Goal: Task Accomplishment & Management: Manage account settings

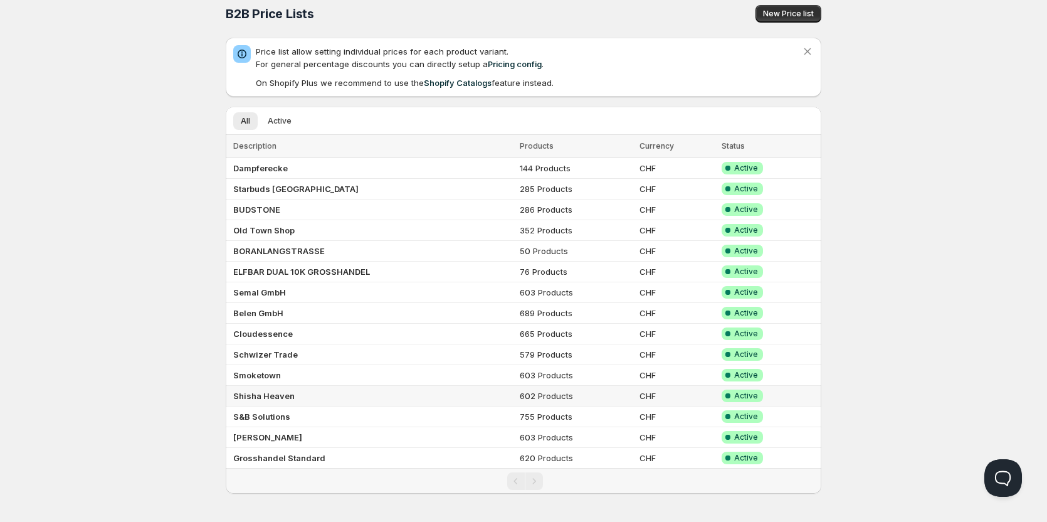
scroll to position [13, 0]
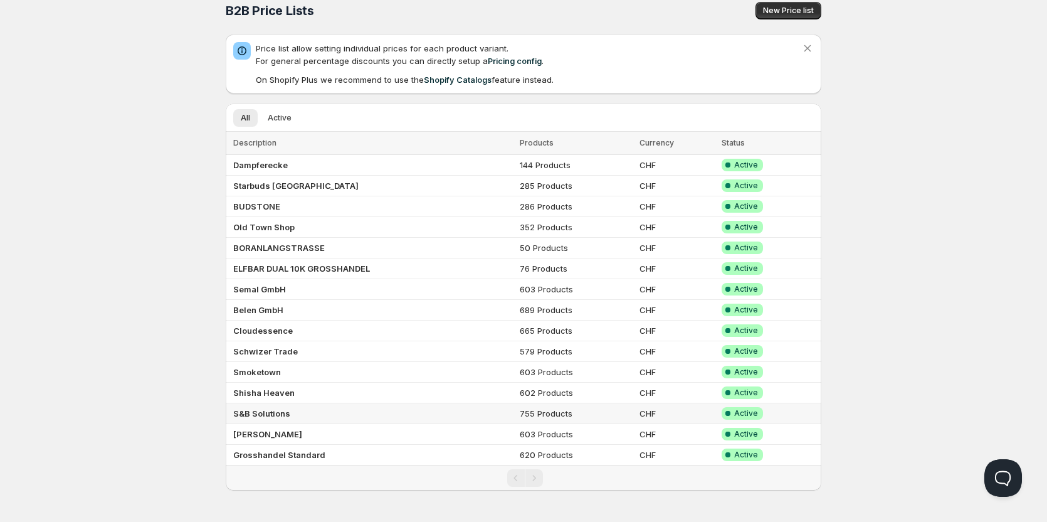
click at [260, 410] on b "S&B Solutions" at bounding box center [261, 413] width 57 height 10
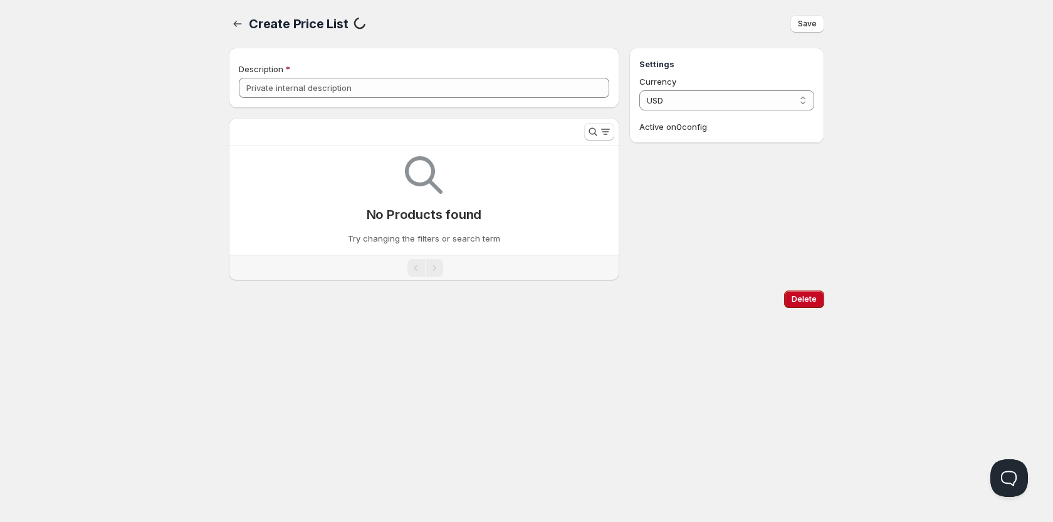
type input "S&B Solutions"
select select "CHF"
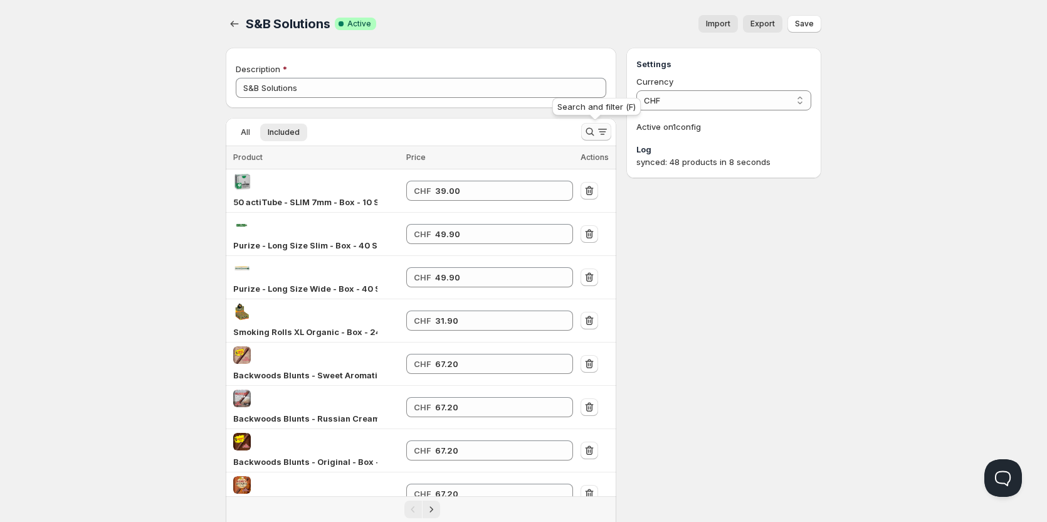
click at [591, 127] on icon "Search and filter results" at bounding box center [590, 131] width 13 height 13
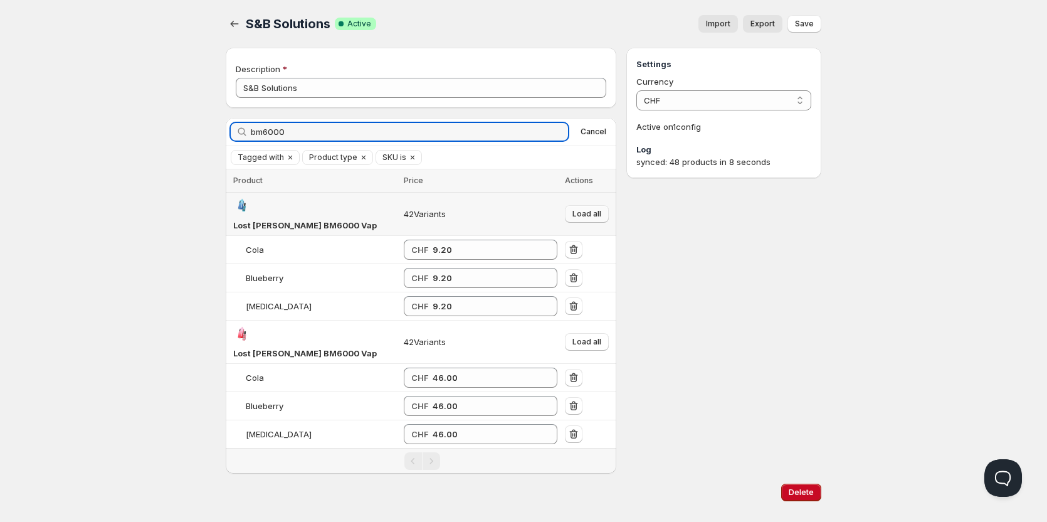
type input "bm6000"
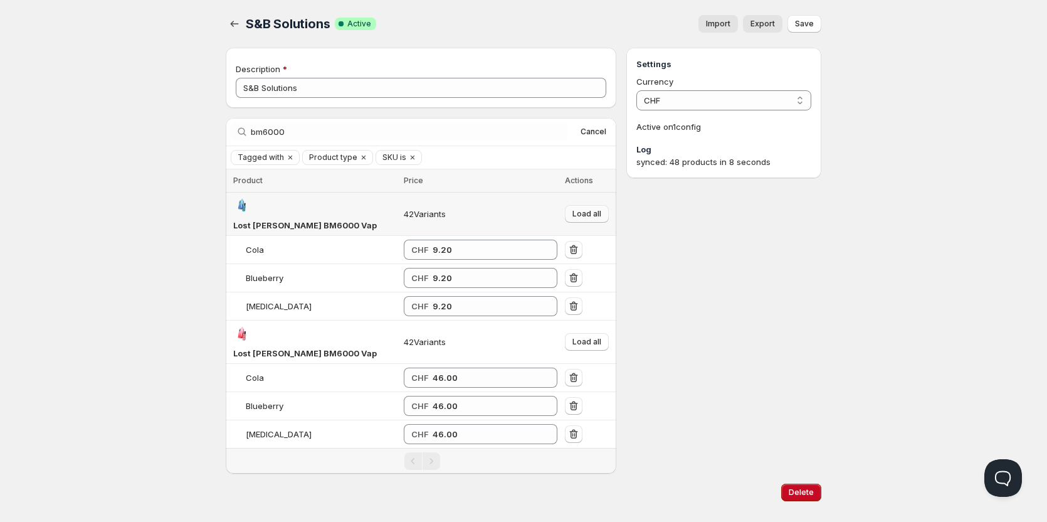
click at [581, 209] on span "Load all" at bounding box center [586, 214] width 29 height 10
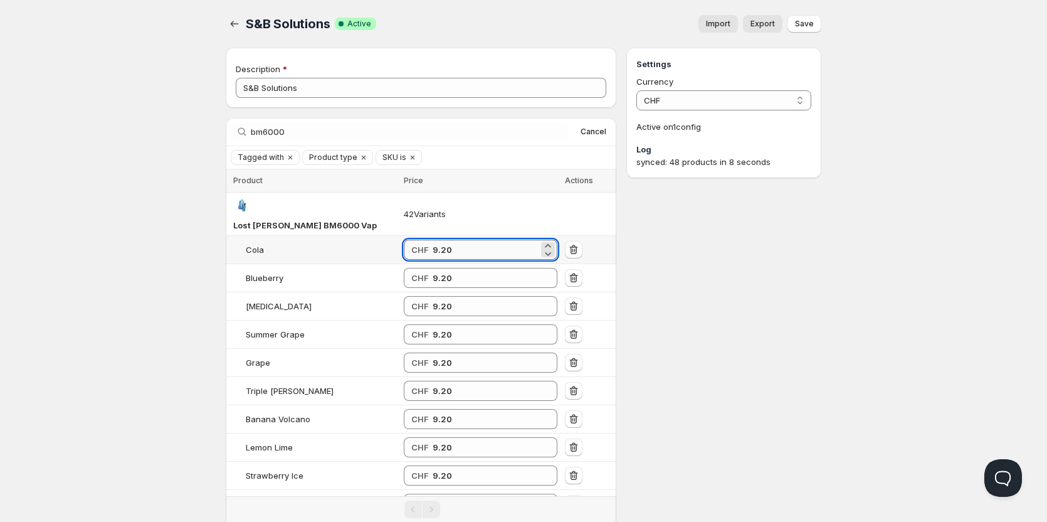
click at [442, 240] on input "9.20" at bounding box center [486, 250] width 106 height 20
drag, startPoint x: 461, startPoint y: 227, endPoint x: 411, endPoint y: 227, distance: 50.2
click at [411, 240] on div "CHF 9.6" at bounding box center [481, 250] width 154 height 20
type input "9.60"
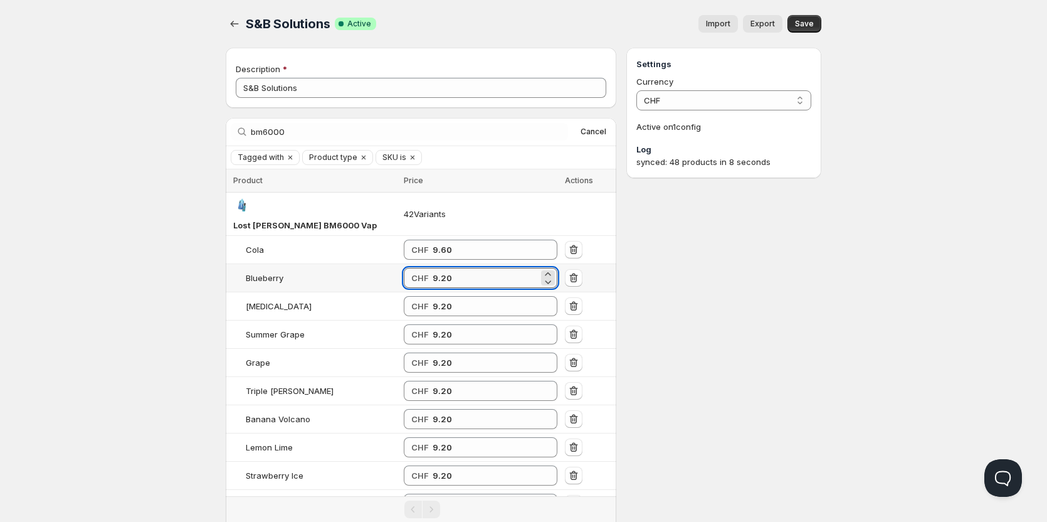
paste input "6"
type input "9.60"
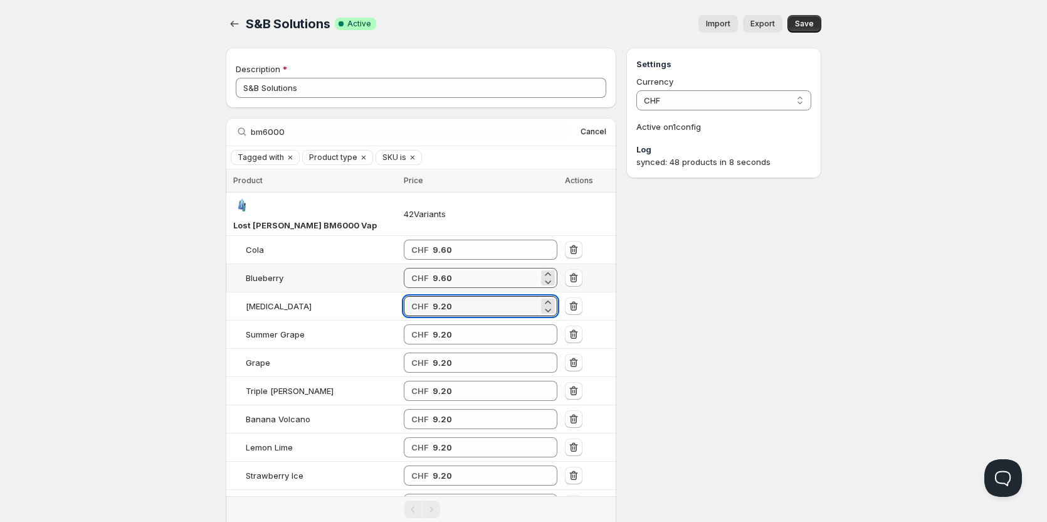
paste input "6"
type input "9.60"
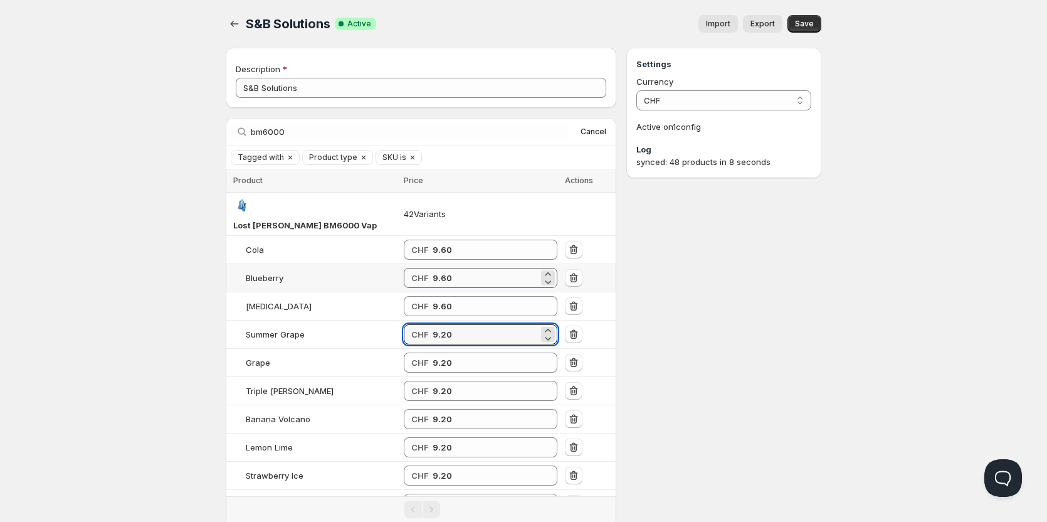
paste input "6"
type input "9.60"
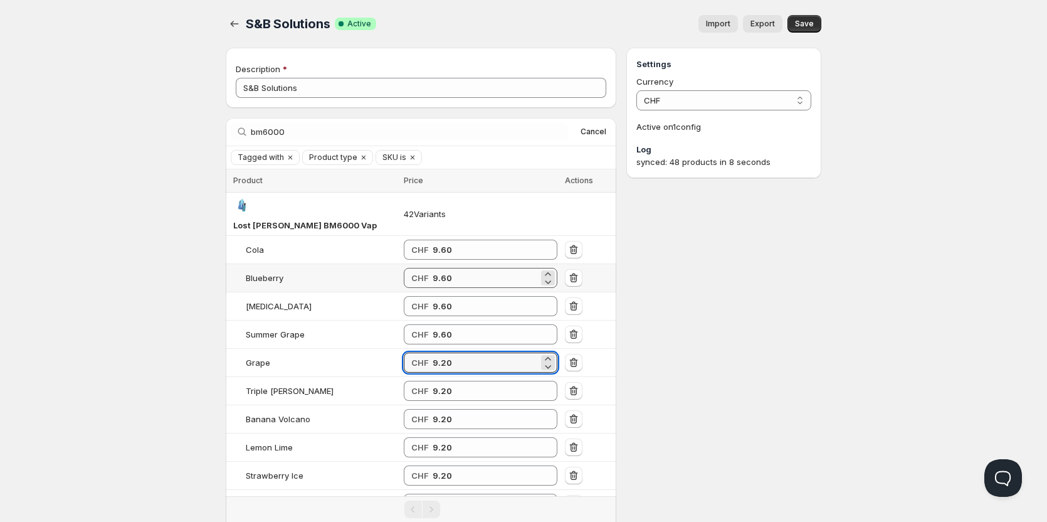
paste input "6"
type input "9.60"
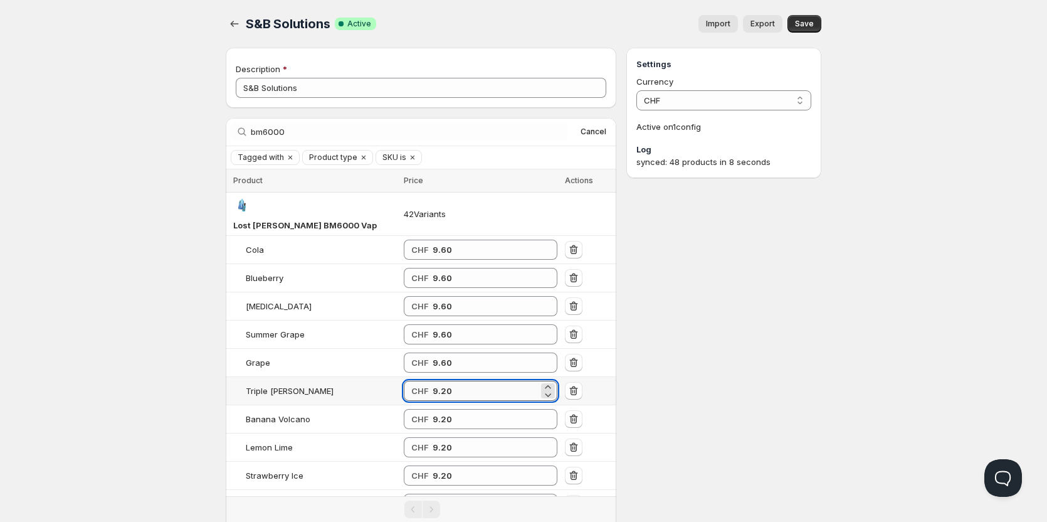
click at [468, 381] on input "9.20" at bounding box center [486, 391] width 106 height 20
paste input "96"
click at [461, 381] on input "9.2096" at bounding box center [486, 391] width 106 height 20
click at [462, 381] on input "9.2096" at bounding box center [486, 391] width 106 height 20
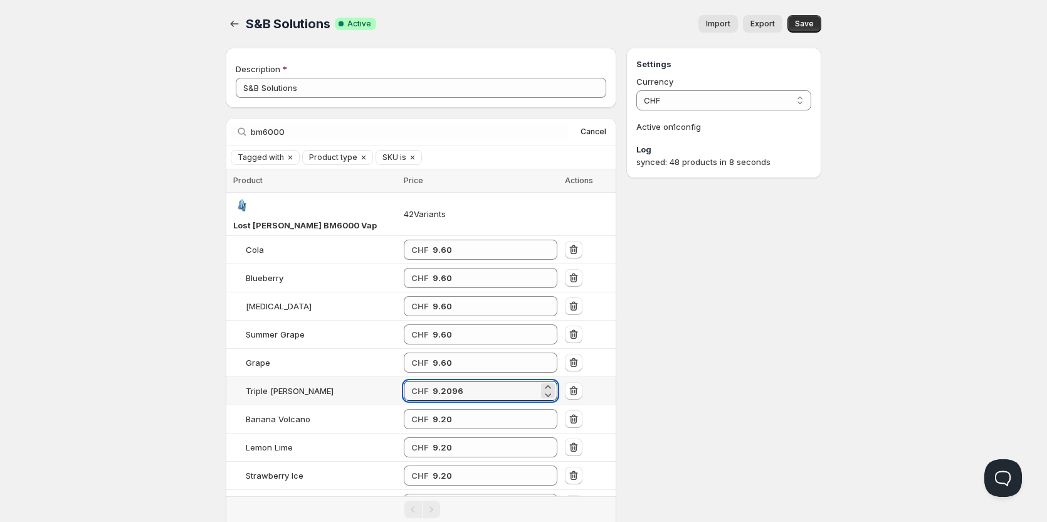
paste input "number"
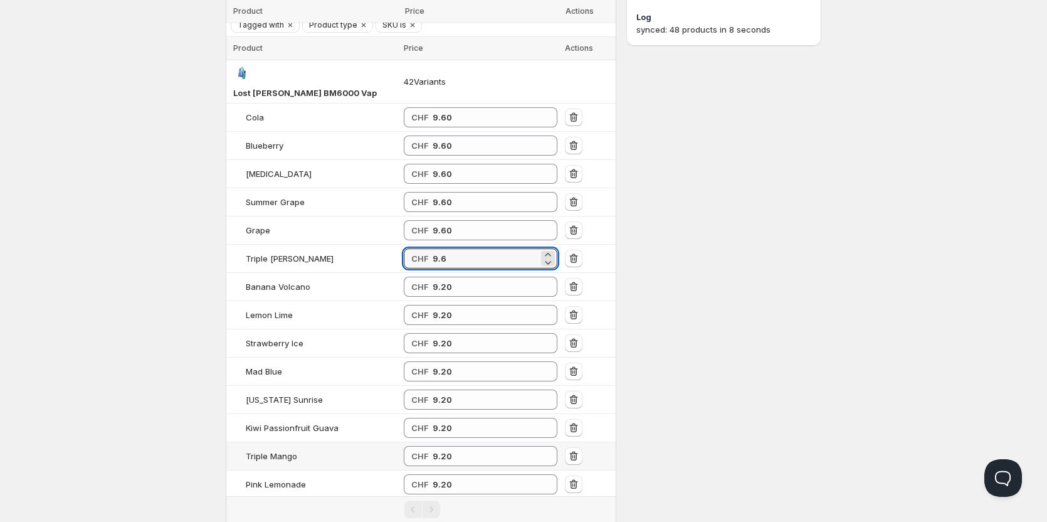
scroll to position [188, 0]
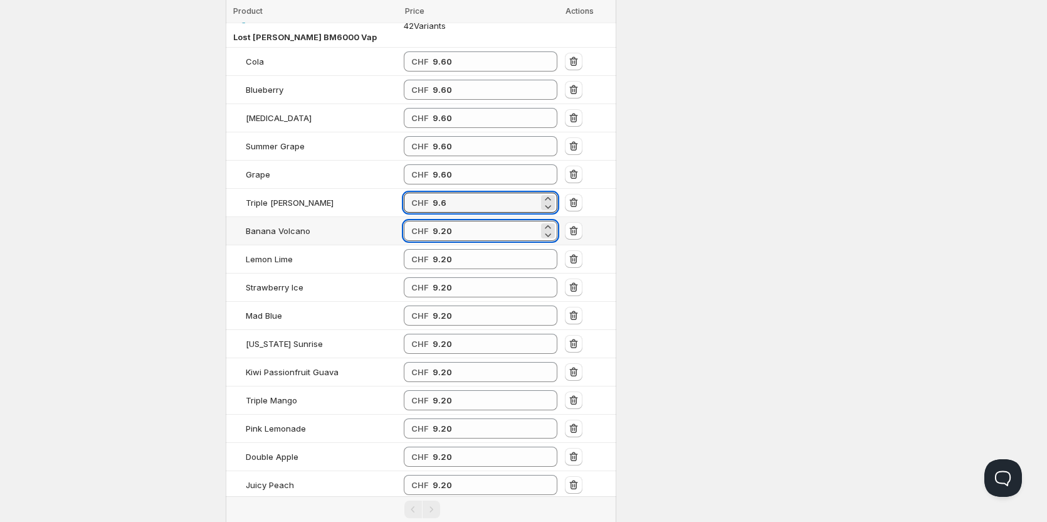
type input "9.60"
click at [458, 221] on input "9.20" at bounding box center [486, 231] width 106 height 20
paste input "96"
click at [460, 221] on input "9.2096" at bounding box center [486, 231] width 106 height 20
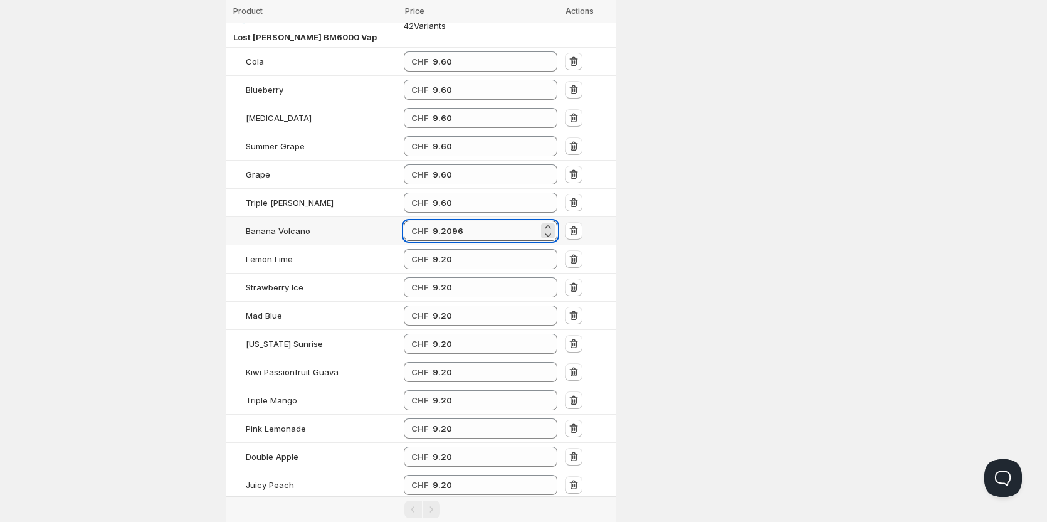
click at [460, 221] on input "9.2096" at bounding box center [486, 231] width 106 height 20
paste input "number"
type input "9.60"
click at [462, 249] on input "9.20" at bounding box center [486, 259] width 106 height 20
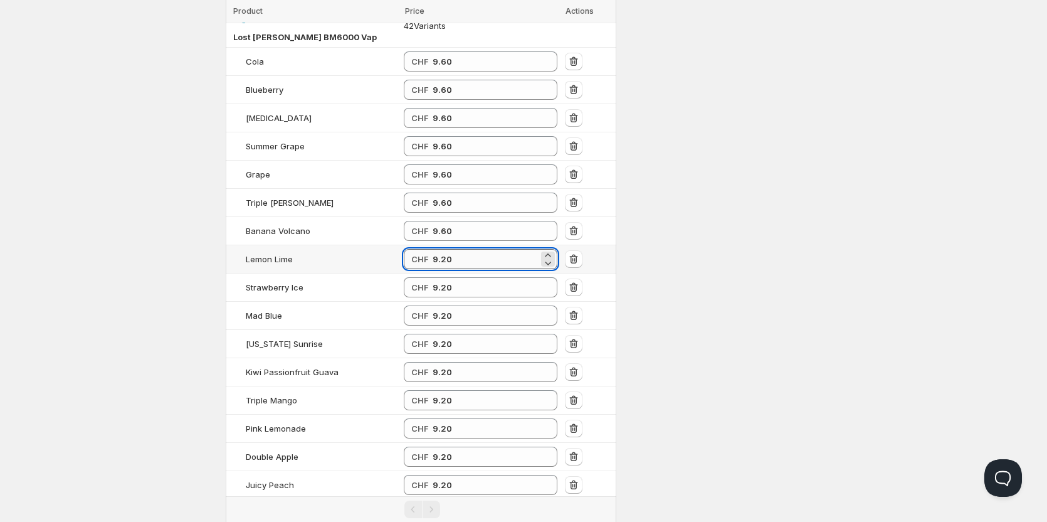
click at [463, 249] on input "9.20" at bounding box center [486, 259] width 106 height 20
paste input "6"
type input "9.60"
click at [461, 277] on input "9.20" at bounding box center [486, 287] width 106 height 20
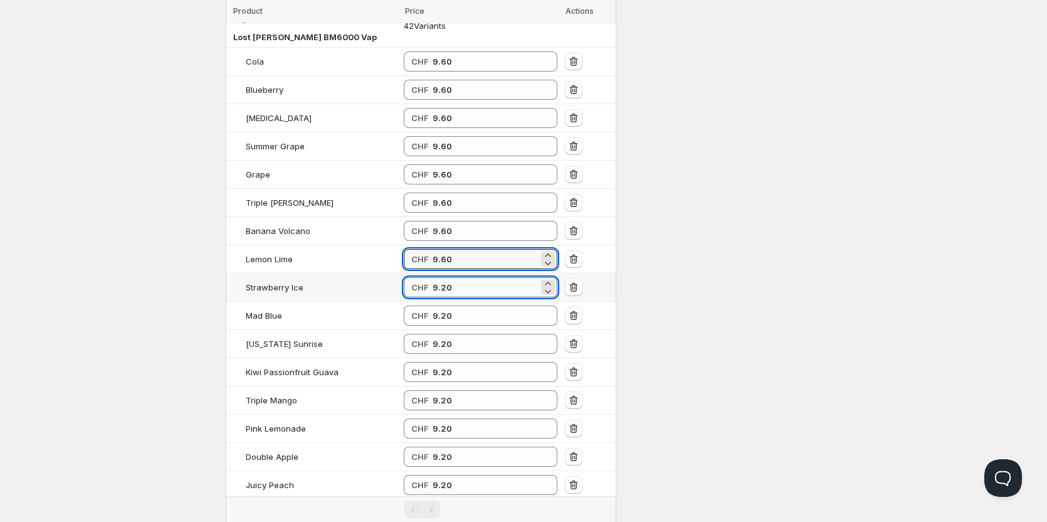
click at [461, 277] on input "9.20" at bounding box center [486, 287] width 106 height 20
click at [460, 277] on input "9.20" at bounding box center [486, 287] width 106 height 20
paste input "6"
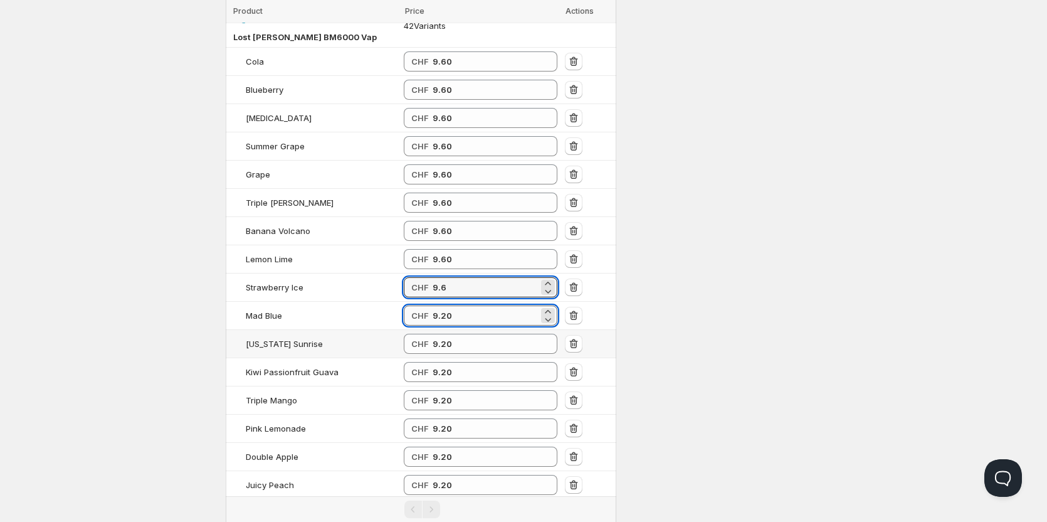
type input "9.60"
click at [453, 305] on input "9.20" at bounding box center [486, 315] width 106 height 20
paste input "6"
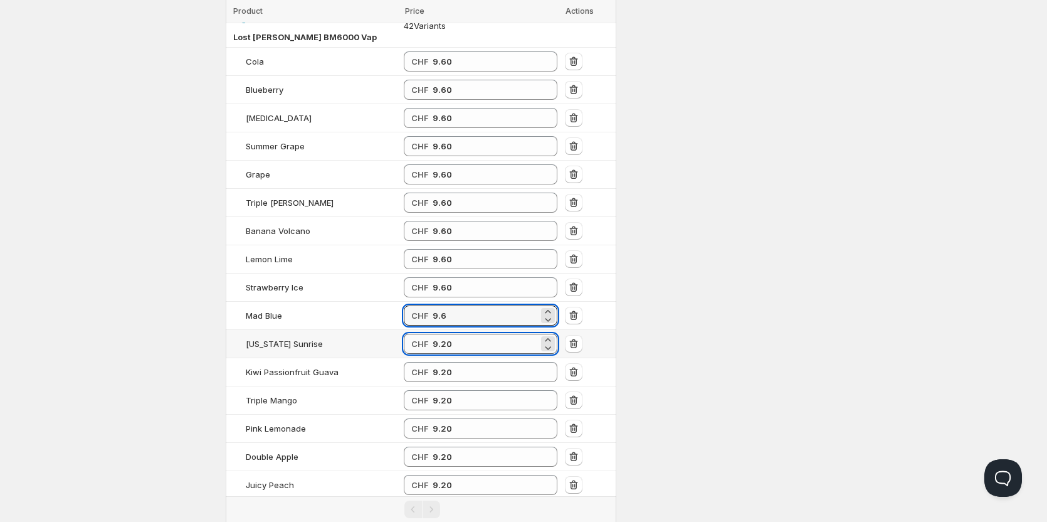
type input "9.60"
click at [457, 334] on input "9.20" at bounding box center [486, 344] width 106 height 20
paste input "6"
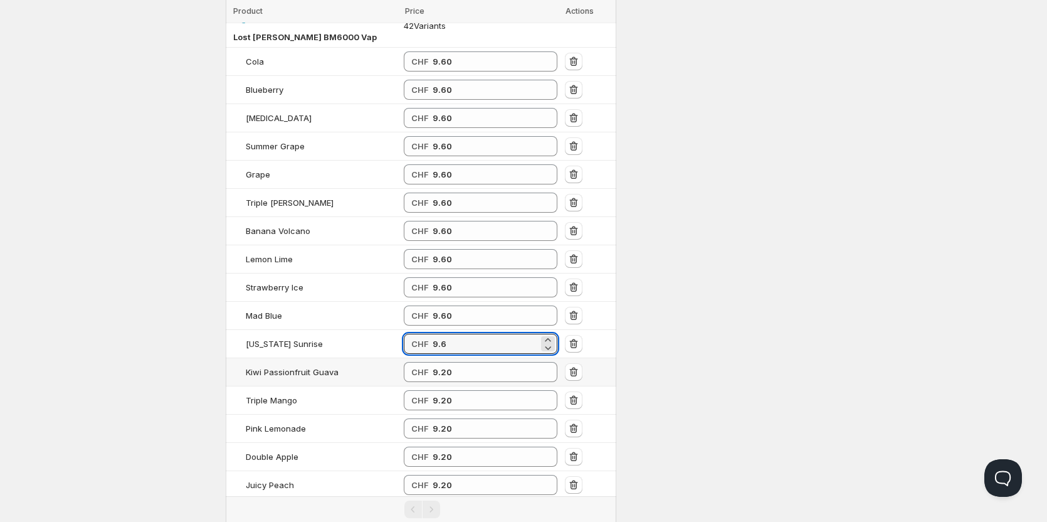
type input "9.60"
click at [455, 366] on td "CHF 9.20" at bounding box center [480, 372] width 161 height 28
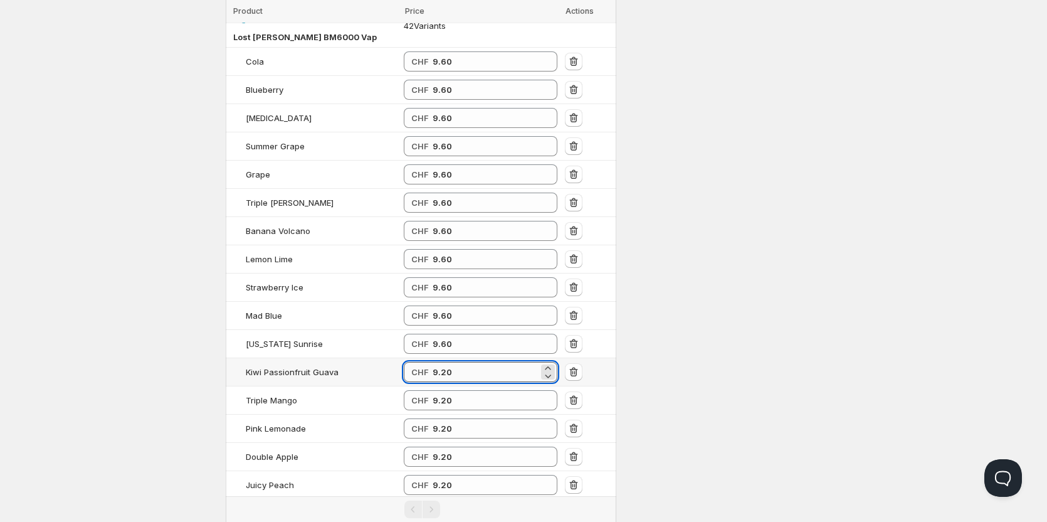
click at [454, 362] on input "9.20" at bounding box center [486, 372] width 106 height 20
paste input "6"
type input "9.60"
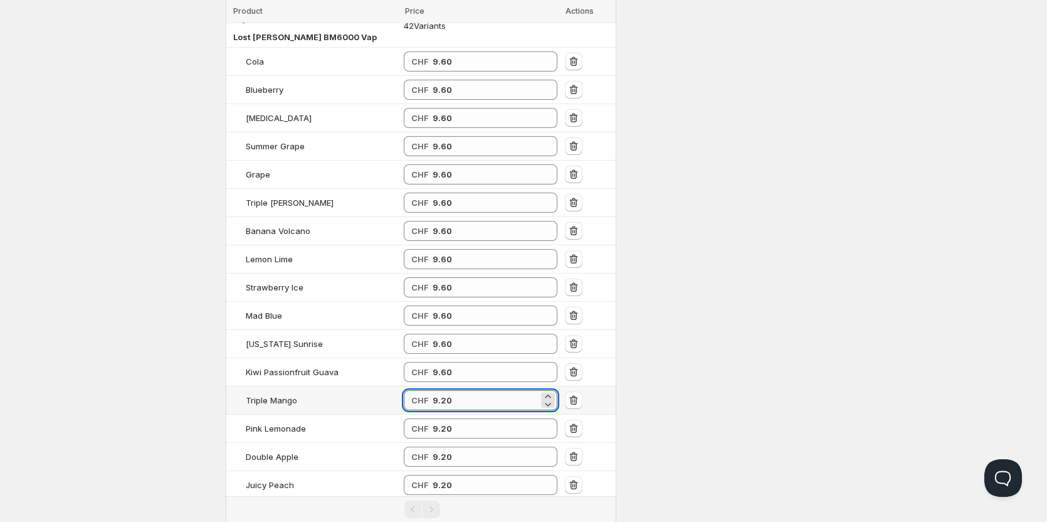
click at [454, 390] on input "9.20" at bounding box center [486, 400] width 106 height 20
paste input "6"
type input "9.60"
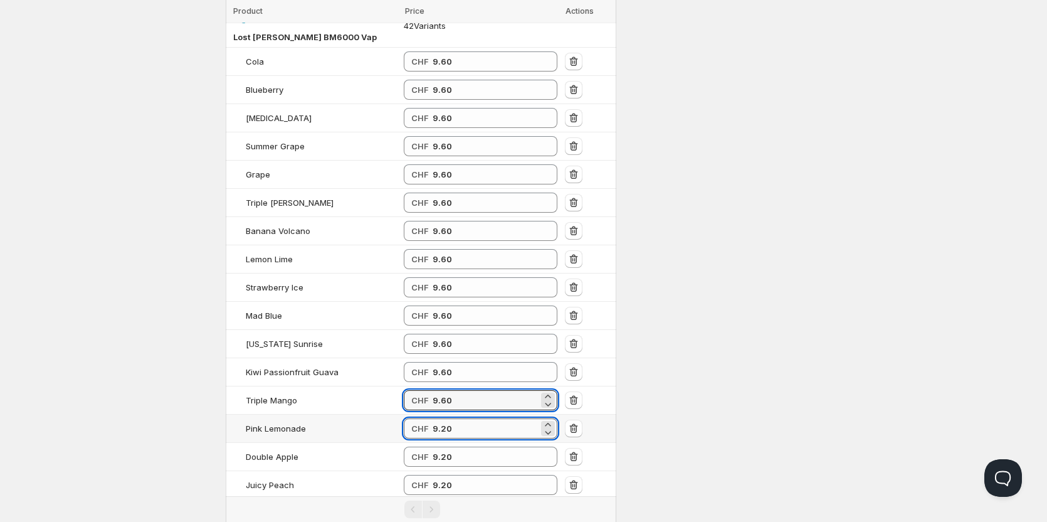
click at [441, 418] on input "9.20" at bounding box center [486, 428] width 106 height 20
paste input "6"
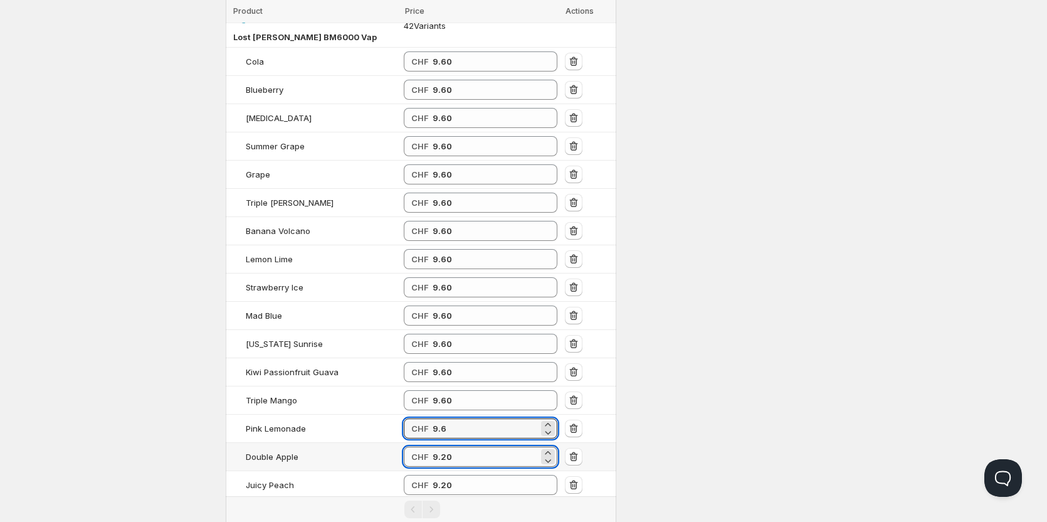
type input "9.60"
click at [445, 446] on input "9.20" at bounding box center [486, 456] width 106 height 20
paste input "6"
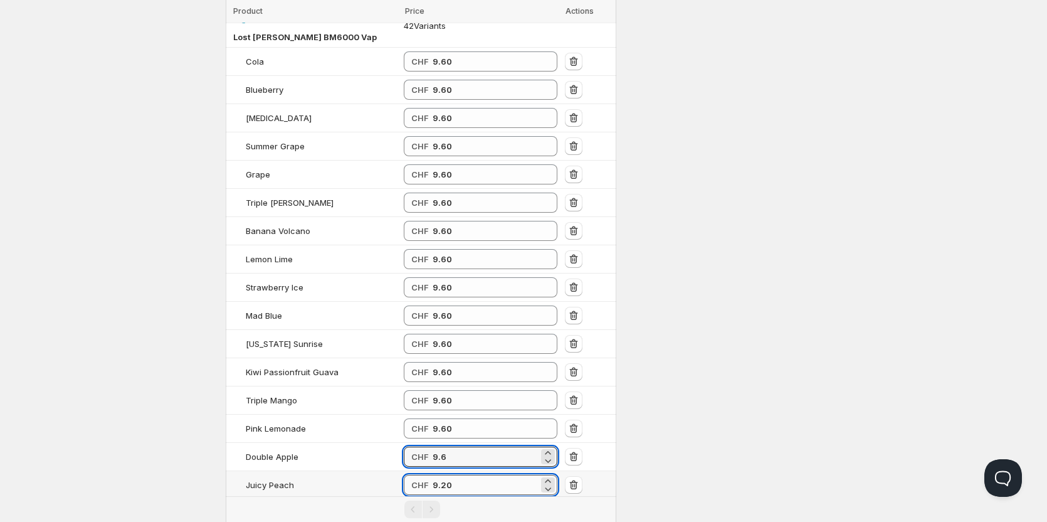
type input "9.60"
click at [445, 475] on input "9.20" at bounding box center [486, 485] width 106 height 20
click at [442, 475] on input "9.20" at bounding box center [486, 485] width 106 height 20
click at [443, 475] on input "9.20" at bounding box center [486, 485] width 106 height 20
paste input "6"
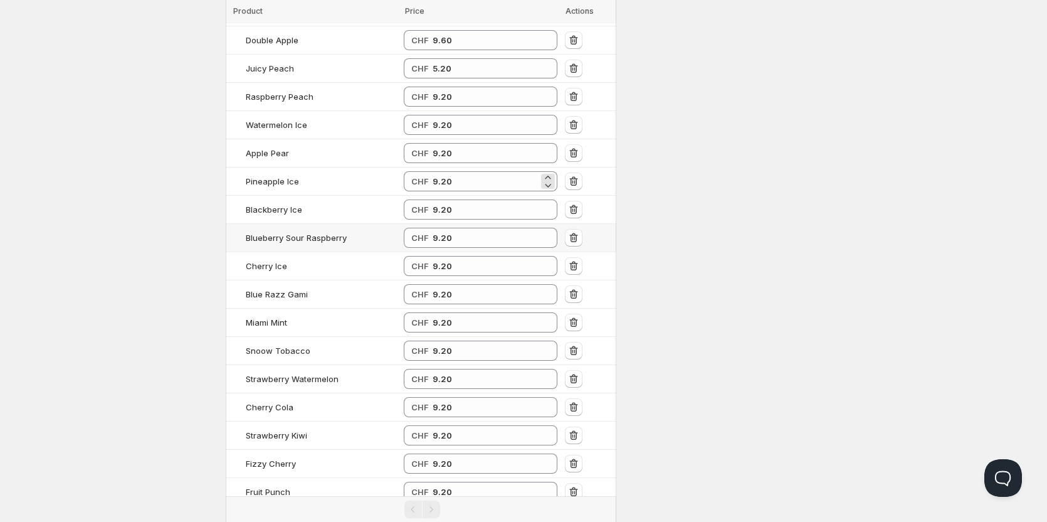
scroll to position [564, 0]
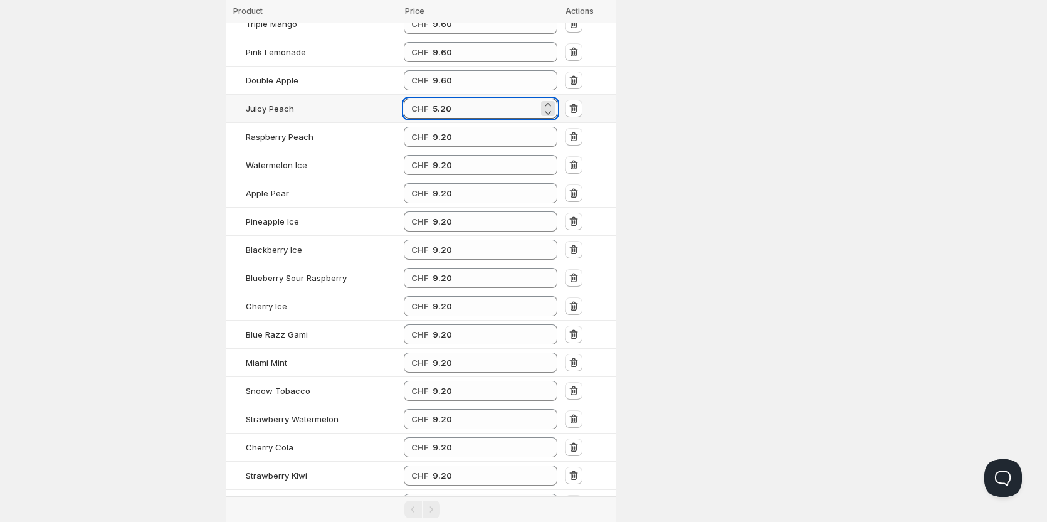
click at [441, 98] on input "5.20" at bounding box center [486, 108] width 106 height 20
paste input "9.6"
type input "9.60"
click at [443, 127] on input "9.20" at bounding box center [486, 137] width 106 height 20
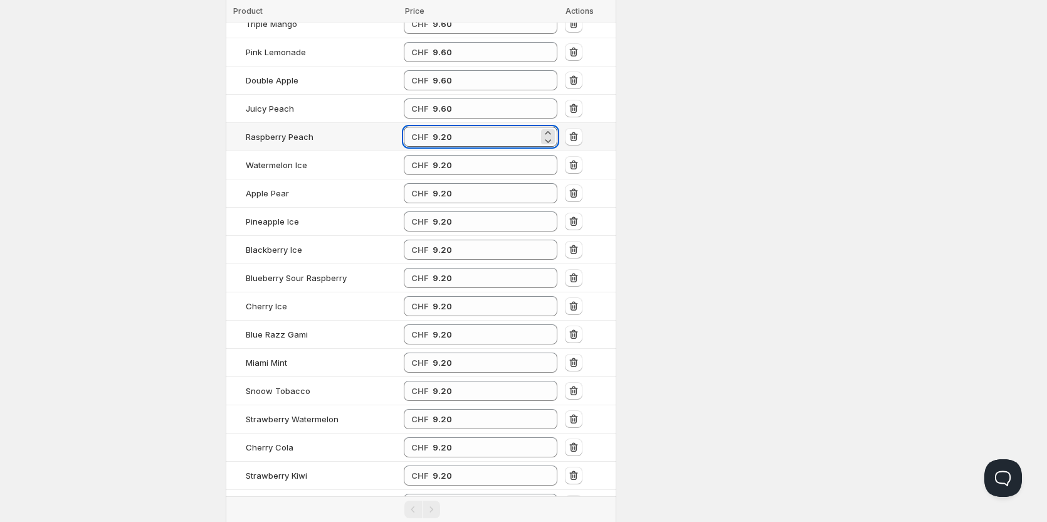
click at [443, 127] on input "9.20" at bounding box center [486, 137] width 106 height 20
paste input "6"
type input "9.60"
click at [443, 155] on input "9.20" at bounding box center [486, 165] width 106 height 20
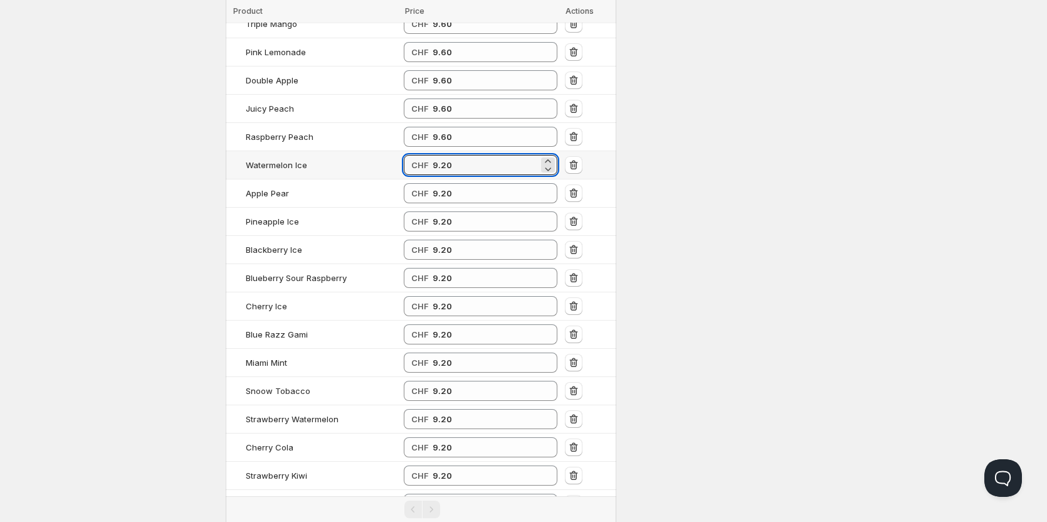
drag, startPoint x: 443, startPoint y: 150, endPoint x: 443, endPoint y: 157, distance: 7.5
click at [443, 155] on input "9.20" at bounding box center [486, 165] width 106 height 20
paste input "6"
type input "9.60"
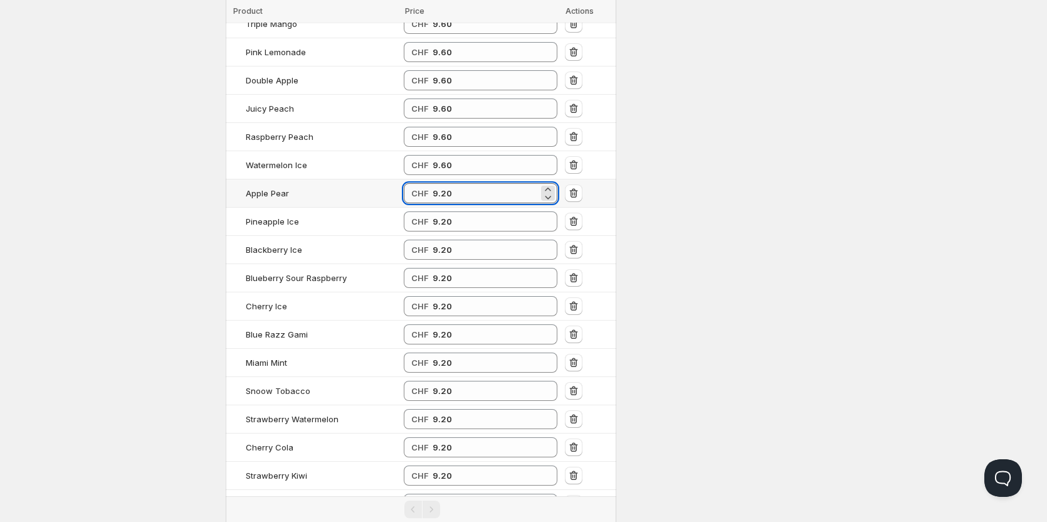
click at [440, 183] on input "9.20" at bounding box center [486, 193] width 106 height 20
paste input "6"
type input "9.60"
click at [437, 211] on input "9.20" at bounding box center [486, 221] width 106 height 20
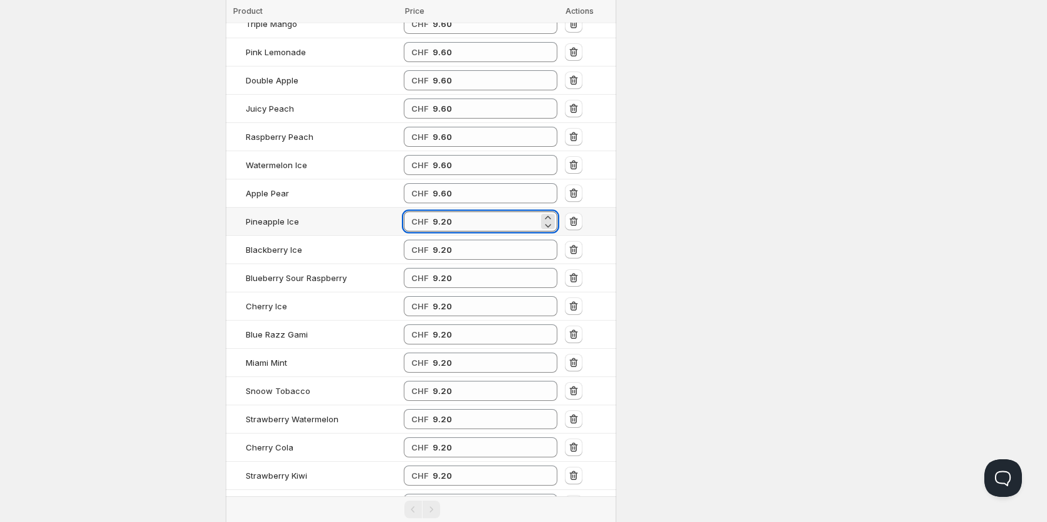
click at [438, 211] on input "9.20" at bounding box center [486, 221] width 106 height 20
paste input "6"
type input "9.60"
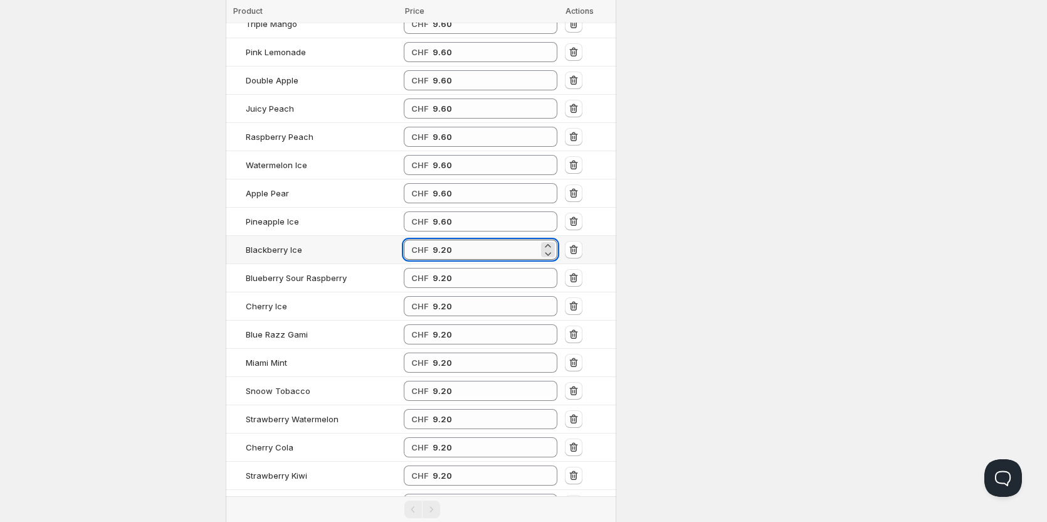
click at [439, 241] on input "9.20" at bounding box center [486, 250] width 106 height 20
click at [440, 241] on input "9.20" at bounding box center [486, 250] width 106 height 20
paste input "6"
type input "9.60"
click at [440, 268] on input "9.20" at bounding box center [486, 278] width 106 height 20
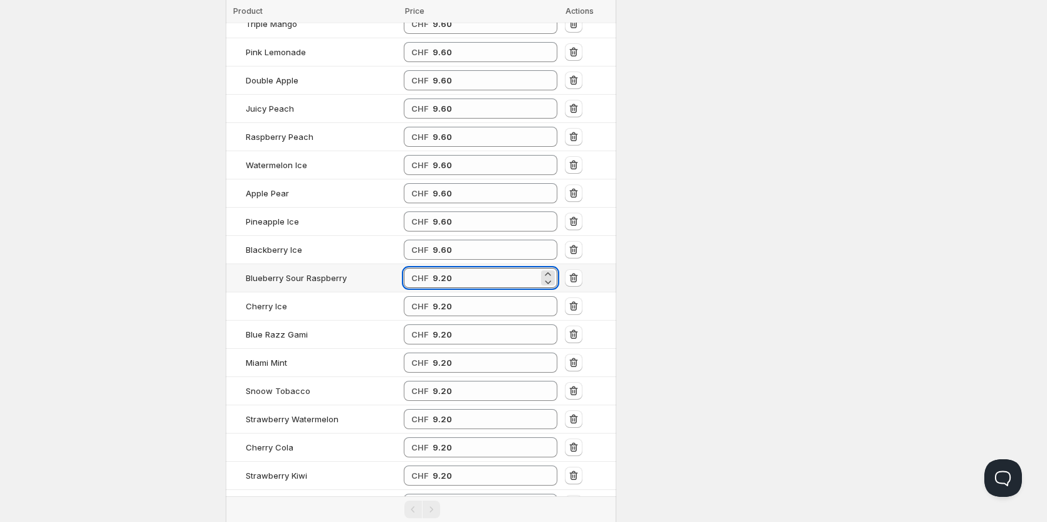
click at [440, 268] on input "9.20" at bounding box center [486, 278] width 106 height 20
paste input "6"
type input "9.60"
click at [441, 298] on input "9.20" at bounding box center [486, 306] width 106 height 20
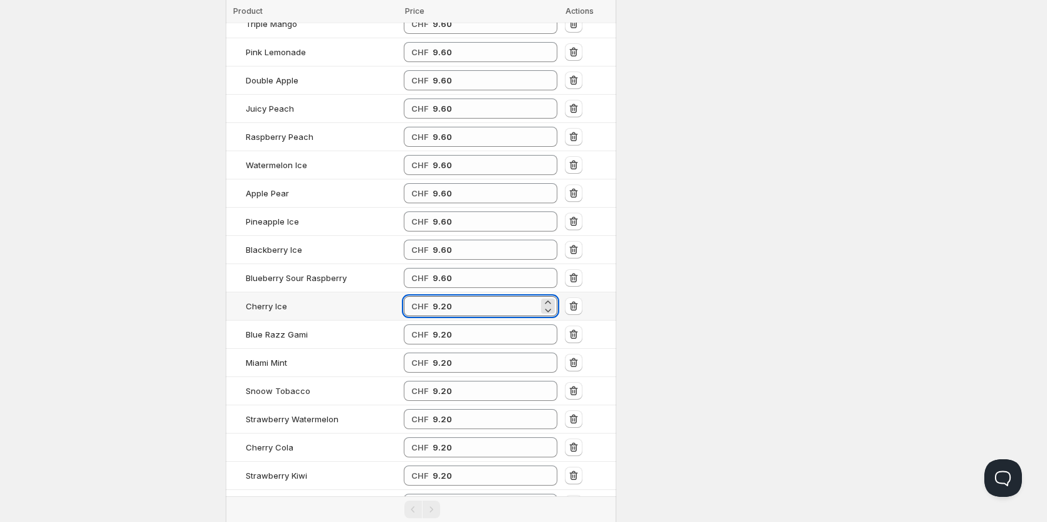
click at [441, 298] on input "9.20" at bounding box center [486, 306] width 106 height 20
paste input "6"
type input "9.60"
click at [441, 324] on input "9.20" at bounding box center [486, 334] width 106 height 20
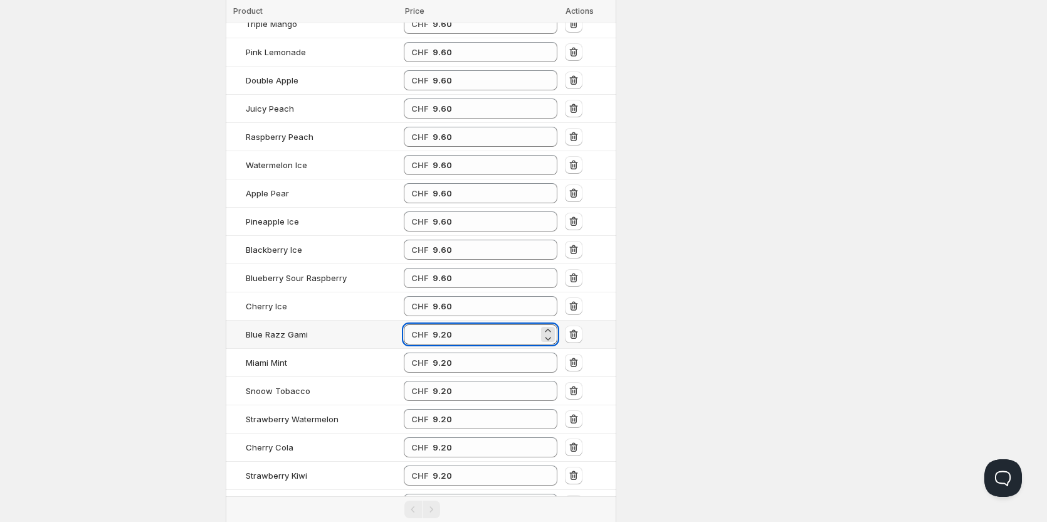
click at [441, 324] on input "9.20" at bounding box center [486, 334] width 106 height 20
paste input "6"
type input "9.60"
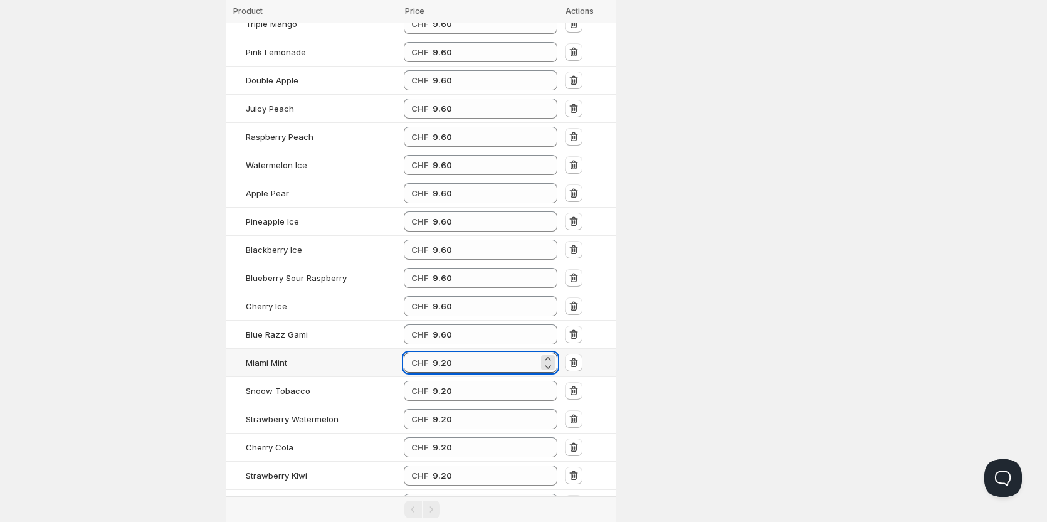
click at [436, 354] on input "9.20" at bounding box center [486, 362] width 106 height 20
paste input "6"
type input "9.60"
click at [443, 381] on input "9.20" at bounding box center [486, 391] width 106 height 20
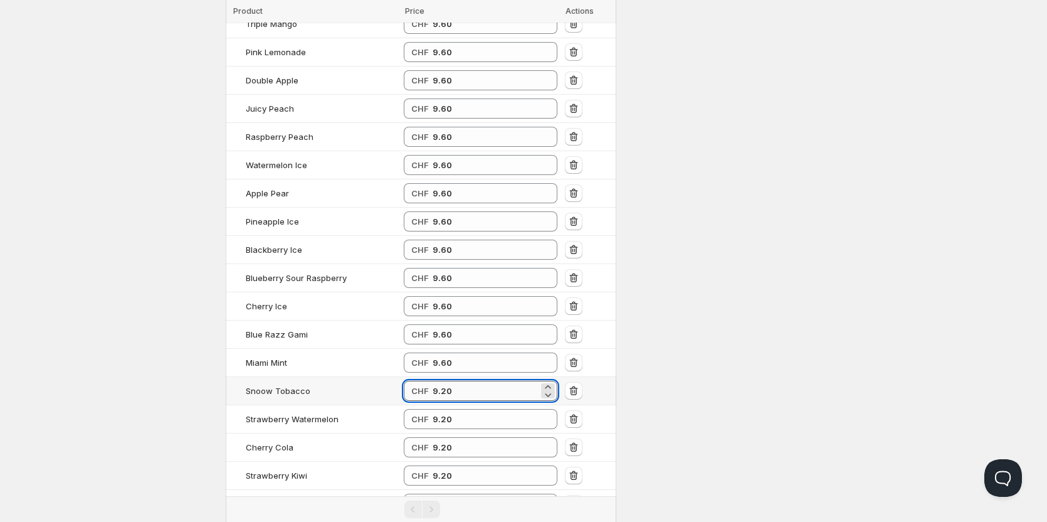
click at [443, 381] on input "9.20" at bounding box center [486, 391] width 106 height 20
paste input "6"
type input "9.60"
click at [443, 409] on input "9.20" at bounding box center [486, 419] width 106 height 20
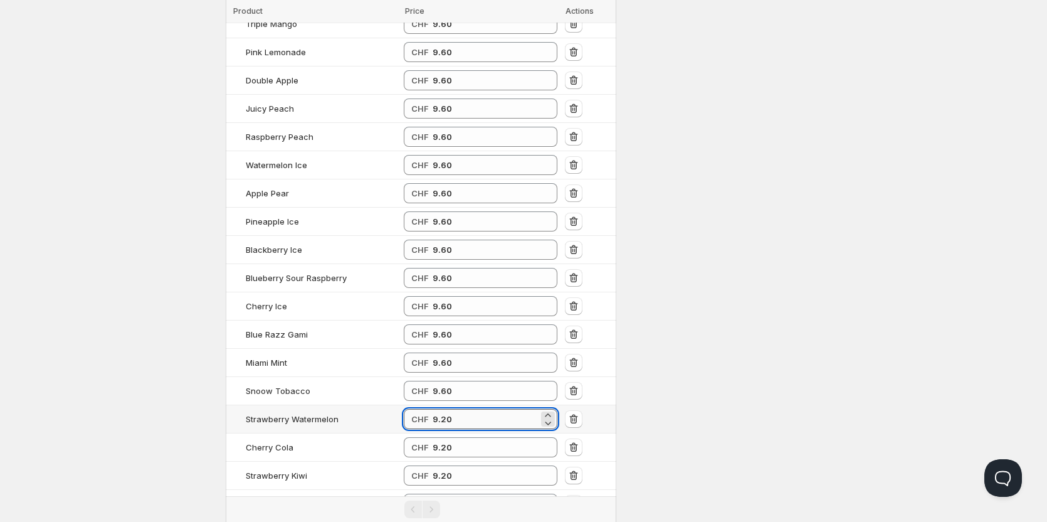
click at [443, 409] on input "9.20" at bounding box center [486, 419] width 106 height 20
paste input "6"
type input "9.60"
click at [442, 437] on input "9.20" at bounding box center [486, 447] width 106 height 20
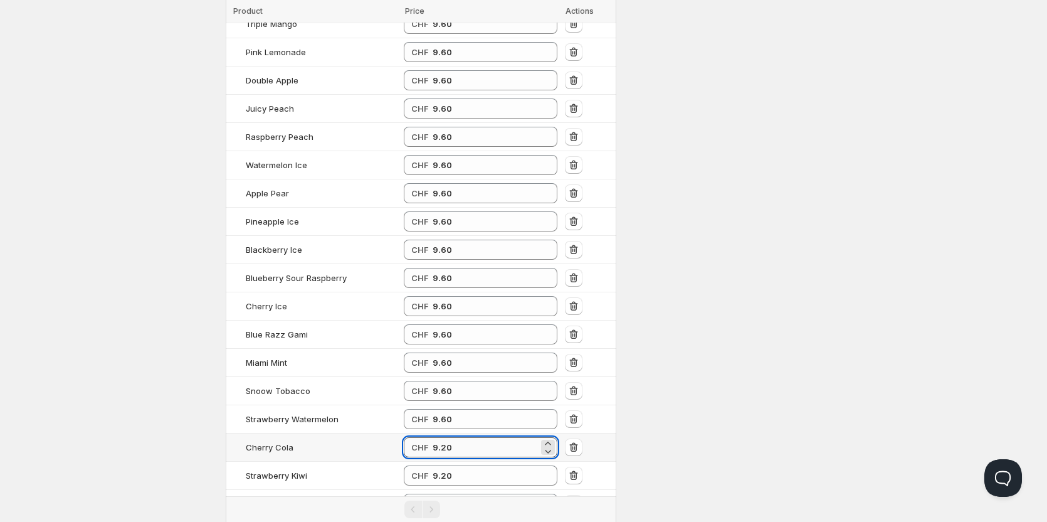
click at [441, 437] on input "9.20" at bounding box center [486, 447] width 106 height 20
paste input "6"
type input "9.60"
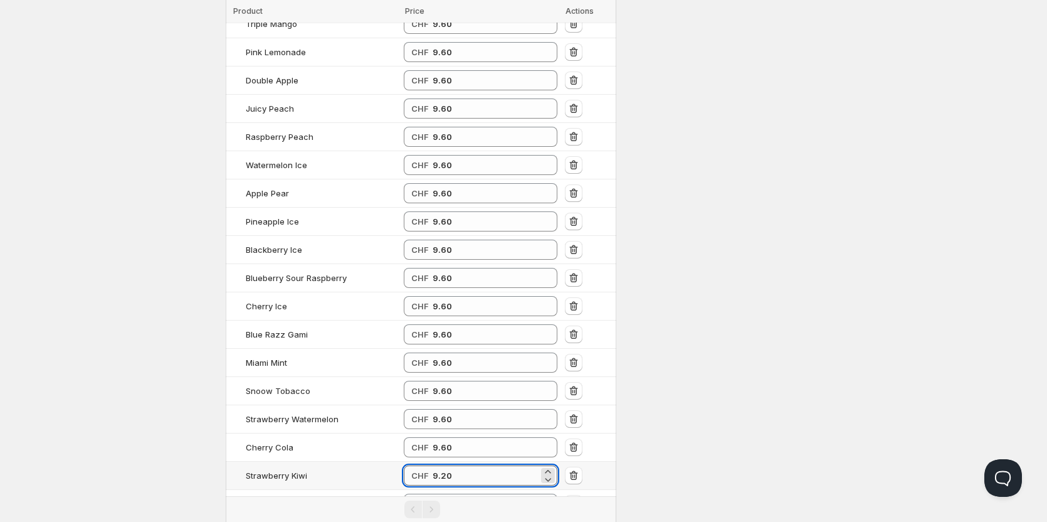
click at [440, 465] on input "9.20" at bounding box center [486, 475] width 106 height 20
paste
type input "9.60"
click at [440, 493] on input "9.20" at bounding box center [486, 503] width 106 height 20
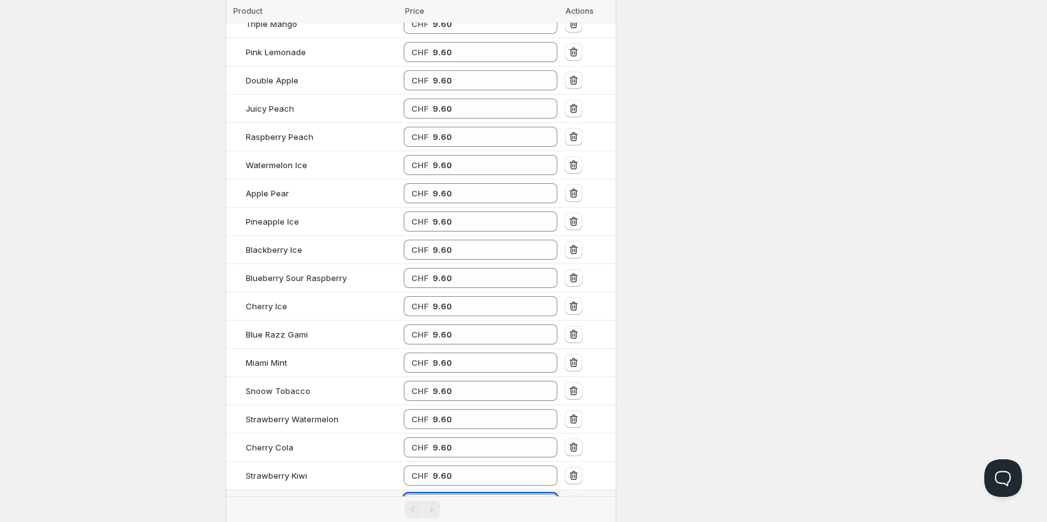
click at [440, 493] on input "9.20" at bounding box center [486, 503] width 106 height 20
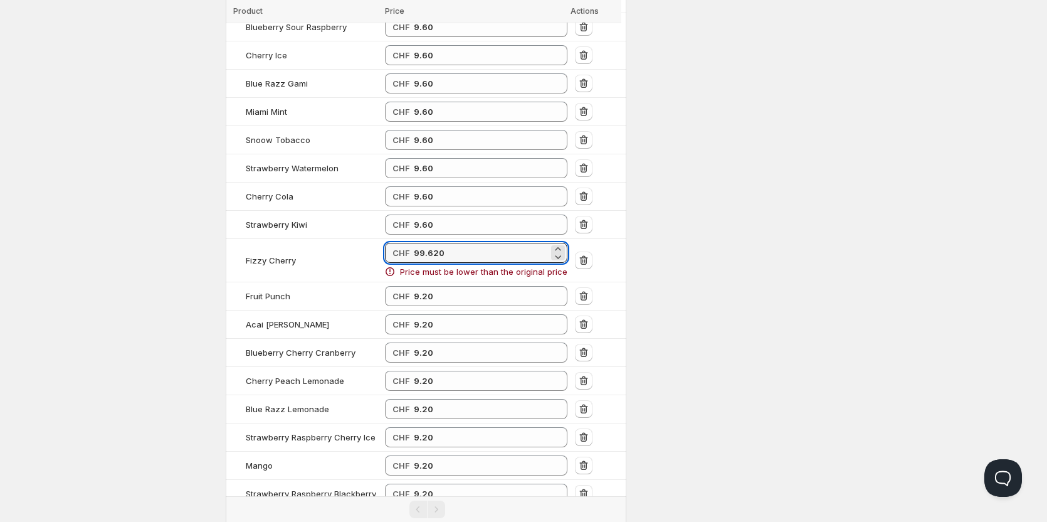
scroll to position [878, 0]
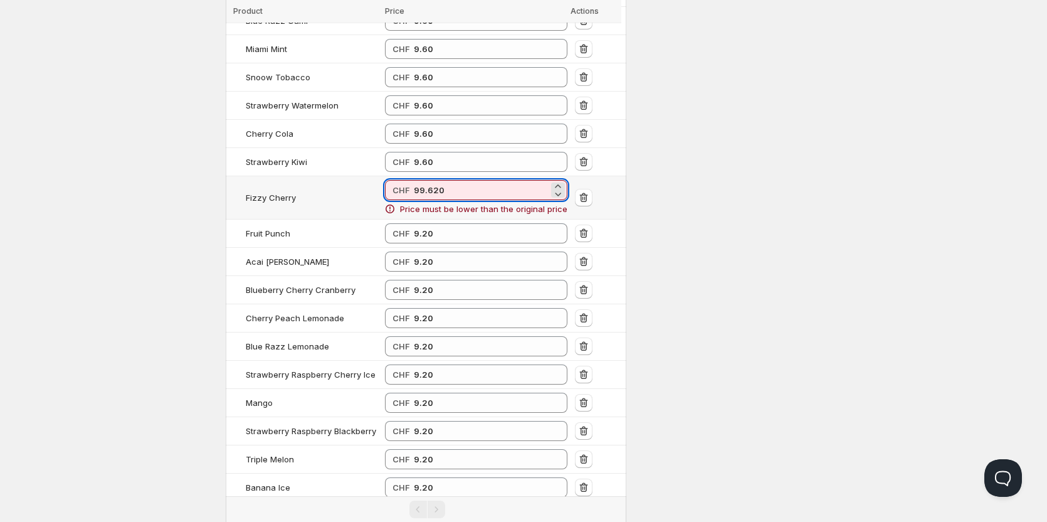
click at [433, 180] on input "99.620" at bounding box center [481, 190] width 135 height 20
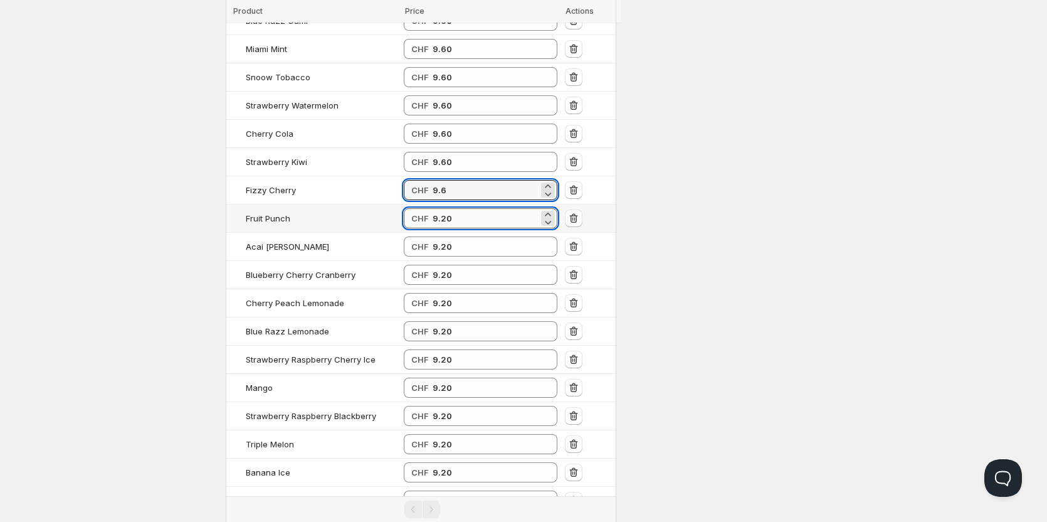
type input "9.60"
click at [443, 208] on input "9.20" at bounding box center [486, 218] width 106 height 20
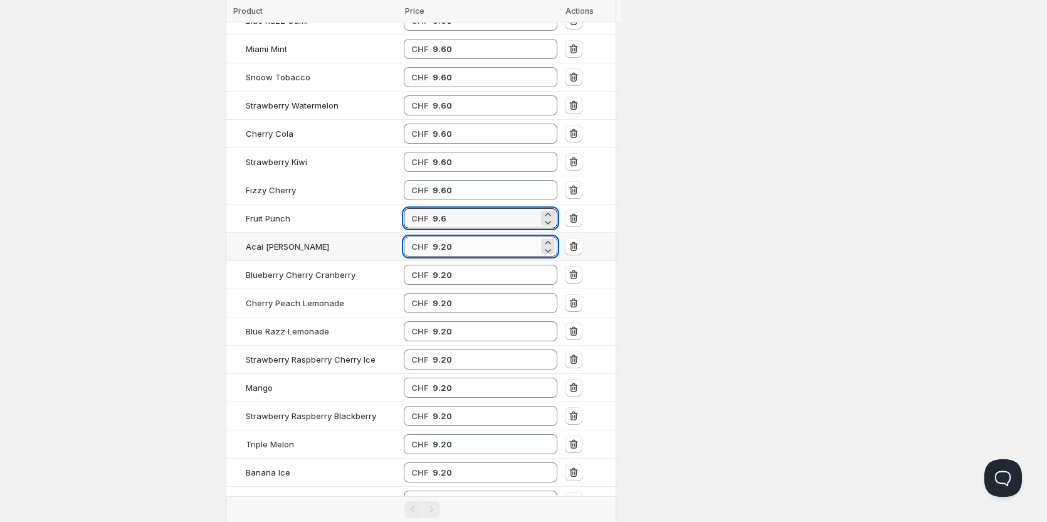
type input "9.60"
click at [440, 236] on input "9.20" at bounding box center [486, 246] width 106 height 20
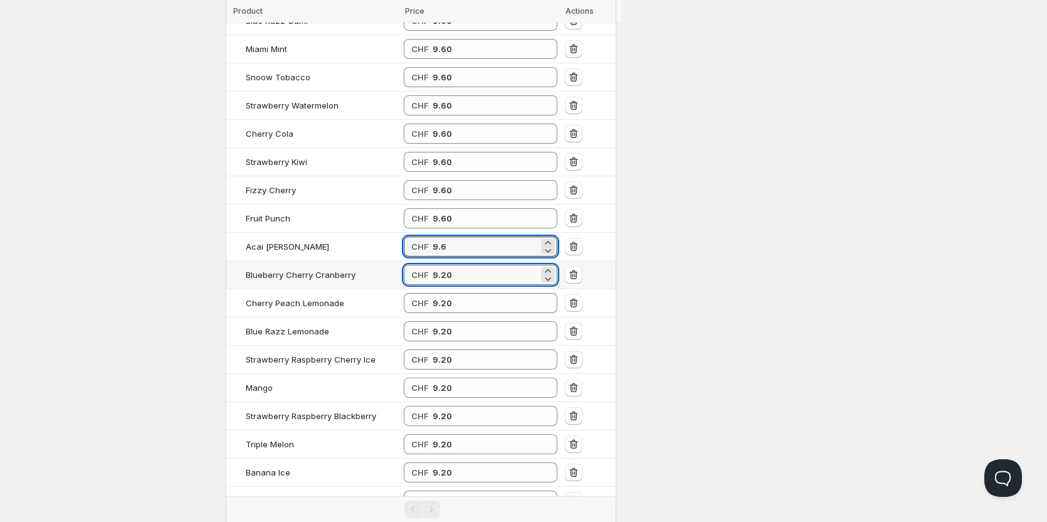
type input "9.60"
click at [443, 265] on input "9.20" at bounding box center [486, 275] width 106 height 20
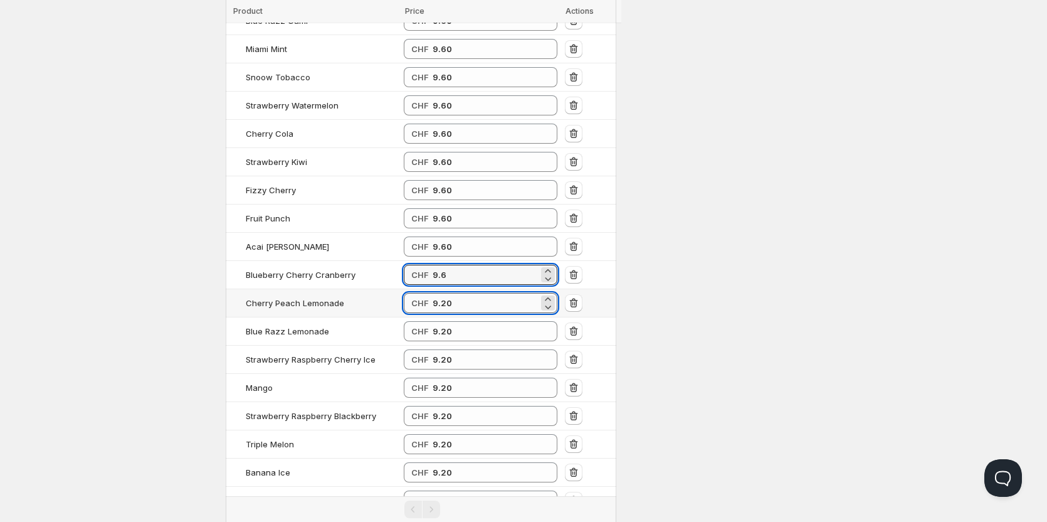
type input "9.60"
click at [443, 294] on input "9.20" at bounding box center [486, 303] width 106 height 20
click at [443, 295] on input "9.20" at bounding box center [486, 303] width 106 height 20
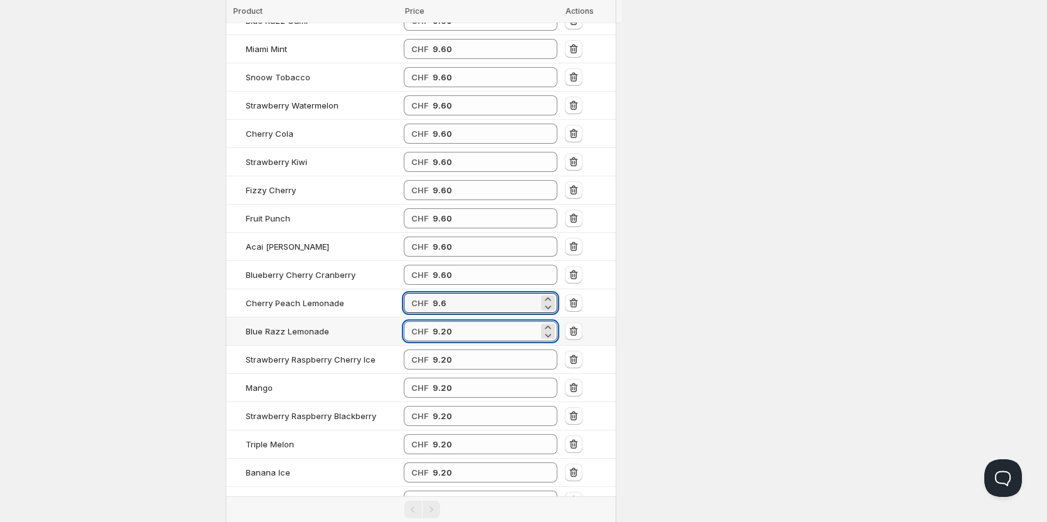
type input "9.60"
click at [442, 321] on input "9.20" at bounding box center [486, 331] width 106 height 20
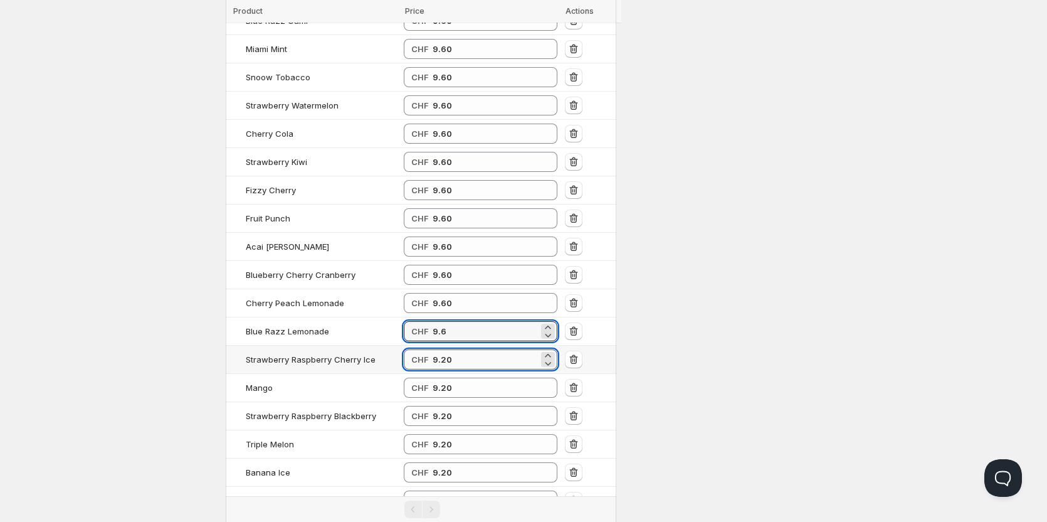
type input "9.60"
click at [443, 349] on input "9.20" at bounding box center [486, 359] width 106 height 20
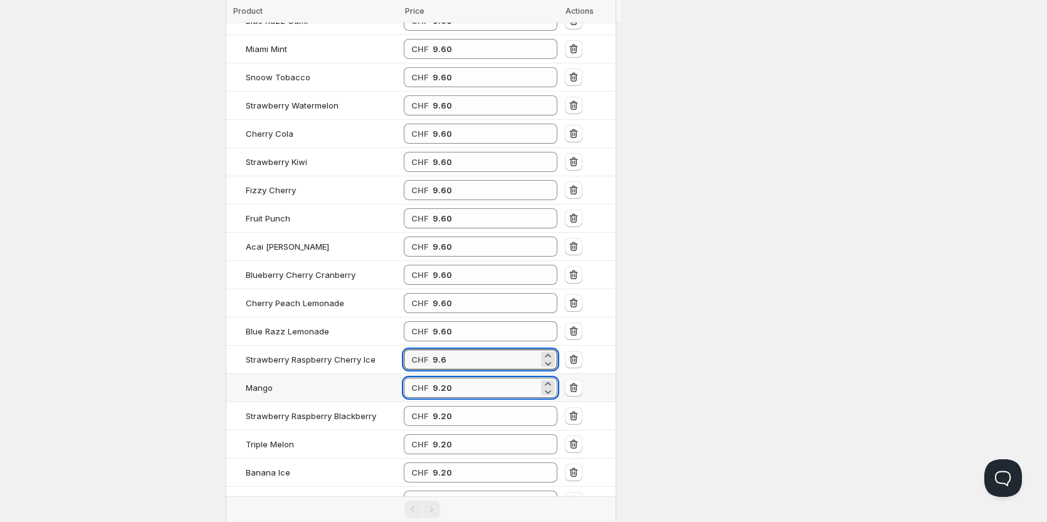
type input "9.60"
click at [441, 377] on input "9.20" at bounding box center [486, 387] width 106 height 20
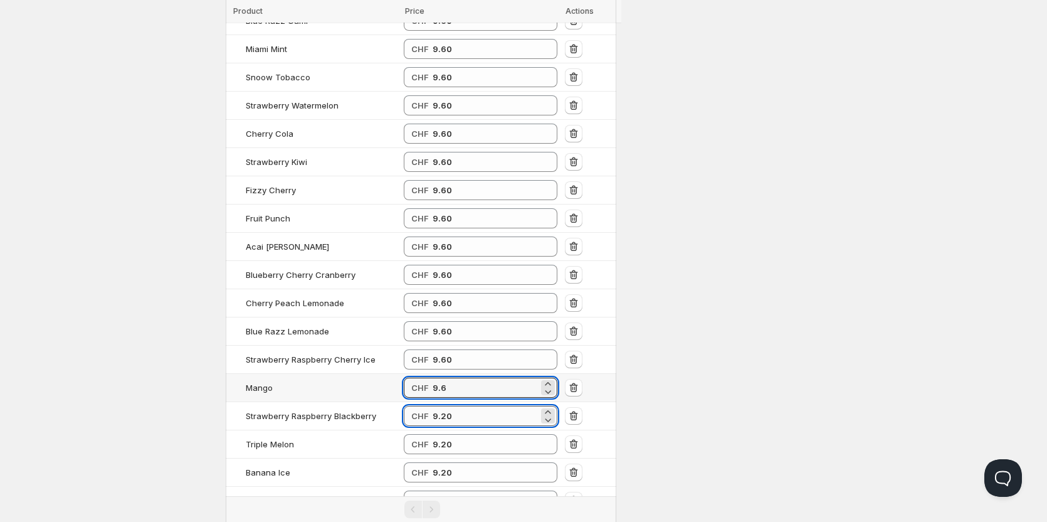
type input "9.60"
click at [440, 406] on input "9.20" at bounding box center [486, 416] width 106 height 20
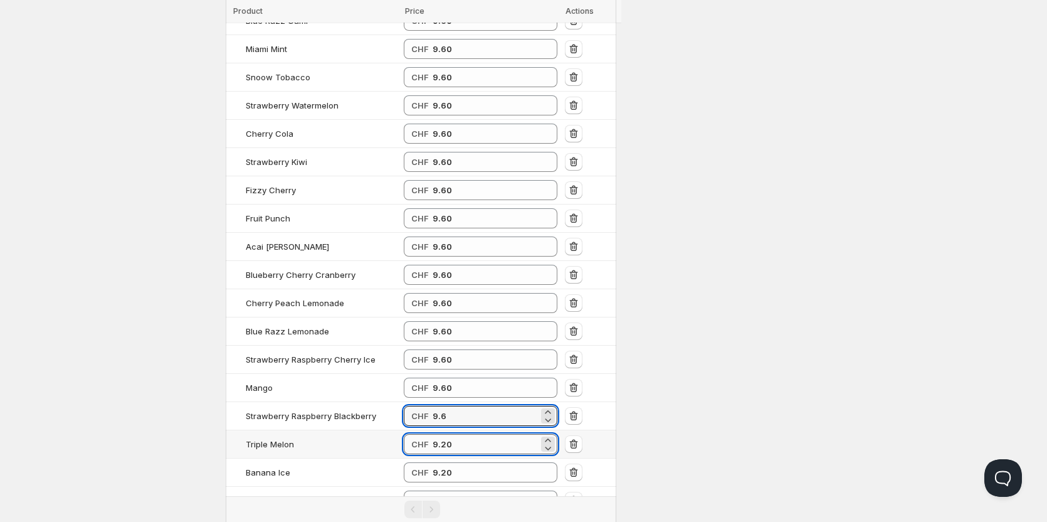
type input "9.60"
click at [438, 434] on input "9.20" at bounding box center [486, 444] width 106 height 20
click at [437, 434] on input "9.20" at bounding box center [486, 444] width 106 height 20
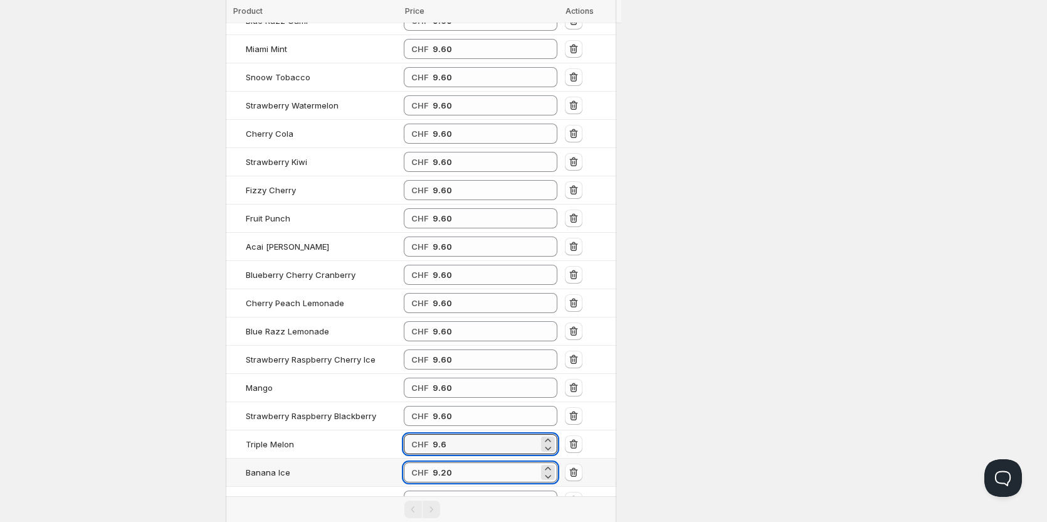
type input "9.60"
click at [439, 462] on input "9.20" at bounding box center [486, 472] width 106 height 20
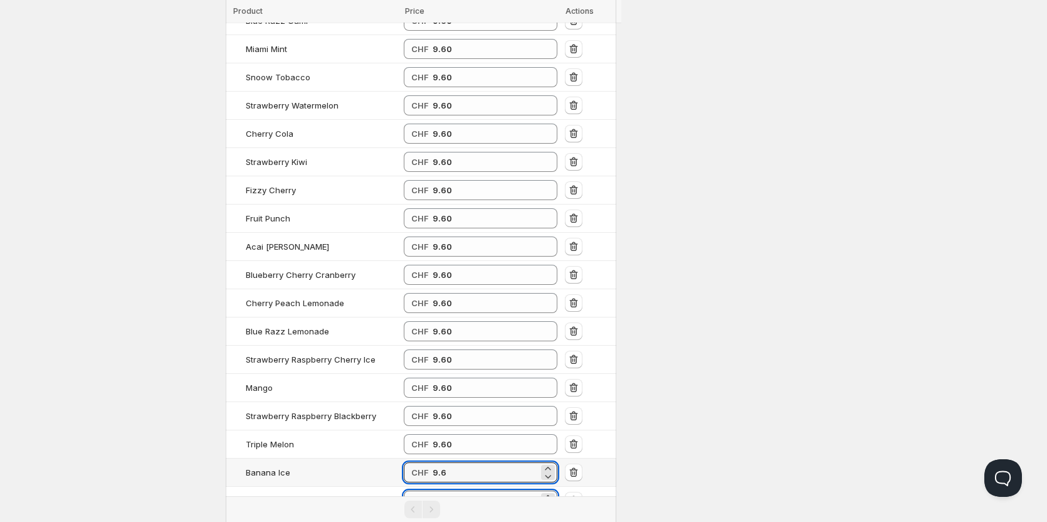
type input "9.60"
click at [441, 490] on input "9.20" at bounding box center [486, 500] width 106 height 20
click at [440, 490] on input "9.20" at bounding box center [486, 500] width 106 height 20
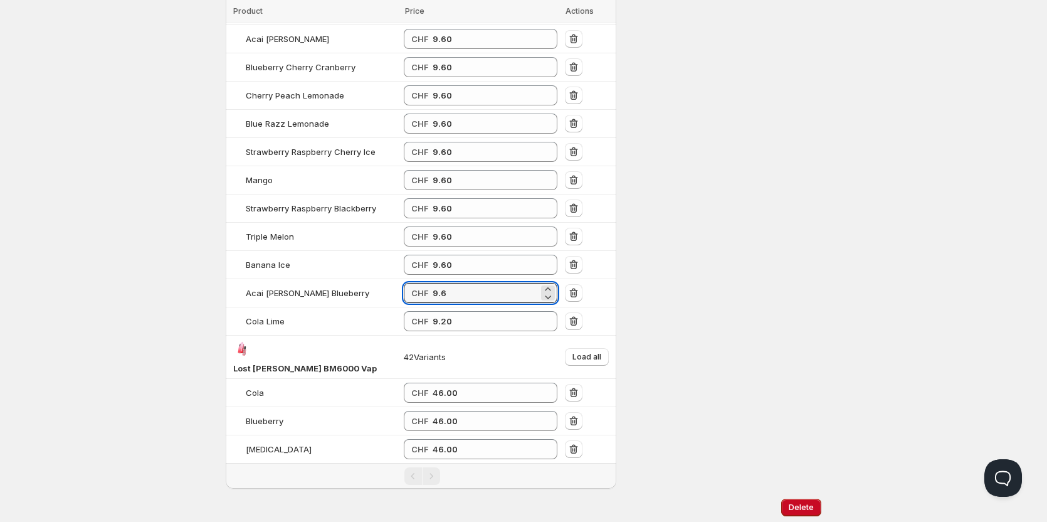
scroll to position [1103, 0]
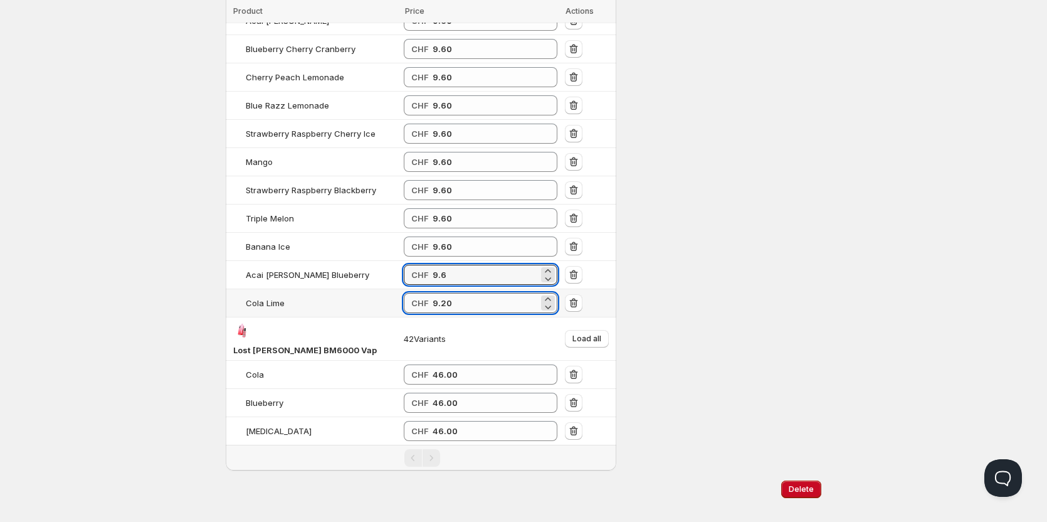
type input "9.60"
click at [434, 293] on input "9.20" at bounding box center [486, 303] width 106 height 20
type input "9.60"
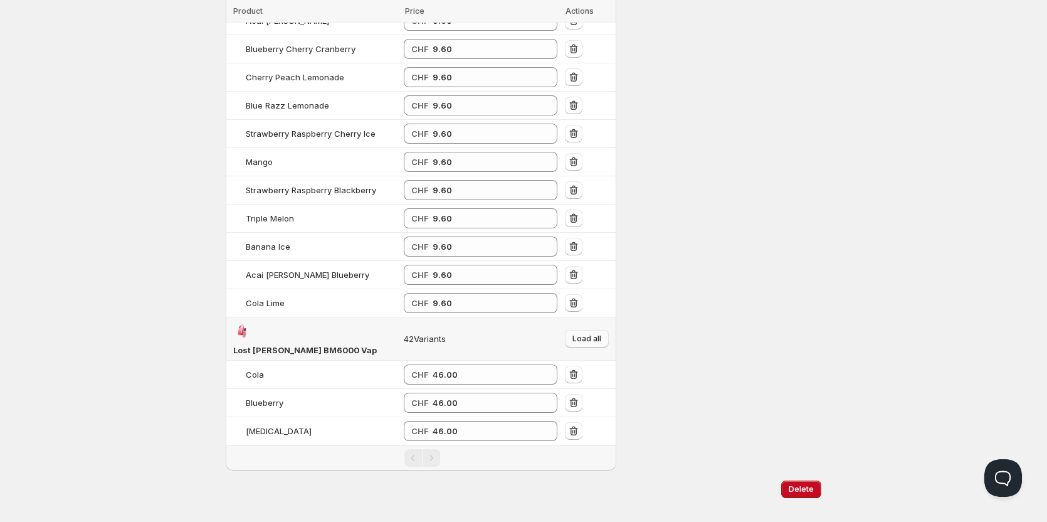
click at [589, 334] on span "Load all" at bounding box center [586, 339] width 29 height 10
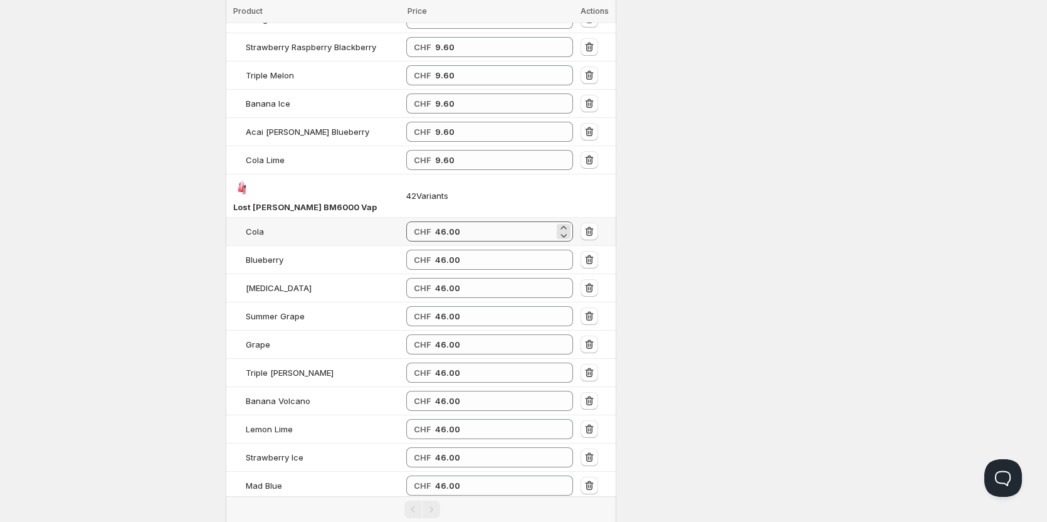
scroll to position [1229, 0]
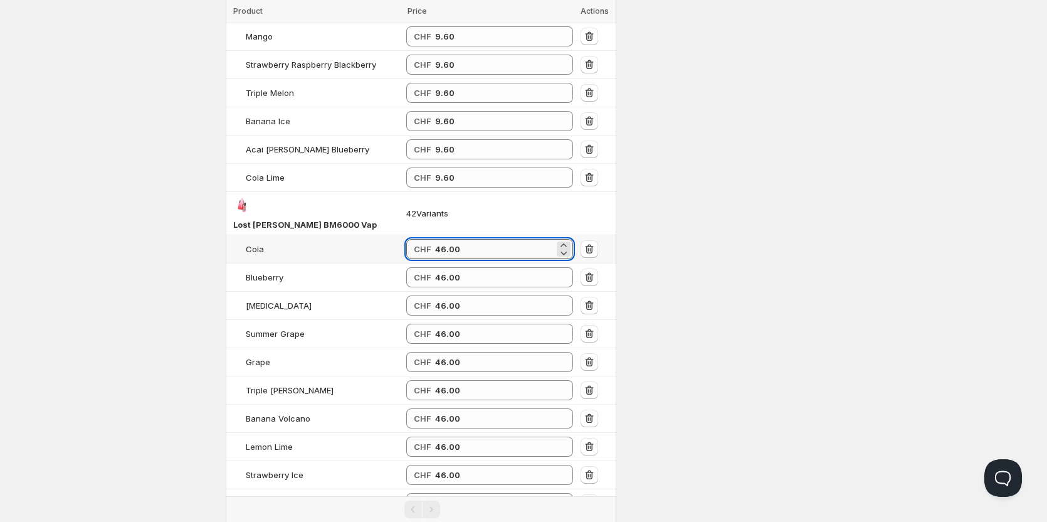
click at [453, 239] on input "46.00" at bounding box center [494, 249] width 119 height 20
drag, startPoint x: 463, startPoint y: 206, endPoint x: 412, endPoint y: 202, distance: 50.9
click at [412, 235] on td "CHF 48" at bounding box center [490, 249] width 174 height 28
type input "48.00"
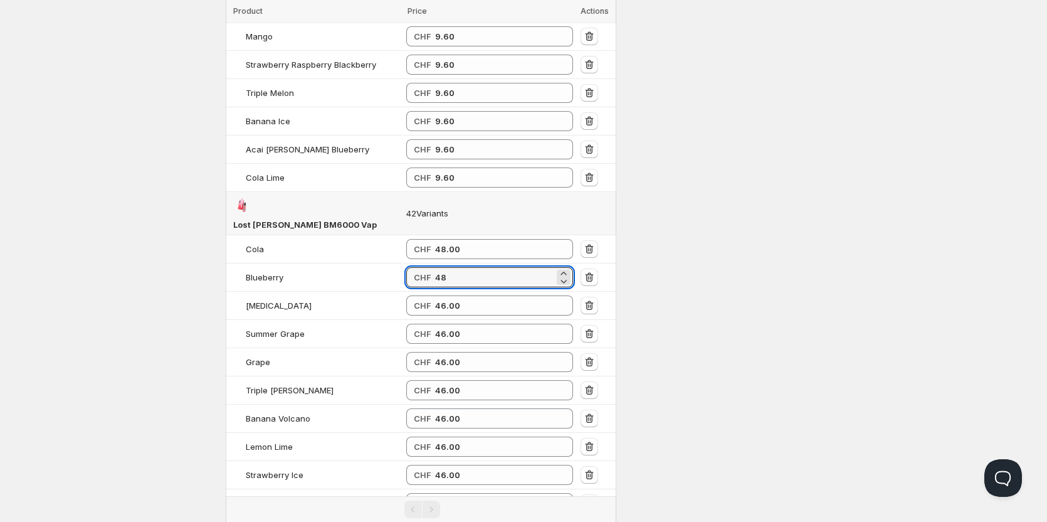
type input "48.00"
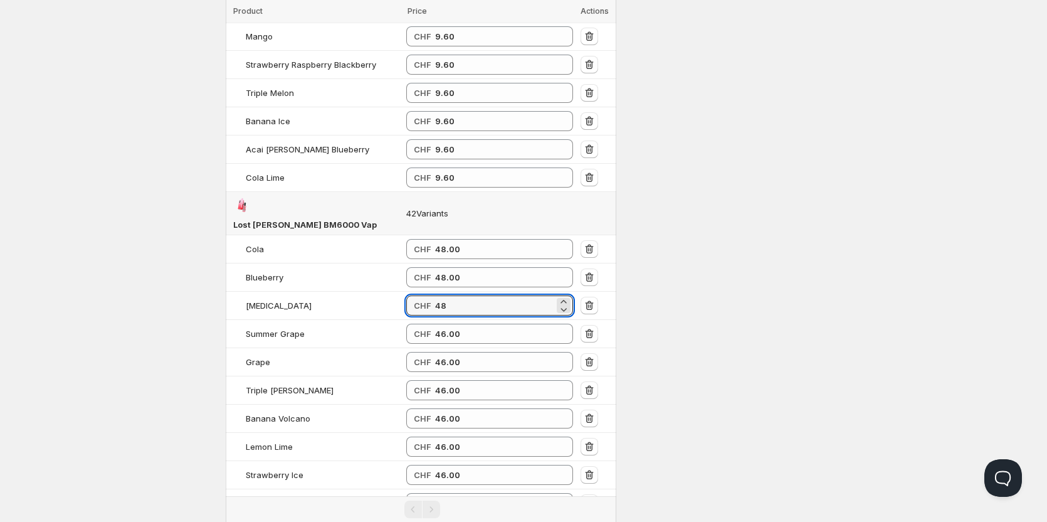
type input "48.00"
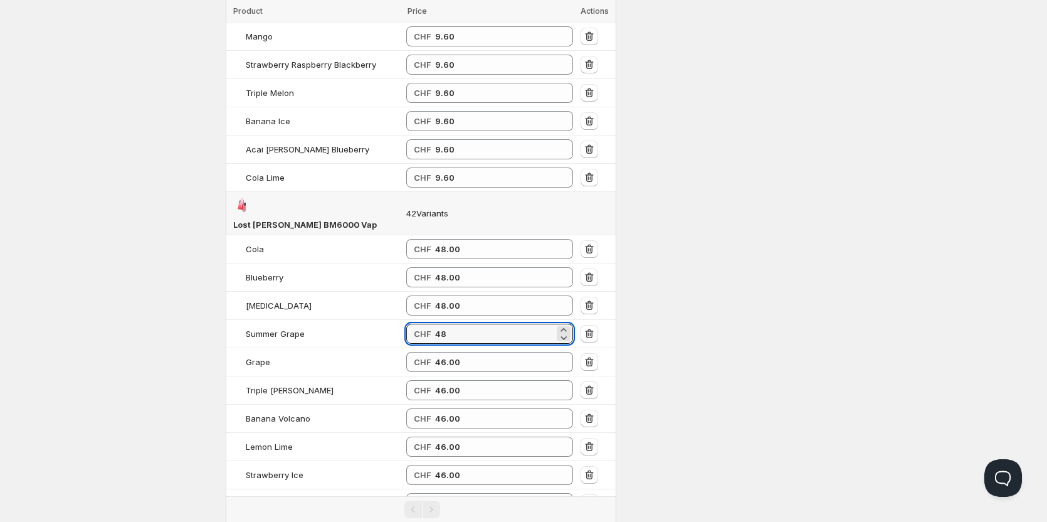
type input "48.00"
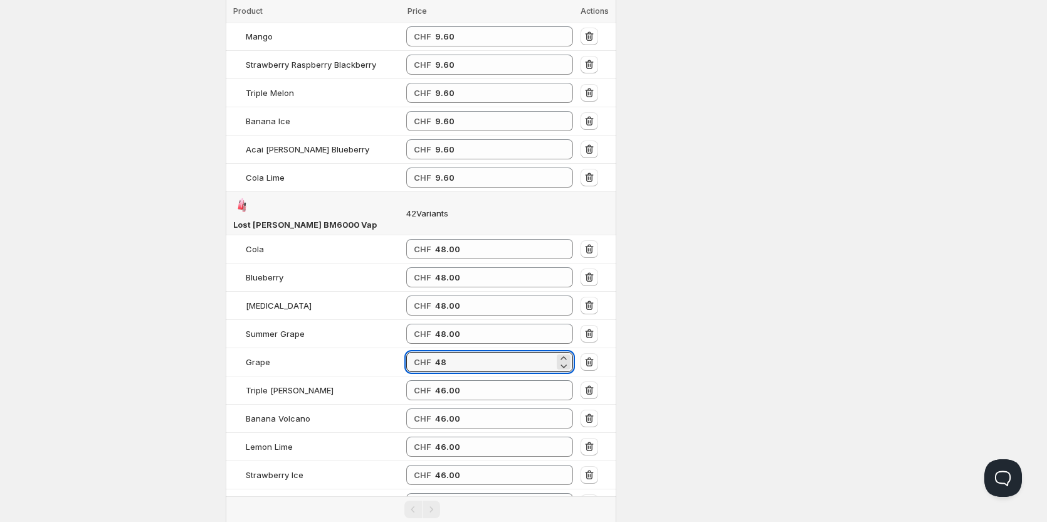
type input "48.00"
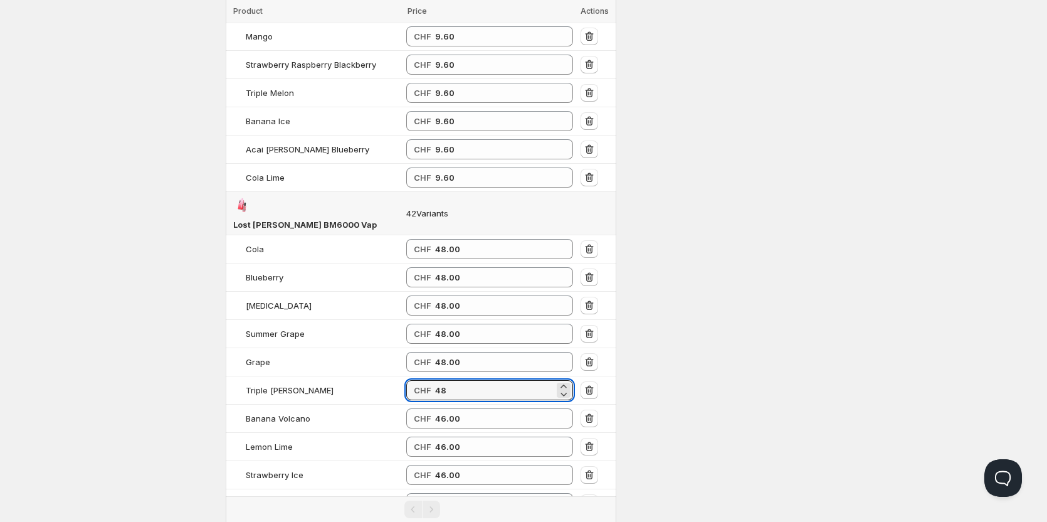
type input "48.00"
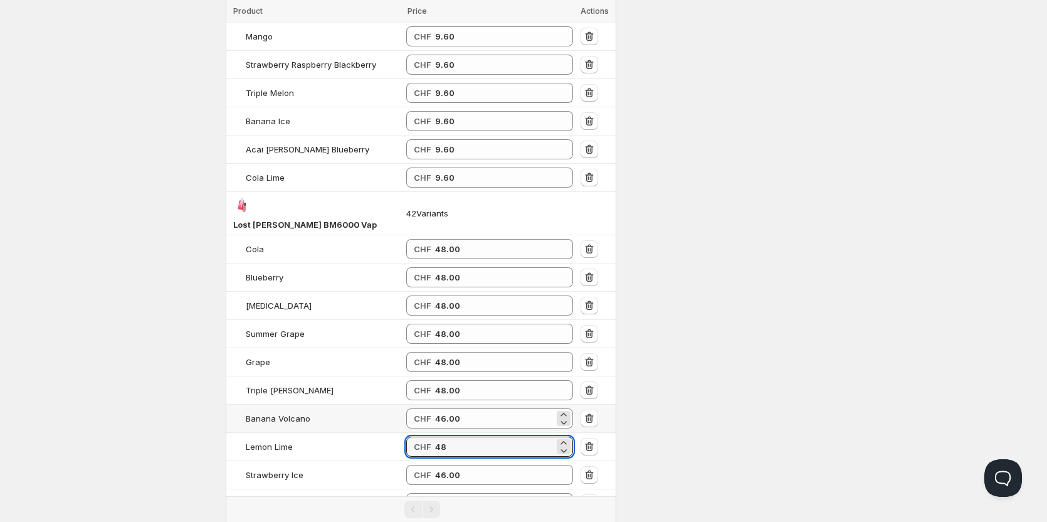
type input "48.00"
click at [434, 408] on div "CHF 46.00" at bounding box center [489, 418] width 167 height 20
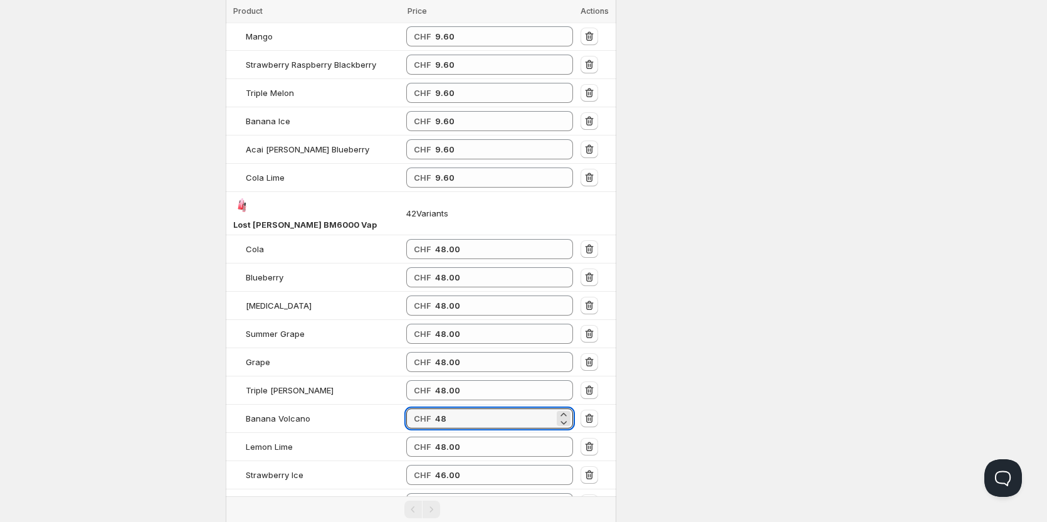
type input "48.00"
click at [702, 366] on div "Settings Currency CHF CHF Active on 1 config Log synced: 48 products in 8 secon…" at bounding box center [723, 132] width 195 height 2626
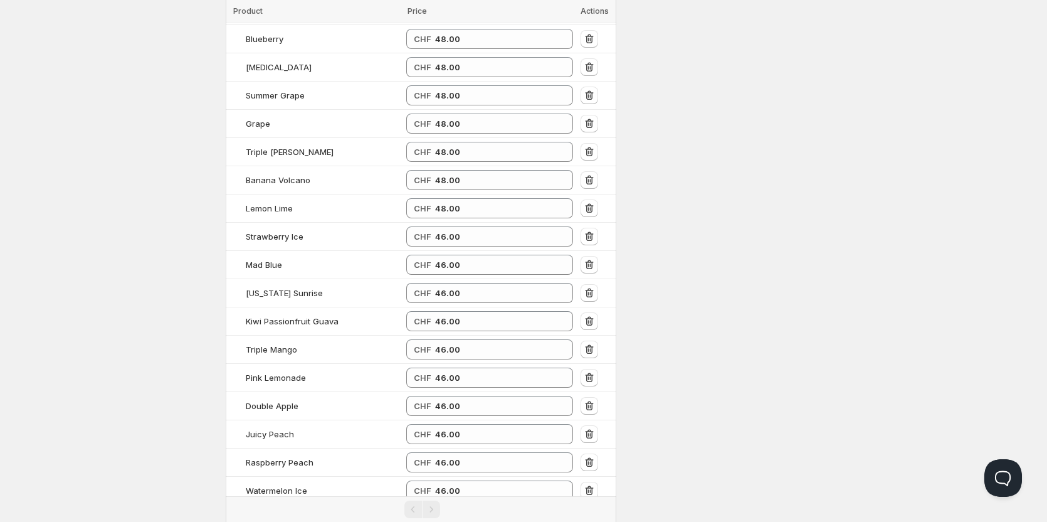
scroll to position [1480, 0]
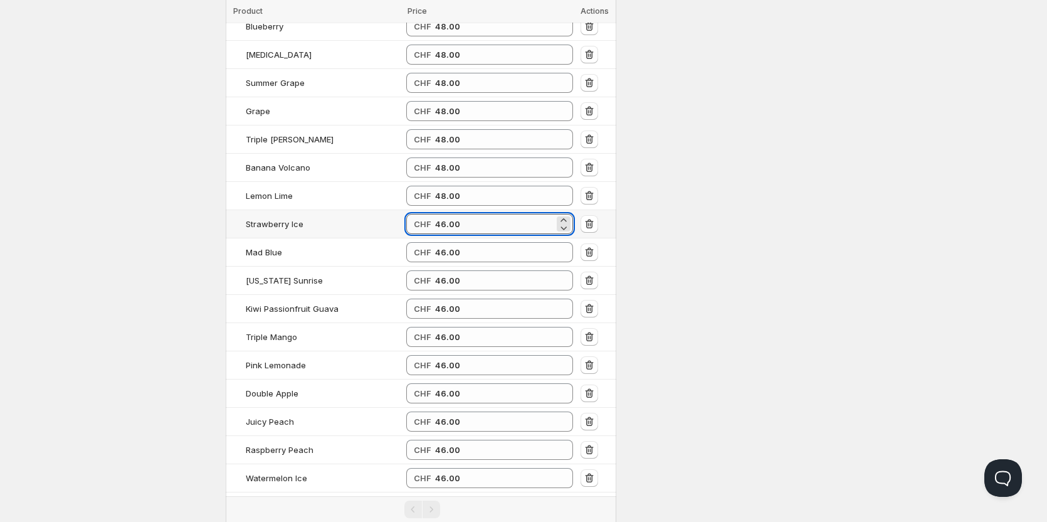
click at [450, 214] on input "46.00" at bounding box center [494, 224] width 119 height 20
click at [448, 214] on input "46.00" at bounding box center [494, 224] width 119 height 20
click at [457, 214] on input "46.4800" at bounding box center [494, 224] width 119 height 20
click at [458, 214] on input "46.4800" at bounding box center [494, 224] width 119 height 20
type input "48.00"
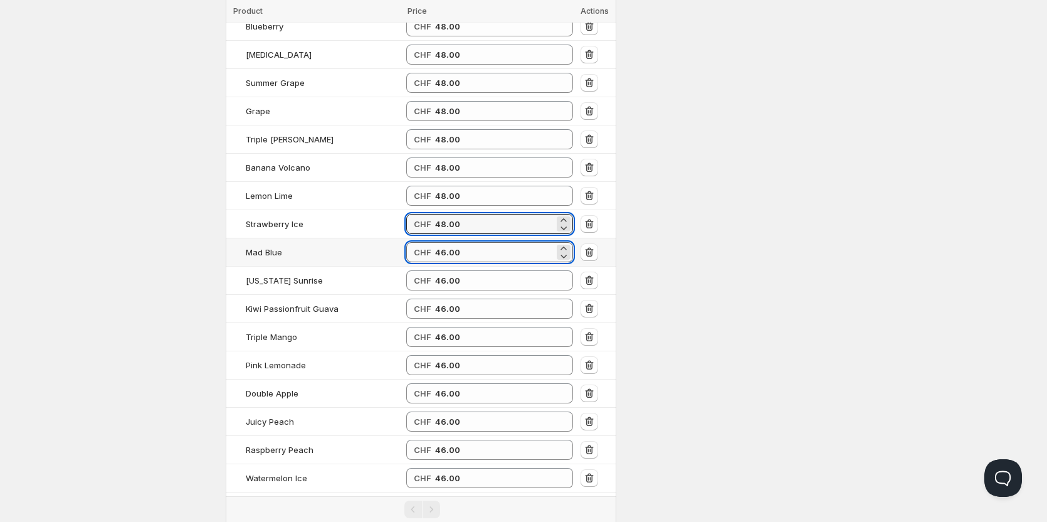
click at [451, 242] on input "46.00" at bounding box center [494, 252] width 119 height 20
drag, startPoint x: 451, startPoint y: 218, endPoint x: 451, endPoint y: 229, distance: 11.3
click at [451, 242] on input "46.00" at bounding box center [494, 252] width 119 height 20
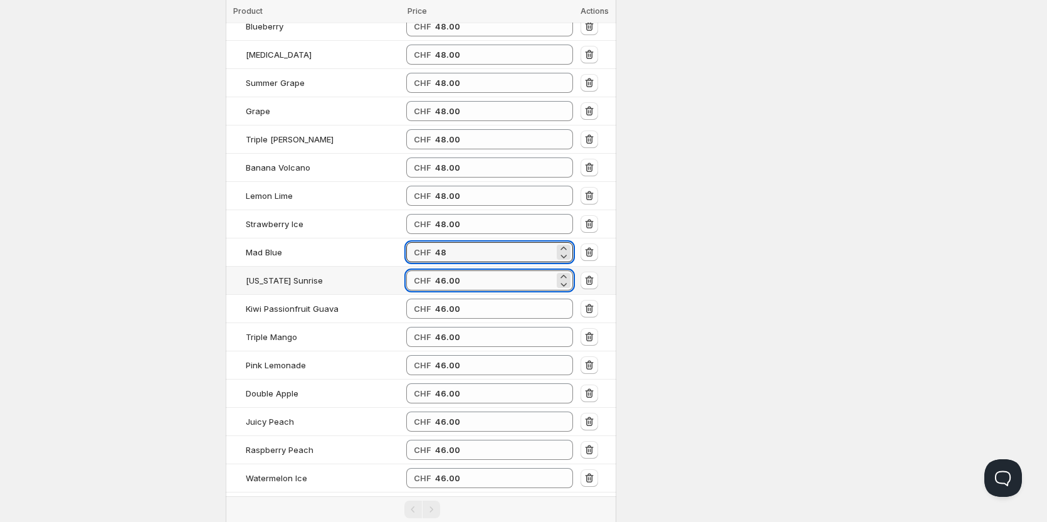
type input "48.00"
click at [450, 270] on input "46.00" at bounding box center [494, 280] width 119 height 20
click at [451, 270] on input "46.00" at bounding box center [494, 280] width 119 height 20
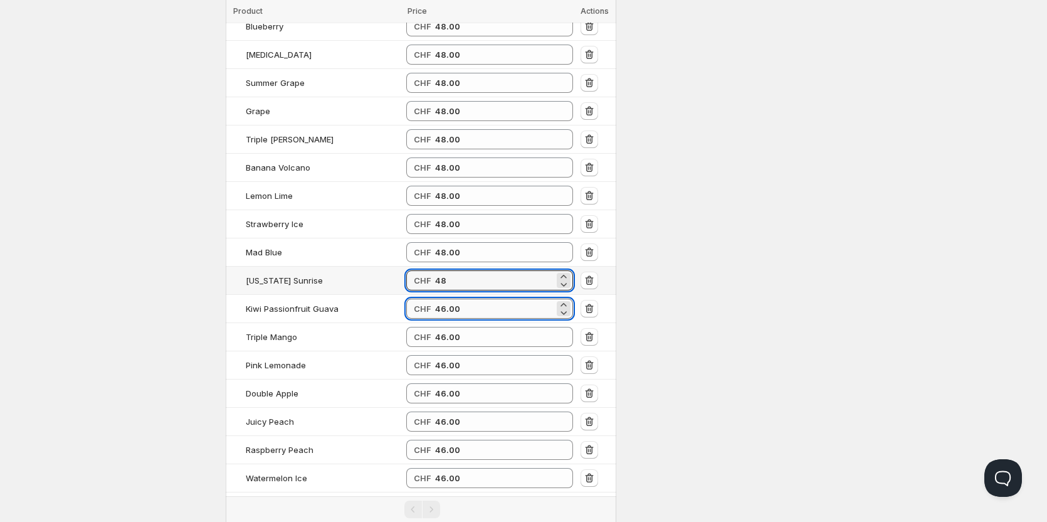
type input "48.00"
click at [449, 298] on input "46.00" at bounding box center [494, 308] width 119 height 20
click at [450, 298] on input "46.00" at bounding box center [494, 308] width 119 height 20
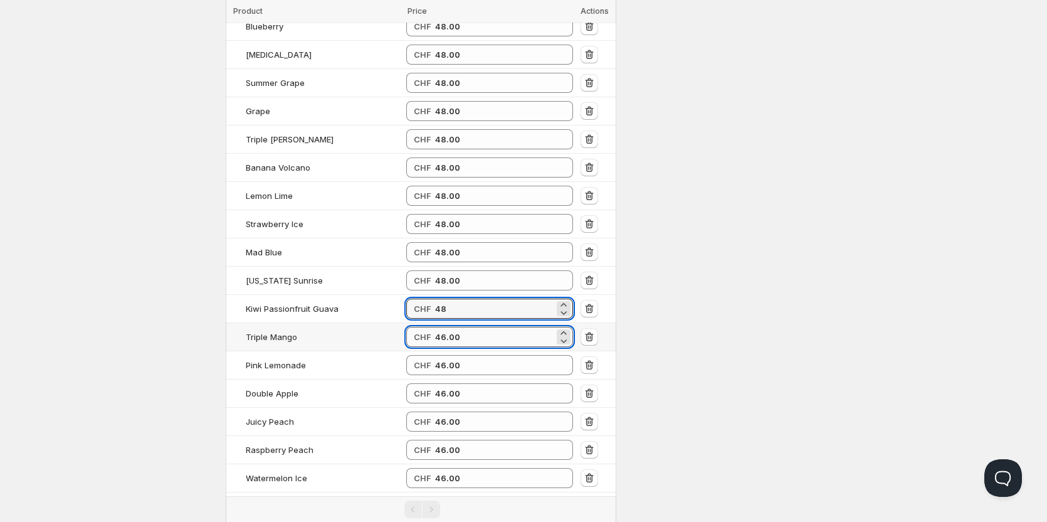
type input "48.00"
click at [451, 327] on input "46.00" at bounding box center [494, 337] width 119 height 20
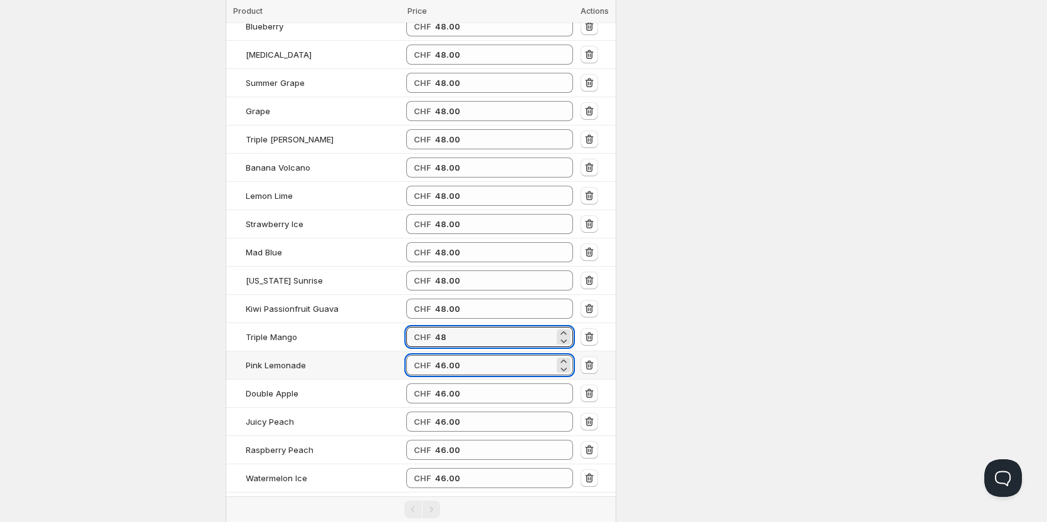
type input "48.00"
click at [451, 355] on input "46.00" at bounding box center [494, 365] width 119 height 20
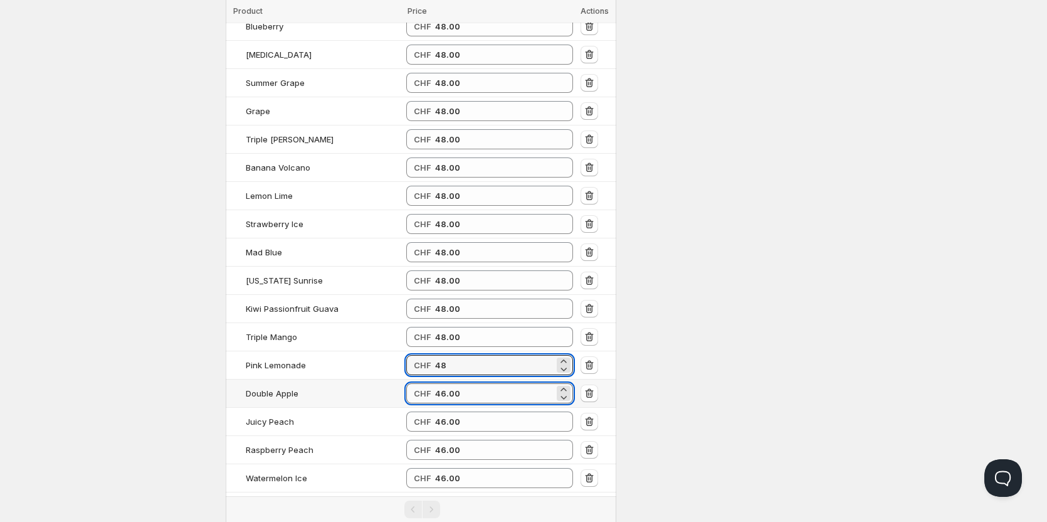
type input "48.00"
click at [454, 383] on input "46.00" at bounding box center [494, 393] width 119 height 20
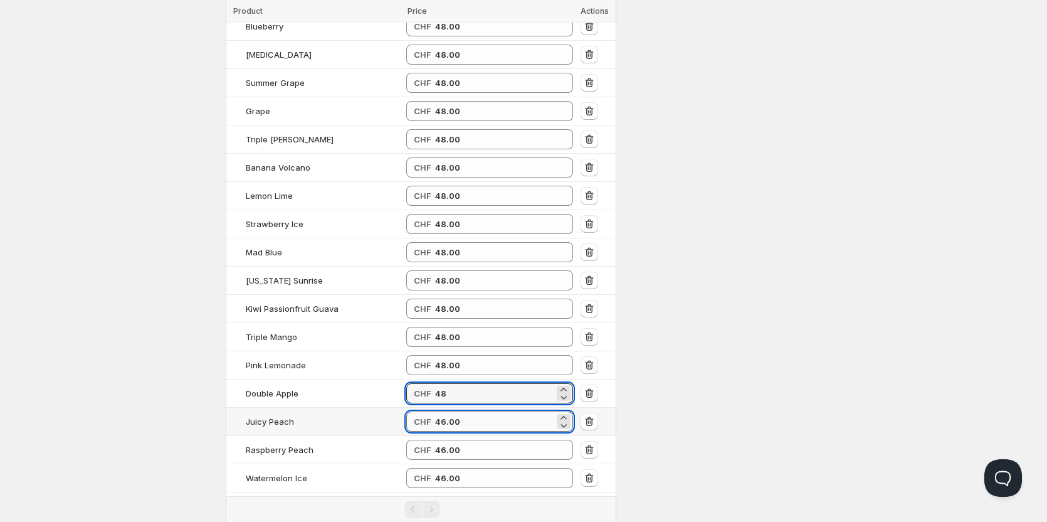
type input "48.00"
click at [450, 411] on input "46.00" at bounding box center [494, 421] width 119 height 20
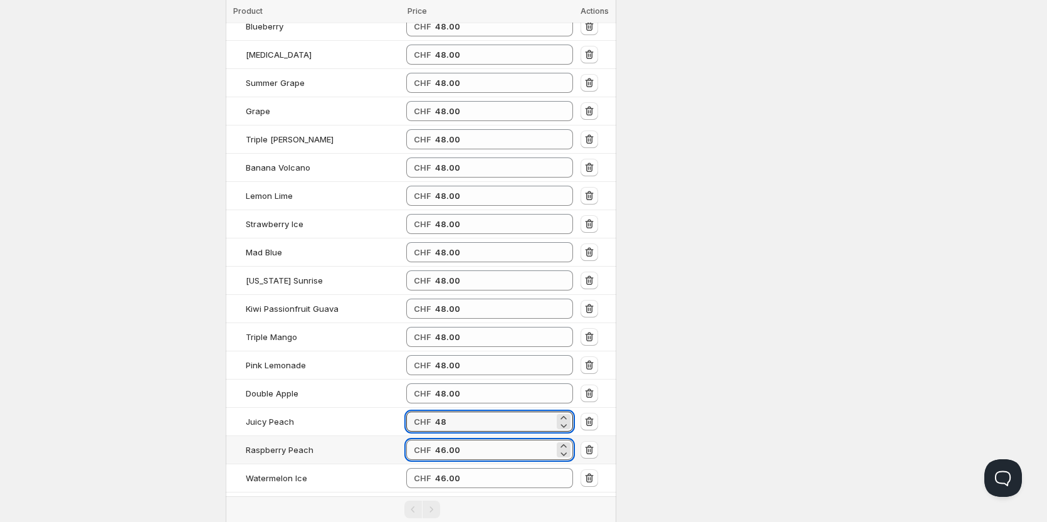
type input "48.00"
click at [446, 440] on input "46.00" at bounding box center [494, 450] width 119 height 20
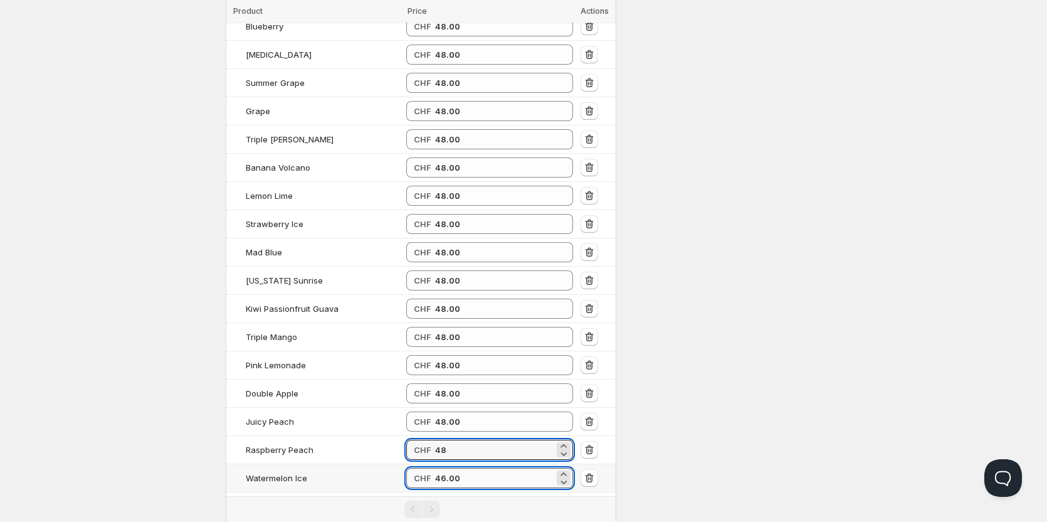
type input "48.00"
click at [450, 468] on input "46.00" at bounding box center [494, 478] width 119 height 20
type input "48.00"
click at [450, 496] on input "46.00" at bounding box center [494, 506] width 119 height 20
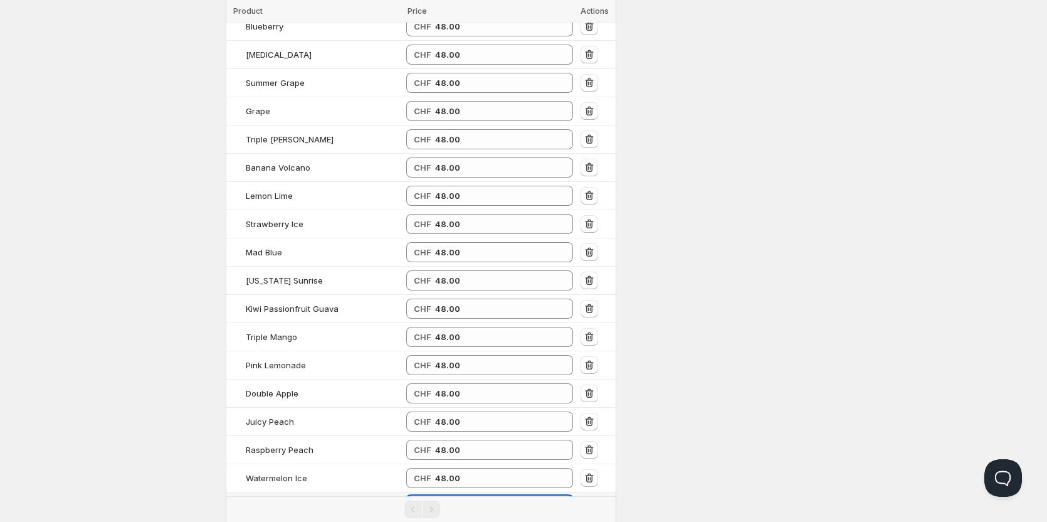
click at [449, 496] on input "46.00" at bounding box center [494, 506] width 119 height 20
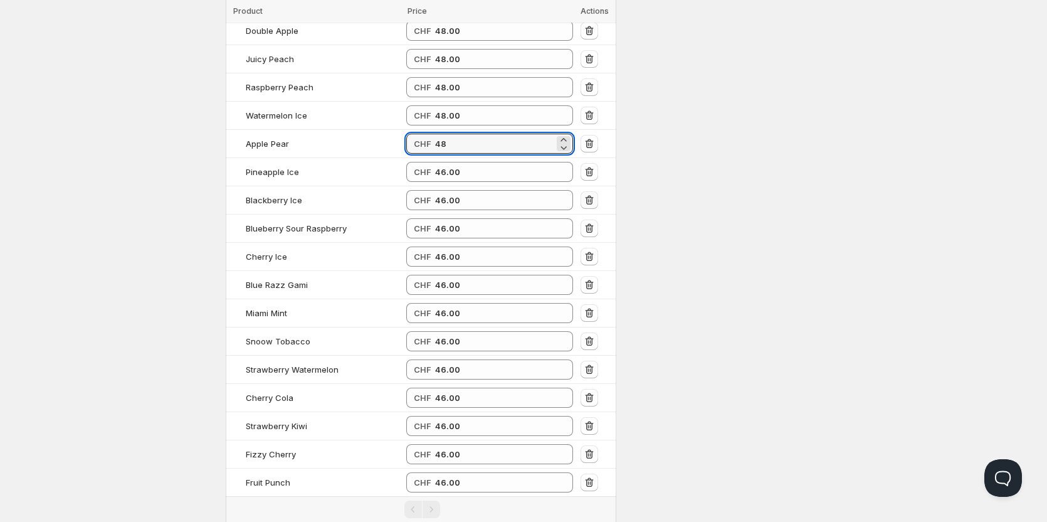
scroll to position [1856, 0]
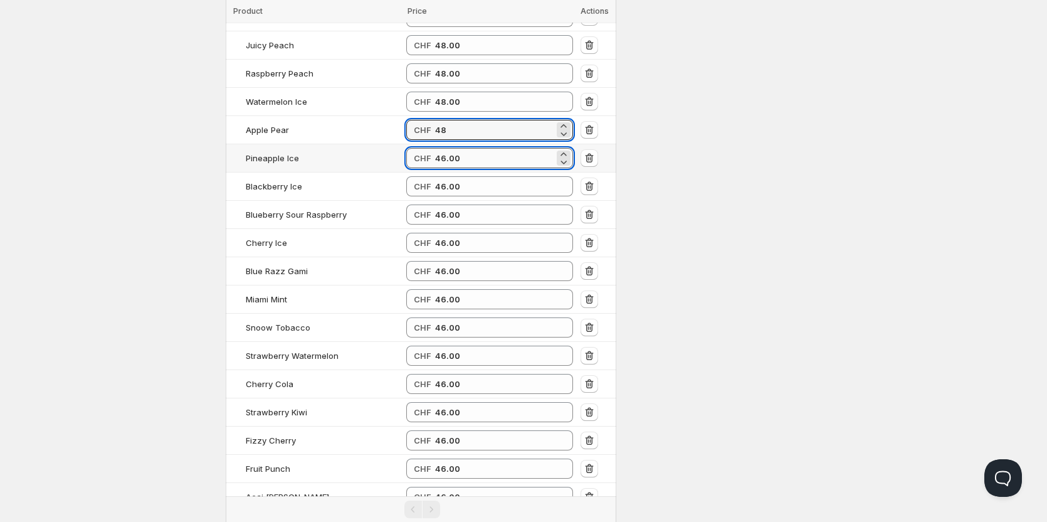
type input "48.00"
click at [448, 148] on input "46.00" at bounding box center [494, 158] width 119 height 20
click at [449, 148] on input "46.00" at bounding box center [494, 158] width 119 height 20
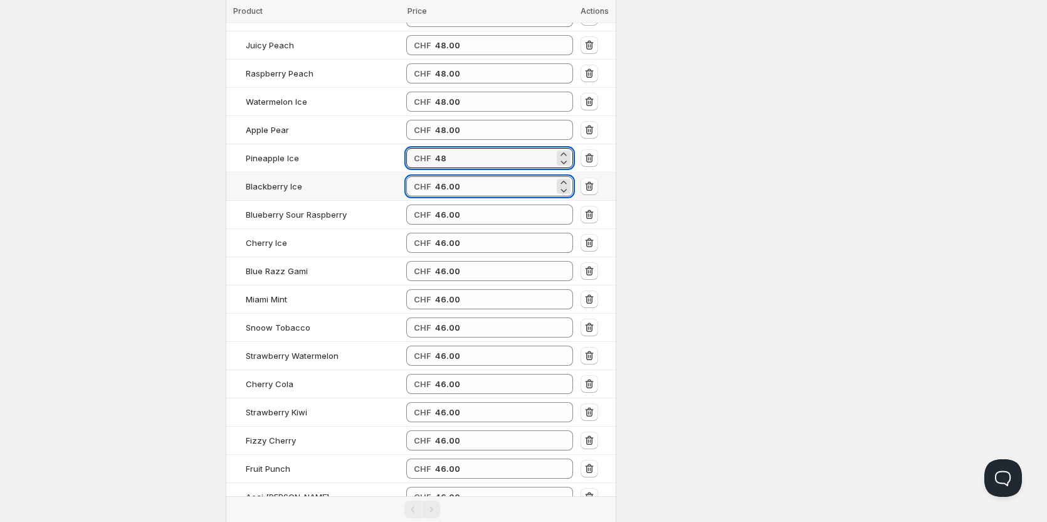
type input "48.00"
click at [443, 176] on input "46.00" at bounding box center [494, 186] width 119 height 20
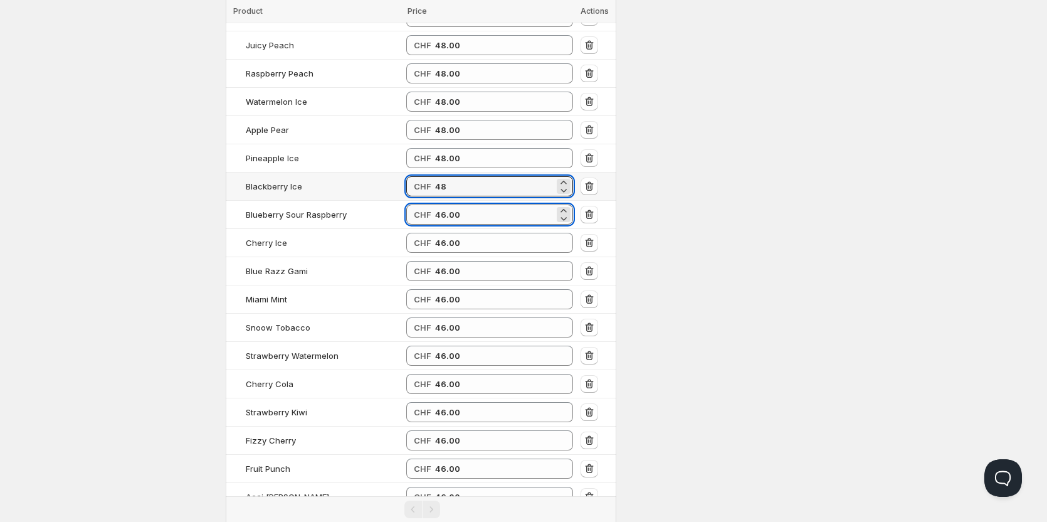
type input "48.00"
click at [444, 204] on input "46.00" at bounding box center [494, 214] width 119 height 20
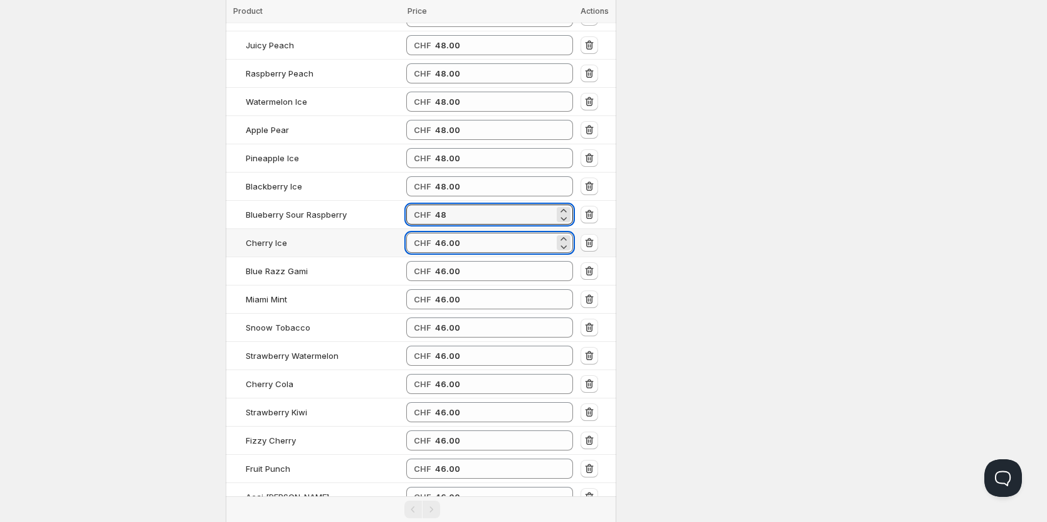
type input "48.00"
click at [446, 233] on input "46.00" at bounding box center [494, 243] width 119 height 20
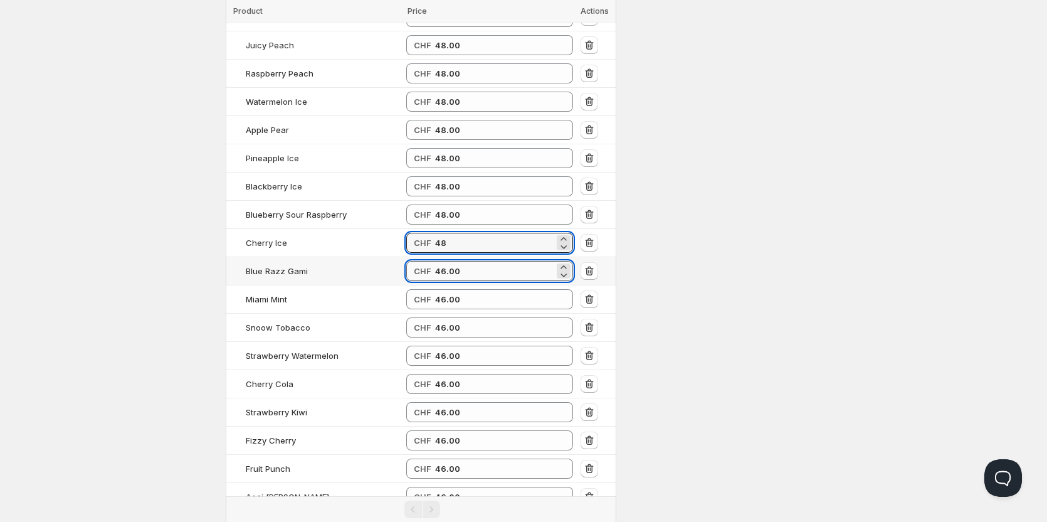
type input "48.00"
click at [445, 261] on input "46.00" at bounding box center [494, 271] width 119 height 20
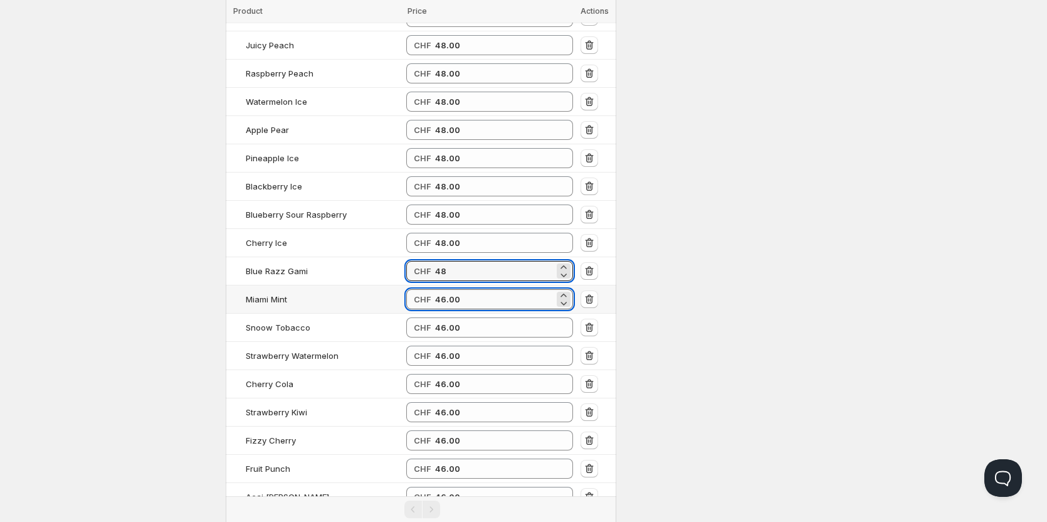
type input "48.00"
click at [451, 289] on input "46.00" at bounding box center [494, 299] width 119 height 20
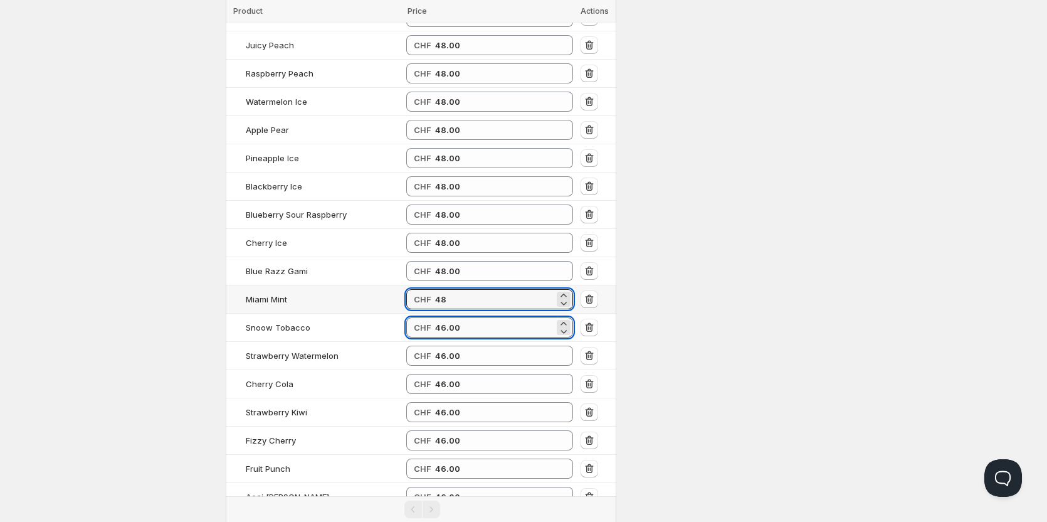
type input "48.00"
click at [450, 317] on input "46.00" at bounding box center [494, 327] width 119 height 20
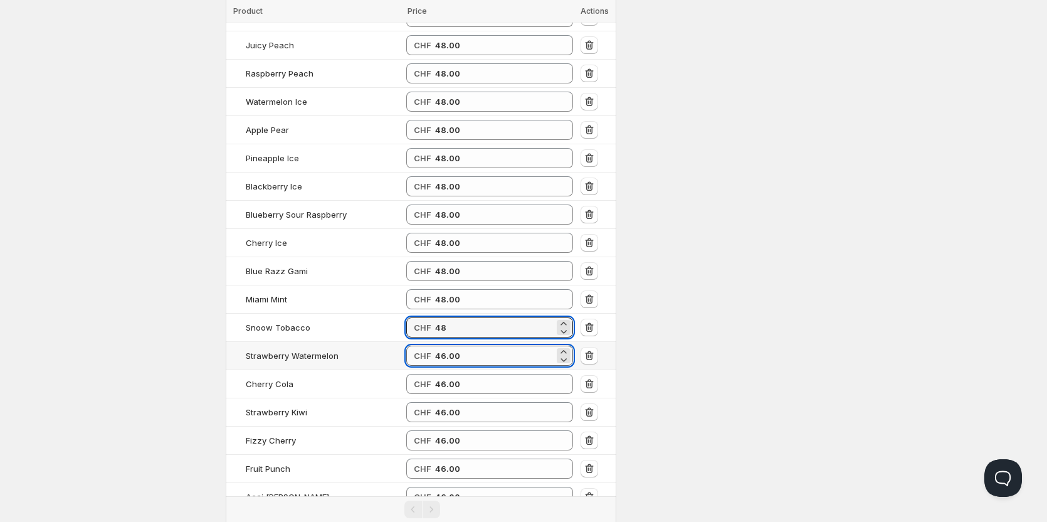
type input "48.00"
click at [451, 345] on input "46.00" at bounding box center [494, 355] width 119 height 20
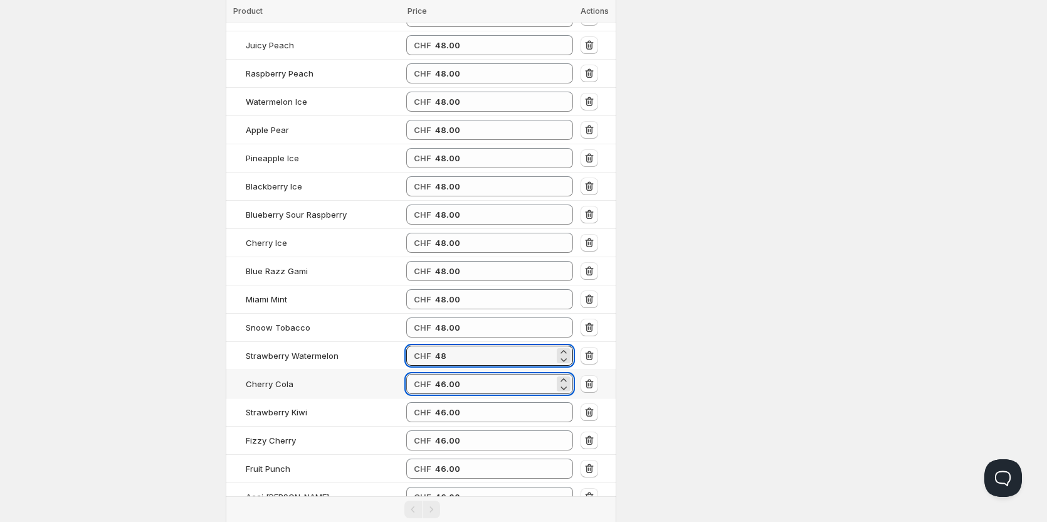
type input "48.00"
click at [451, 374] on input "46.00" at bounding box center [494, 384] width 119 height 20
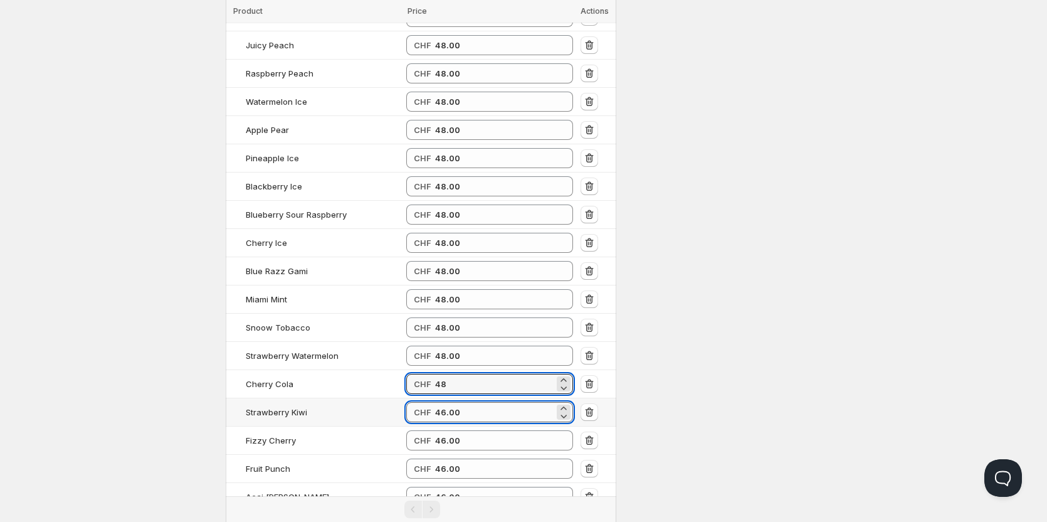
type input "48.00"
click at [445, 402] on input "46.00" at bounding box center [494, 412] width 119 height 20
drag, startPoint x: 445, startPoint y: 374, endPoint x: 445, endPoint y: 386, distance: 11.3
click at [445, 402] on input "46.00" at bounding box center [494, 412] width 119 height 20
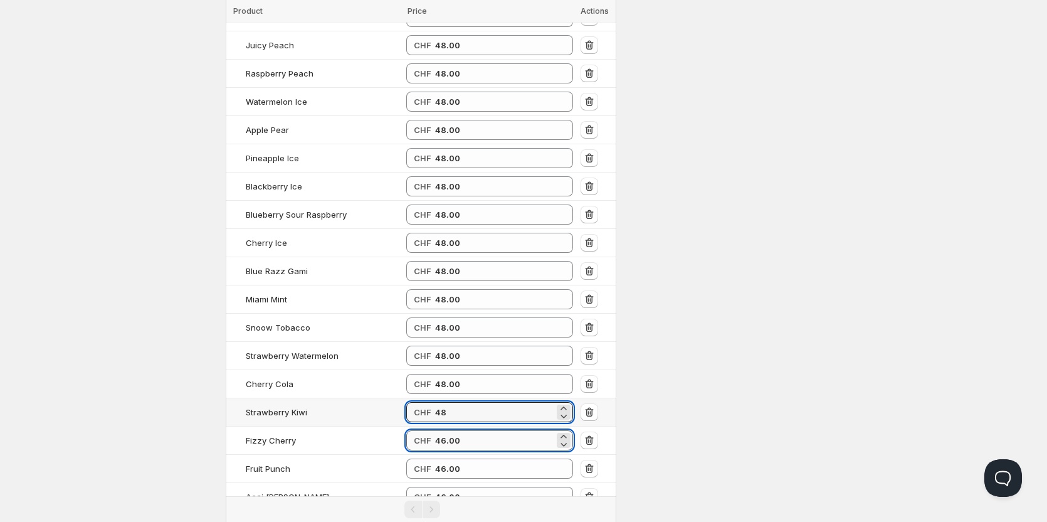
type input "48.00"
click at [443, 430] on input "46.00" at bounding box center [494, 440] width 119 height 20
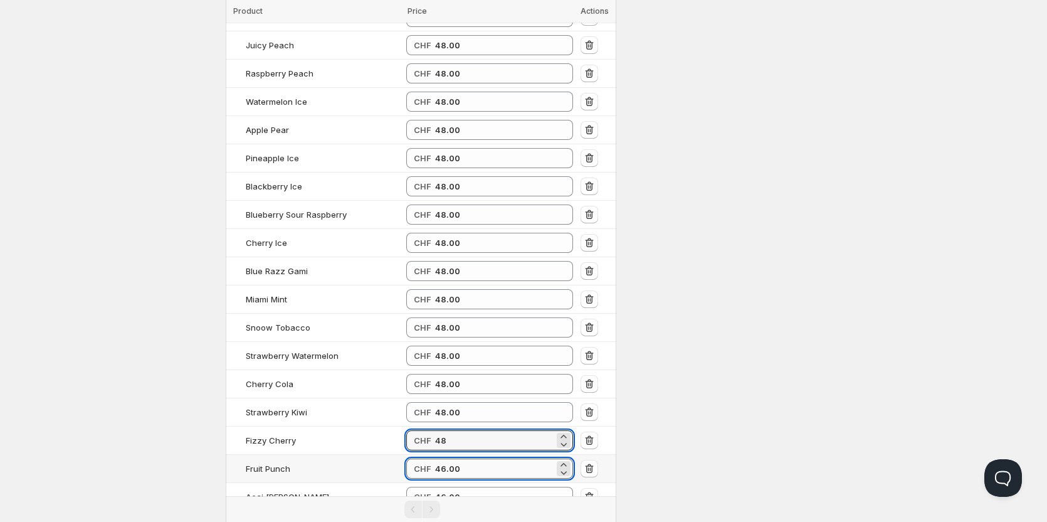
type input "48.00"
click at [441, 458] on input "46.00" at bounding box center [494, 468] width 119 height 20
type input "48.00"
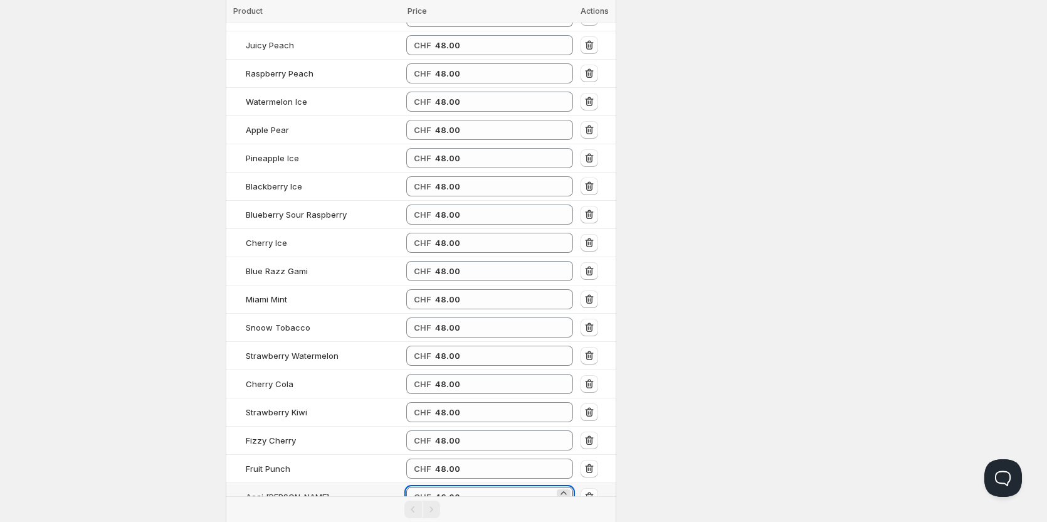
click at [446, 487] on input "46.00" at bounding box center [494, 497] width 119 height 20
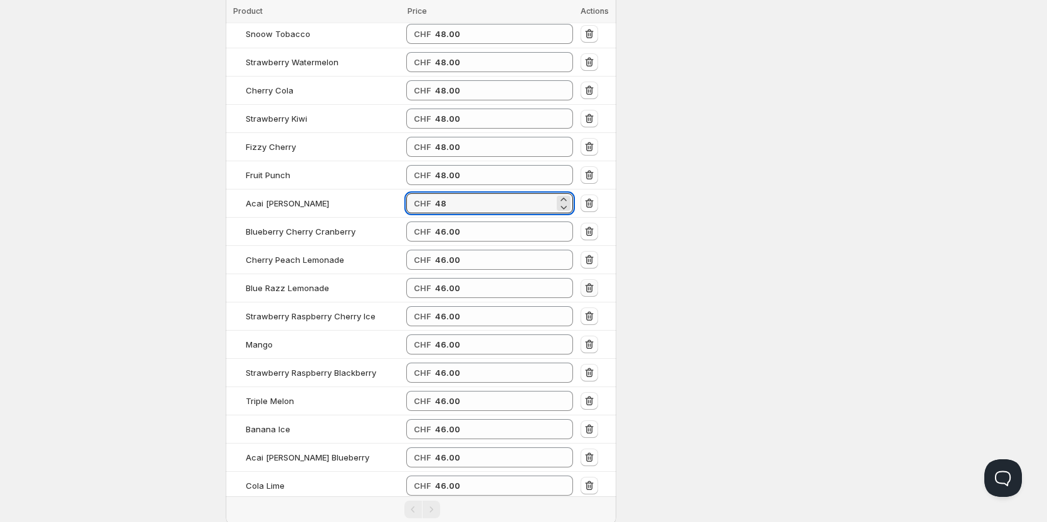
scroll to position [2169, 0]
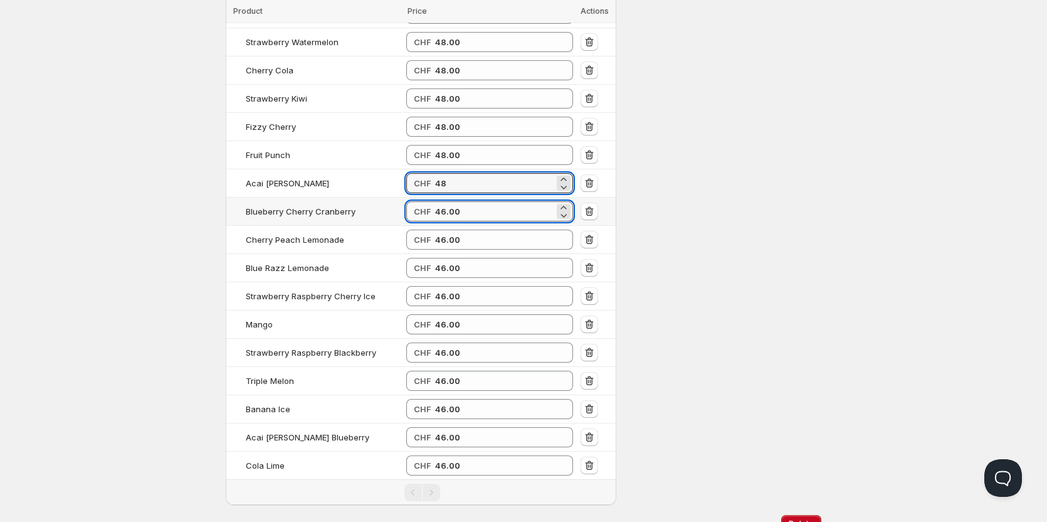
type input "48.00"
click at [451, 201] on input "46.00" at bounding box center [494, 211] width 119 height 20
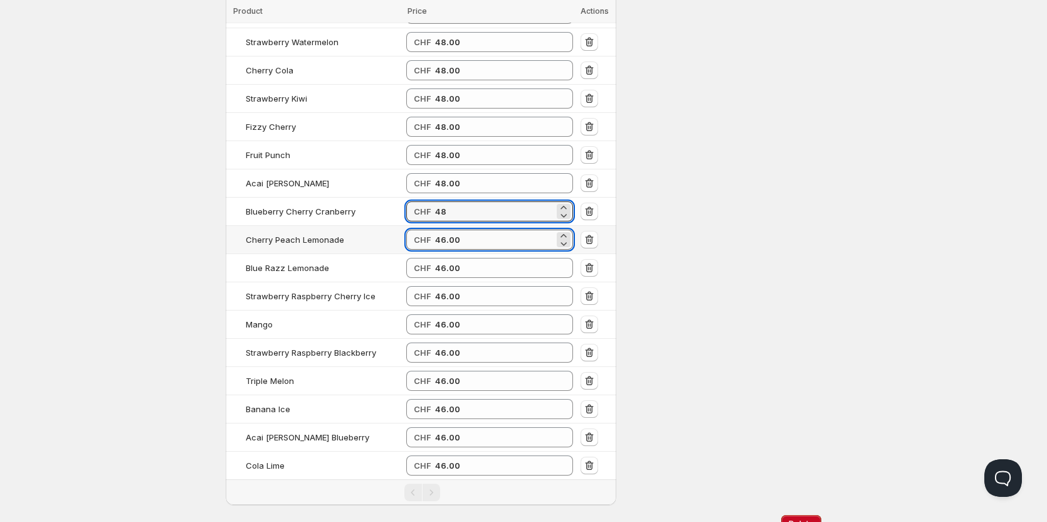
type input "48.00"
click at [448, 229] on input "46.00" at bounding box center [494, 239] width 119 height 20
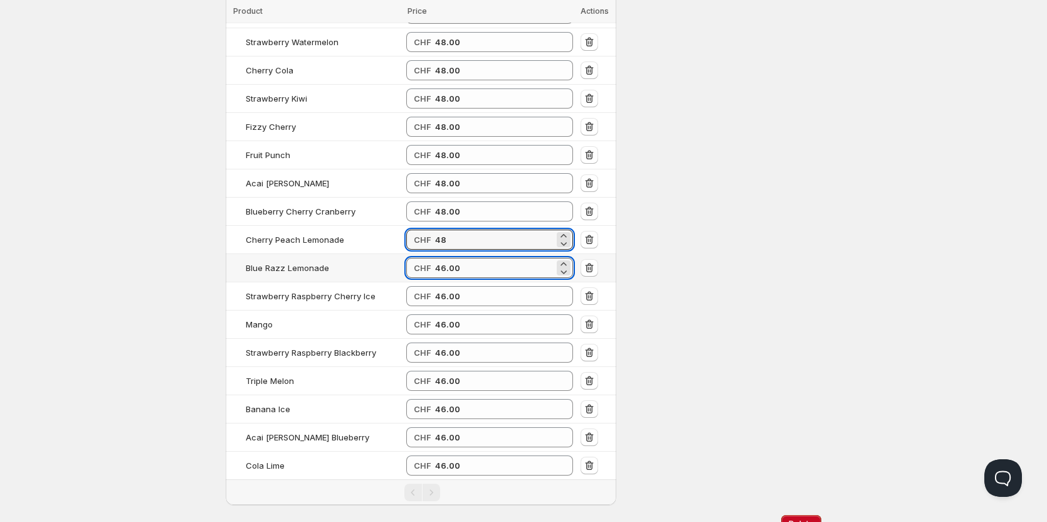
type input "48.00"
click at [451, 258] on input "46.00" at bounding box center [494, 268] width 119 height 20
click at [452, 258] on input "46.00" at bounding box center [494, 268] width 119 height 20
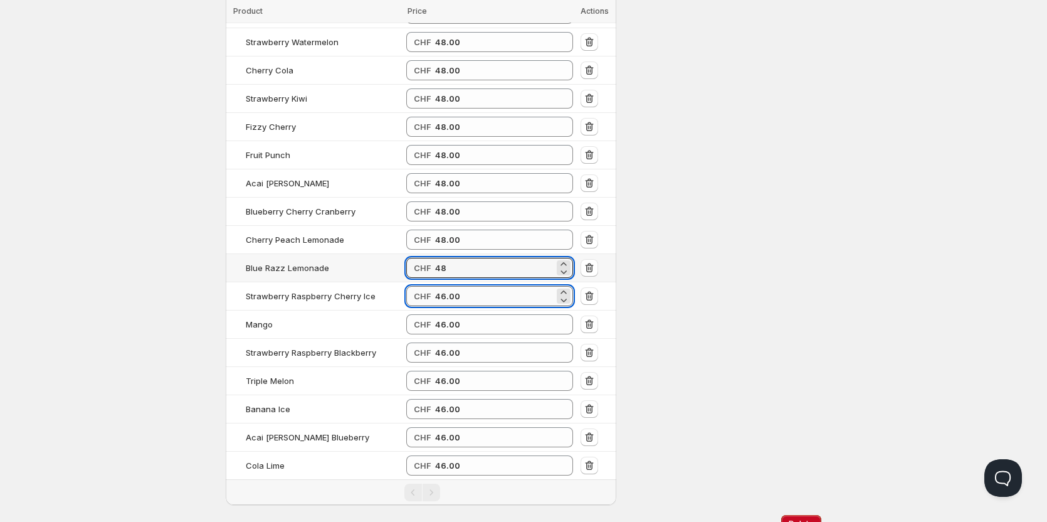
type input "48.00"
click at [451, 286] on input "46.00" at bounding box center [494, 296] width 119 height 20
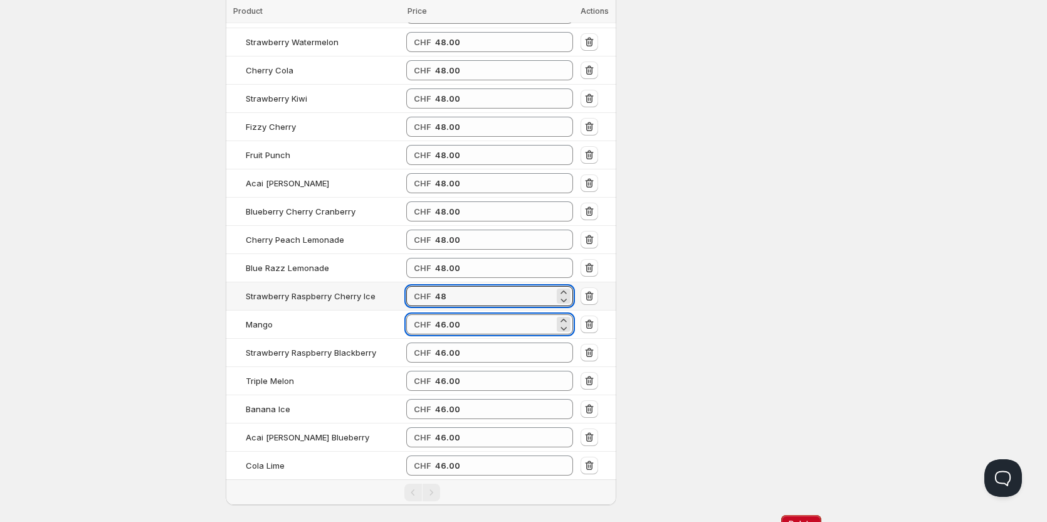
type input "48.00"
click at [450, 314] on input "46.00" at bounding box center [494, 324] width 119 height 20
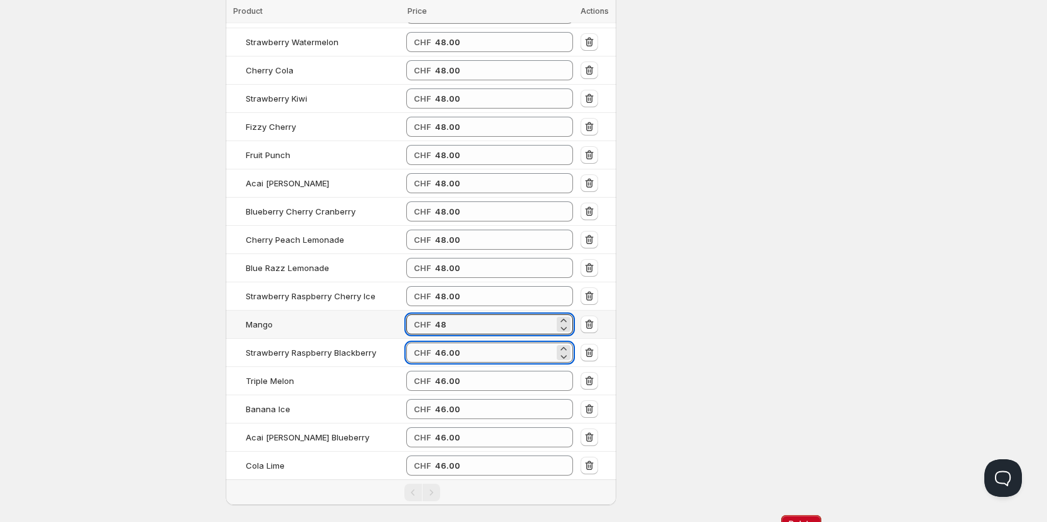
type input "48.00"
click at [448, 342] on input "46.00" at bounding box center [494, 352] width 119 height 20
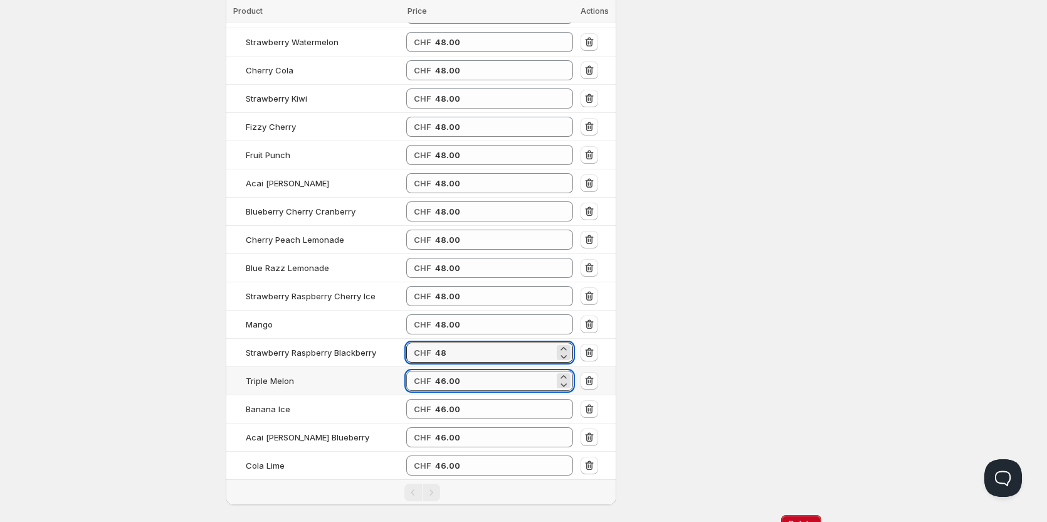
type input "48.00"
click at [446, 371] on input "46.00" at bounding box center [494, 381] width 119 height 20
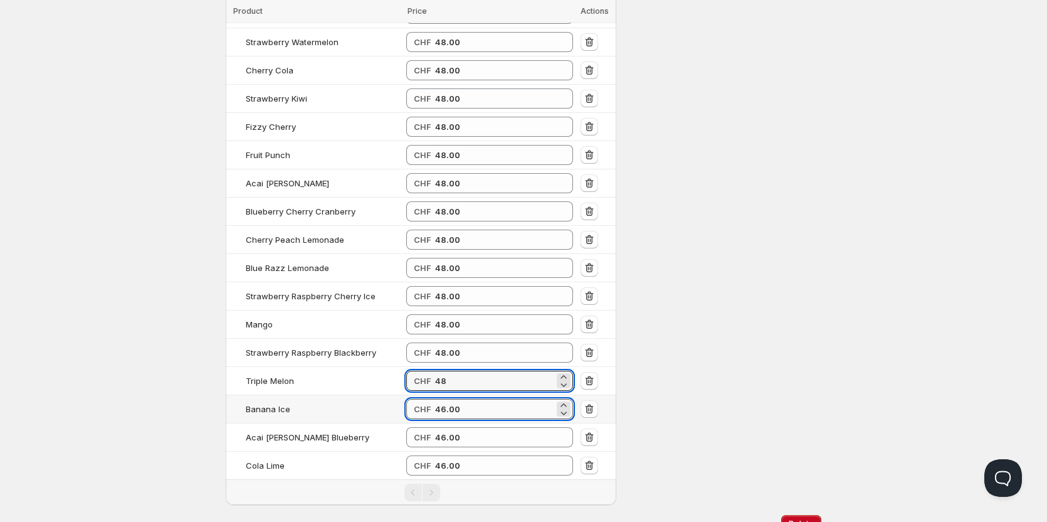
type input "48.00"
click at [445, 399] on input "46.00" at bounding box center [494, 409] width 119 height 20
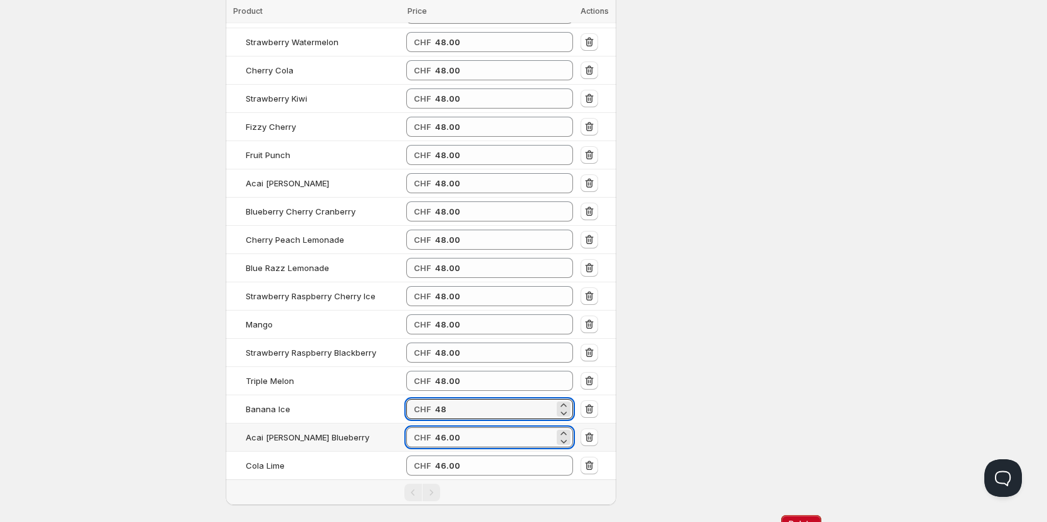
type input "48.00"
click at [446, 427] on input "46.00" at bounding box center [494, 437] width 119 height 20
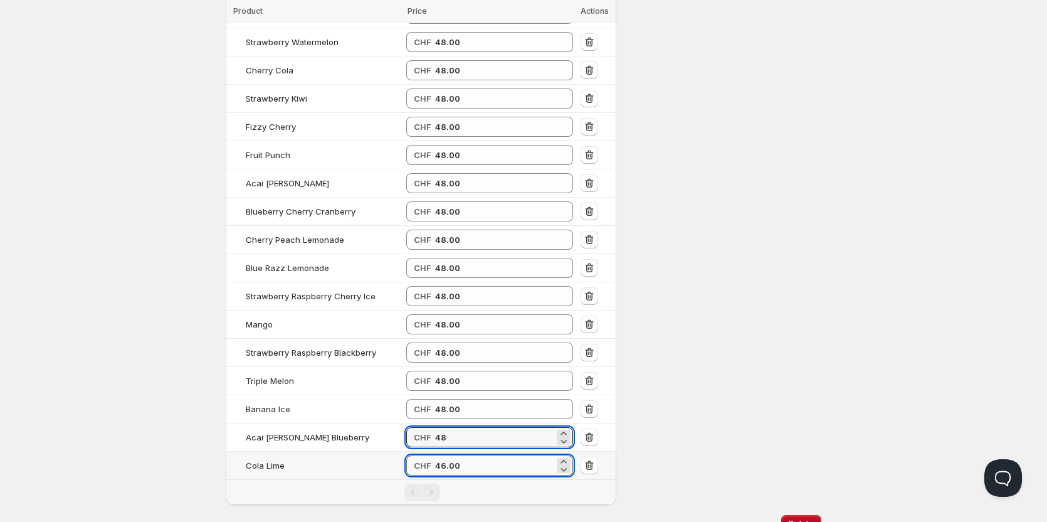
type input "48.00"
click at [443, 455] on input "46.00" at bounding box center [494, 465] width 119 height 20
click at [442, 455] on input "46.00" at bounding box center [494, 465] width 119 height 20
type input "48.00"
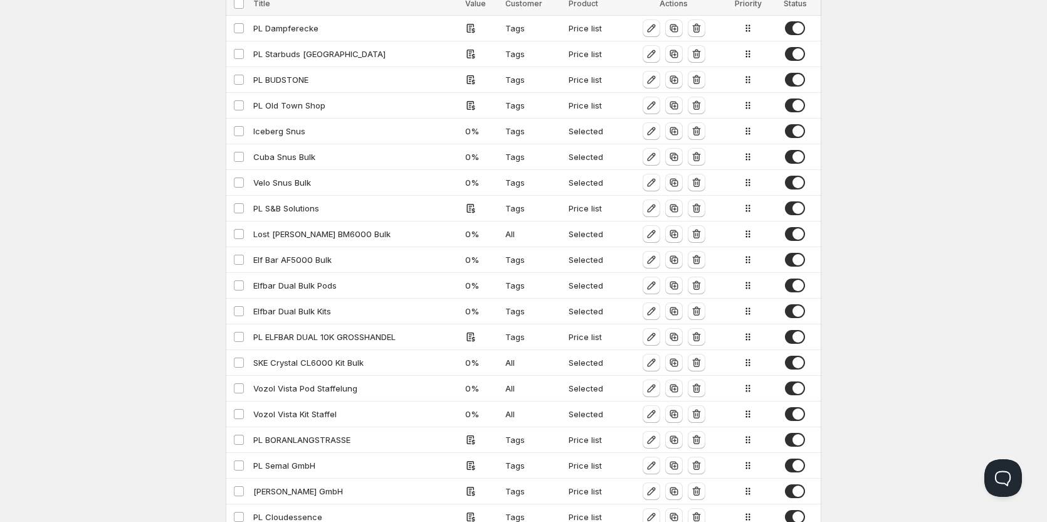
scroll to position [63, 0]
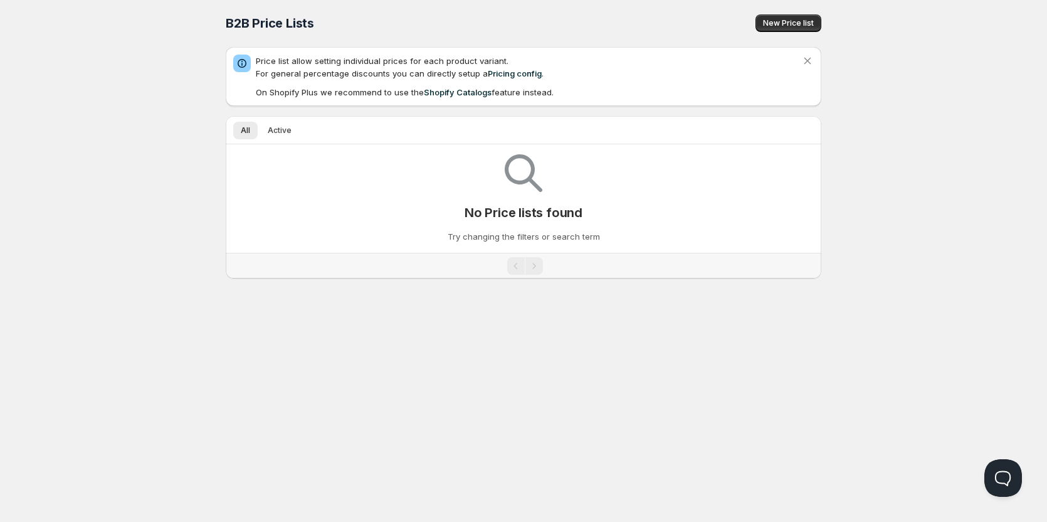
scroll to position [14, 0]
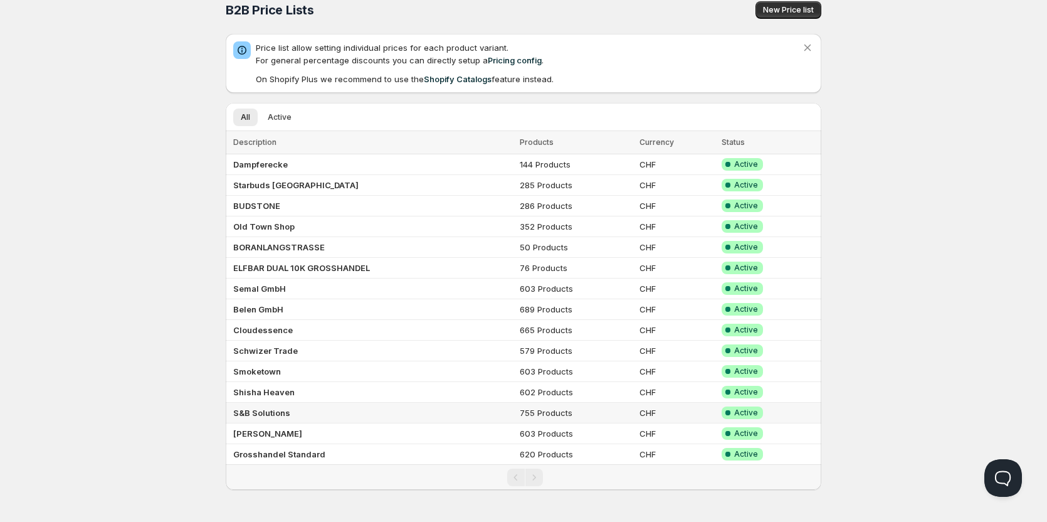
click at [266, 415] on b "S&B Solutions" at bounding box center [261, 413] width 57 height 10
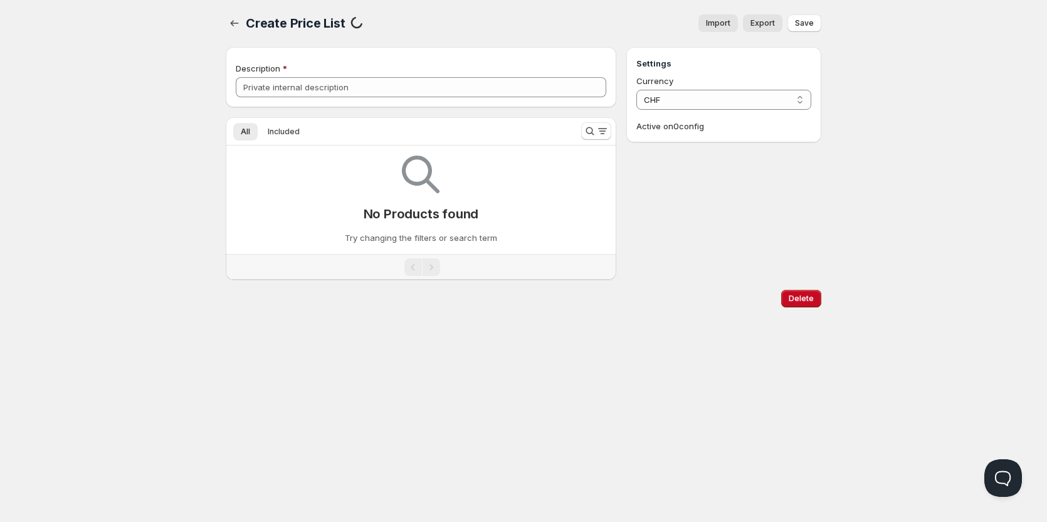
scroll to position [1, 0]
type input "S&B Solutions"
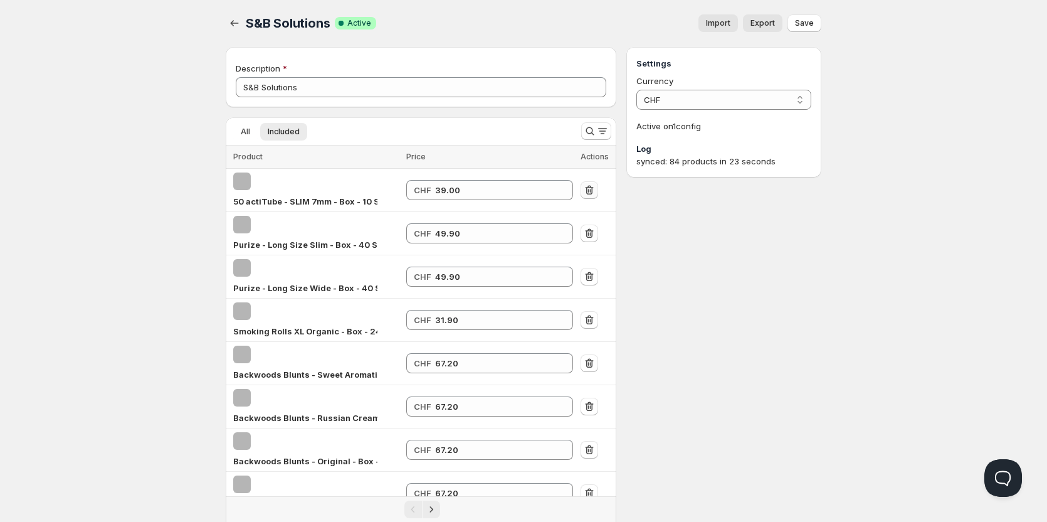
scroll to position [63, 0]
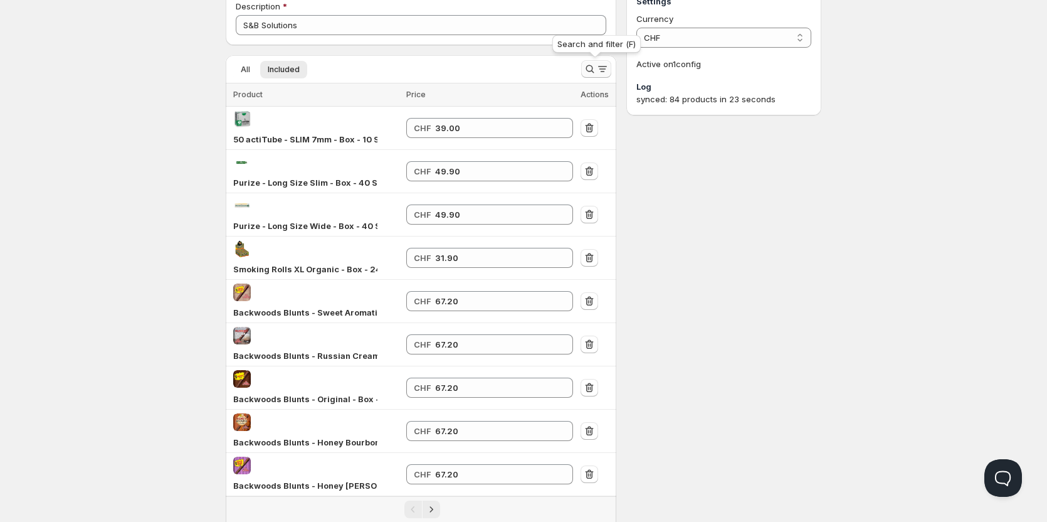
click at [586, 73] on icon "Search and filter results" at bounding box center [590, 69] width 13 height 13
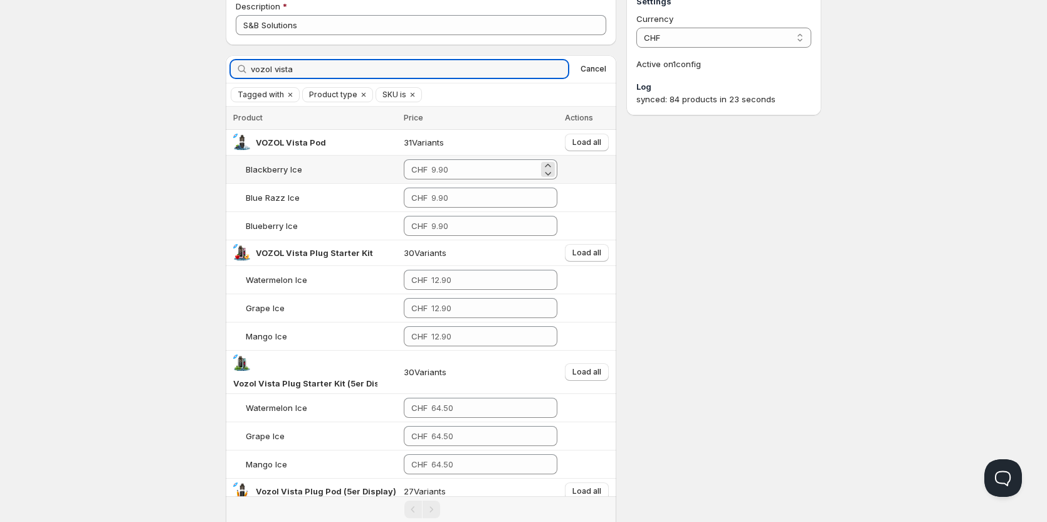
type input "vozol vista"
click at [428, 168] on span "CHF" at bounding box center [419, 169] width 16 height 10
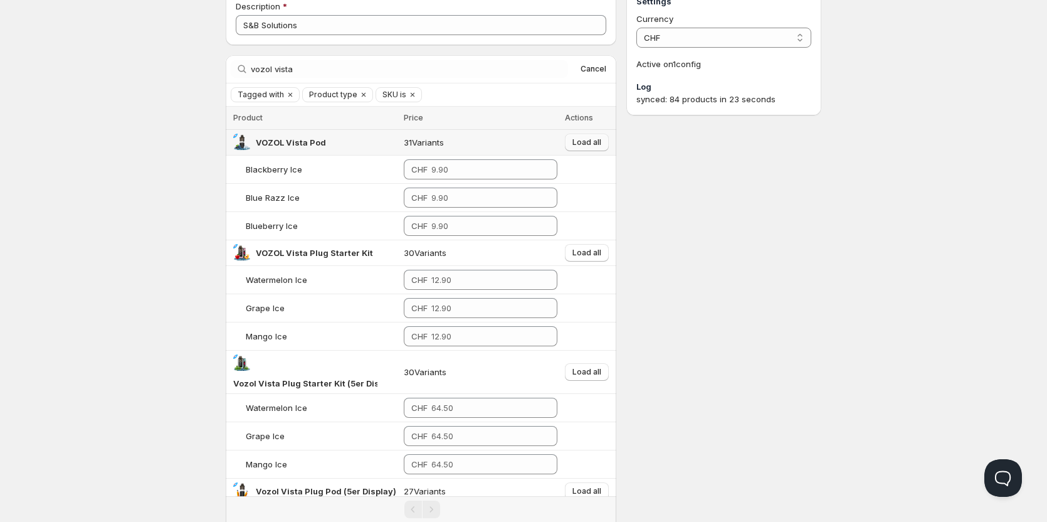
click at [597, 139] on span "Load all" at bounding box center [586, 142] width 29 height 10
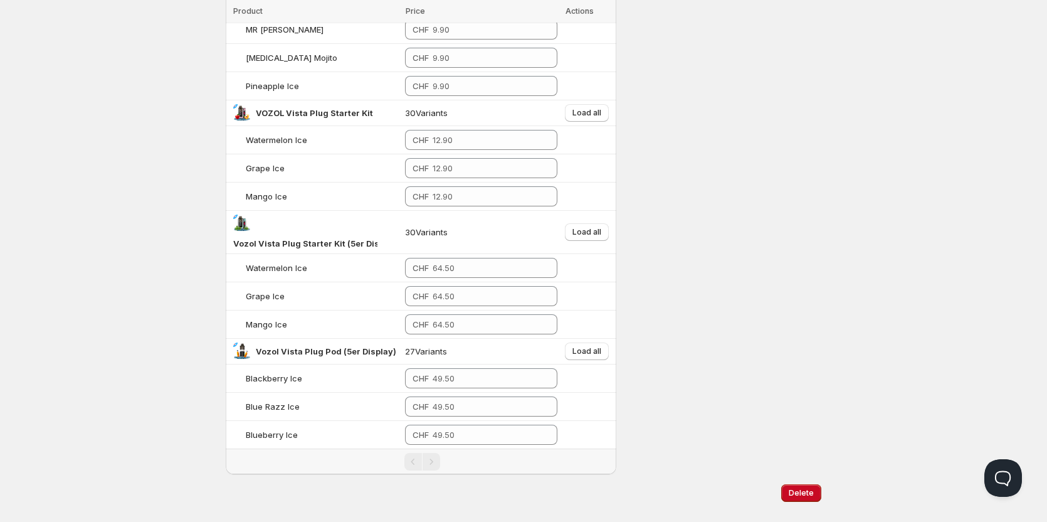
scroll to position [1014, 0]
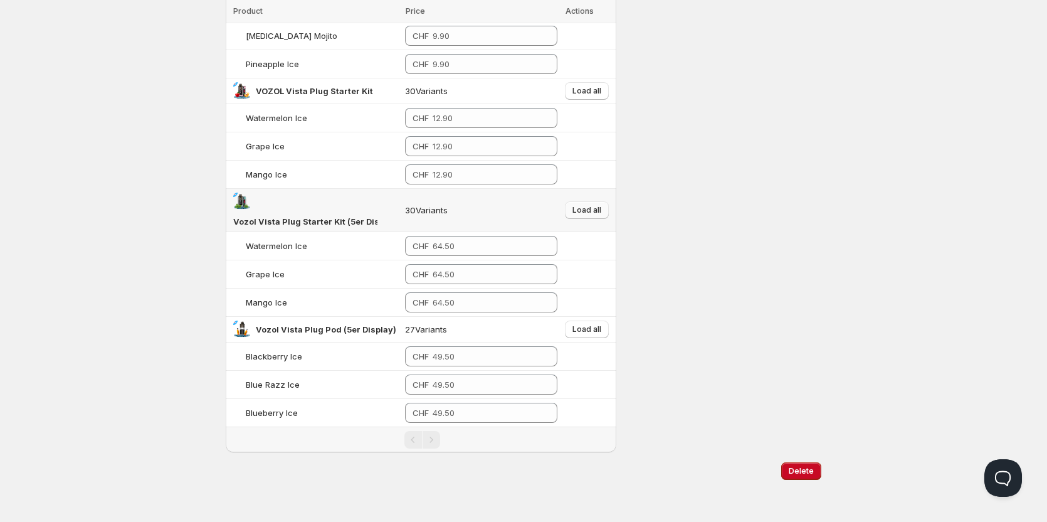
click at [587, 211] on span "Load all" at bounding box center [586, 210] width 29 height 10
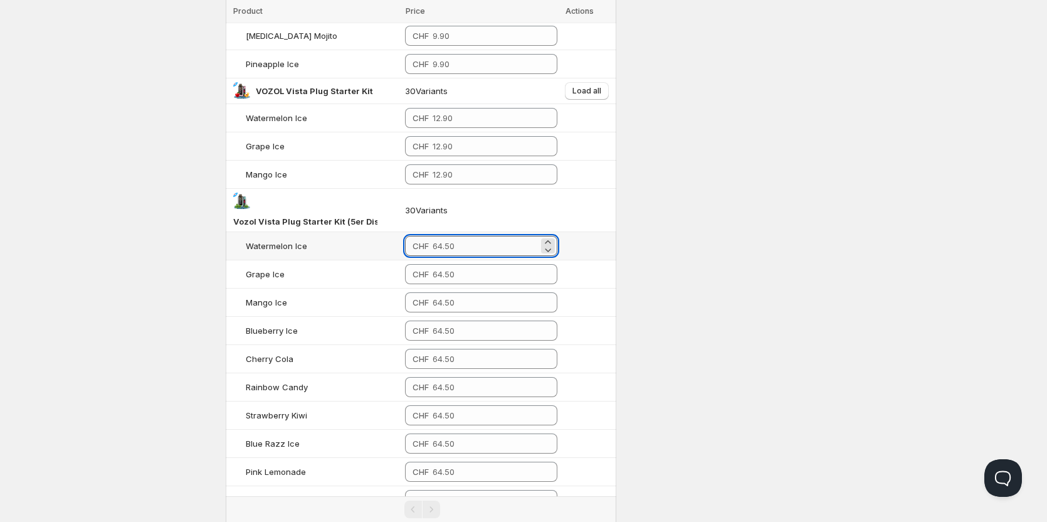
click at [459, 251] on input "number" at bounding box center [486, 246] width 106 height 20
click at [445, 239] on input "49.5" at bounding box center [486, 246] width 105 height 20
type input "49.50"
click at [433, 275] on div "CHF" at bounding box center [481, 274] width 152 height 20
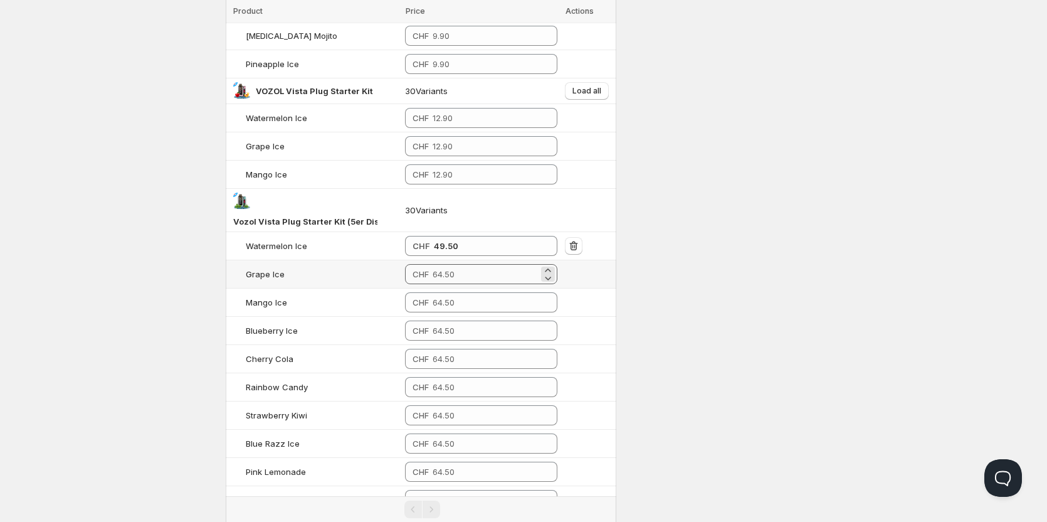
click at [434, 275] on div "CHF" at bounding box center [481, 274] width 152 height 20
paste input "49.5"
type input "49.50"
click at [450, 312] on td "CHF" at bounding box center [481, 302] width 160 height 28
click at [450, 303] on input "number" at bounding box center [486, 302] width 106 height 20
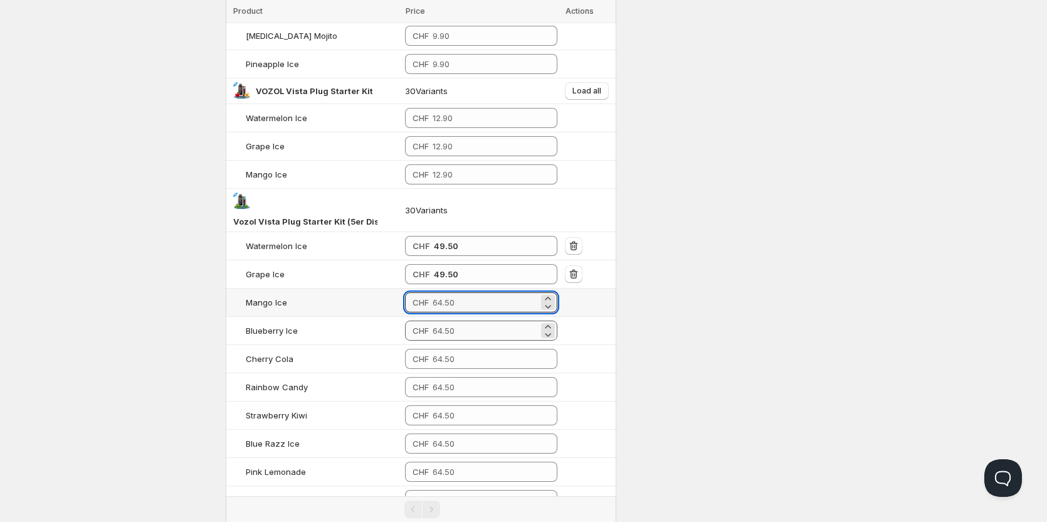
paste input "49.5"
type input "49.50"
click at [450, 330] on input "number" at bounding box center [486, 330] width 106 height 20
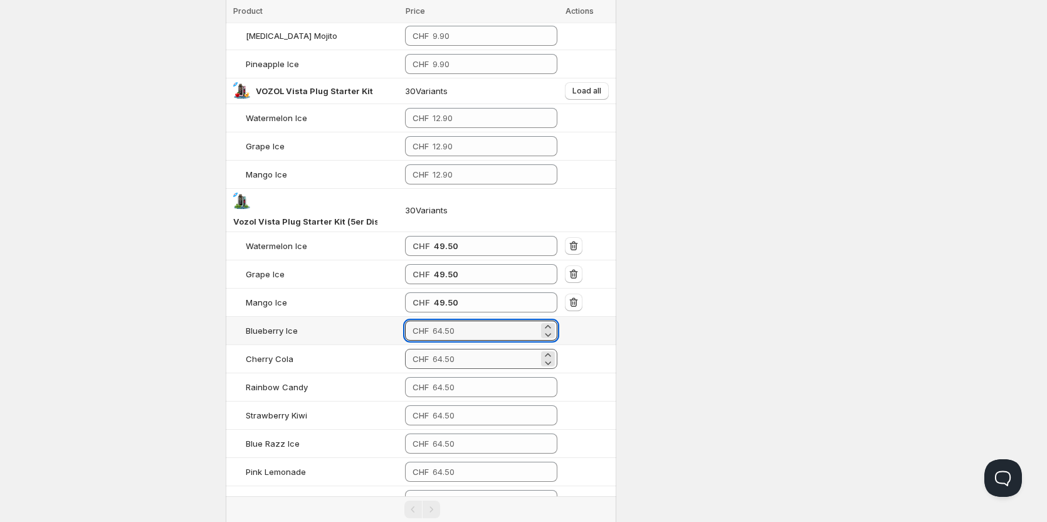
paste input "49.5"
type input "49.50"
click at [448, 349] on input "number" at bounding box center [486, 359] width 106 height 20
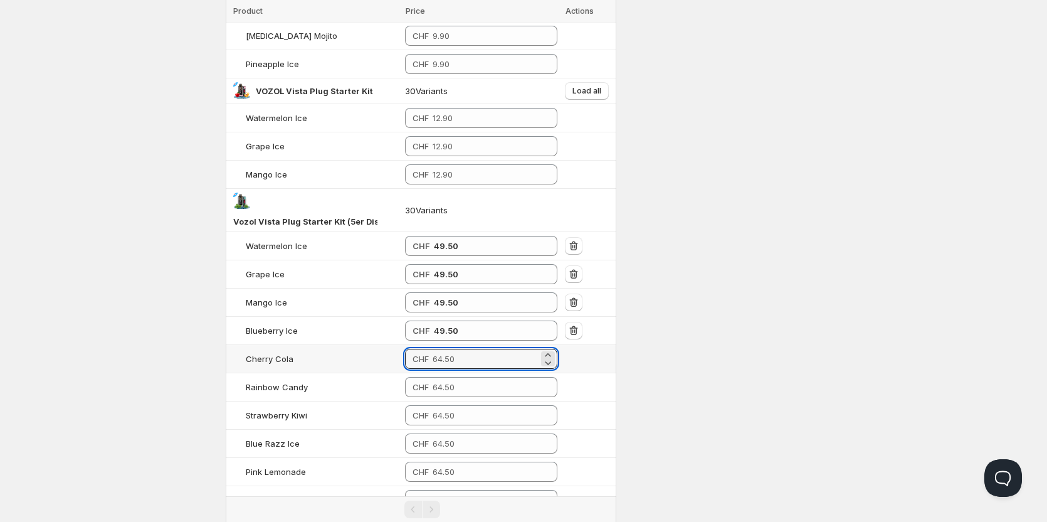
paste input "49.5"
type input "49.50"
click at [453, 387] on input "number" at bounding box center [486, 387] width 106 height 20
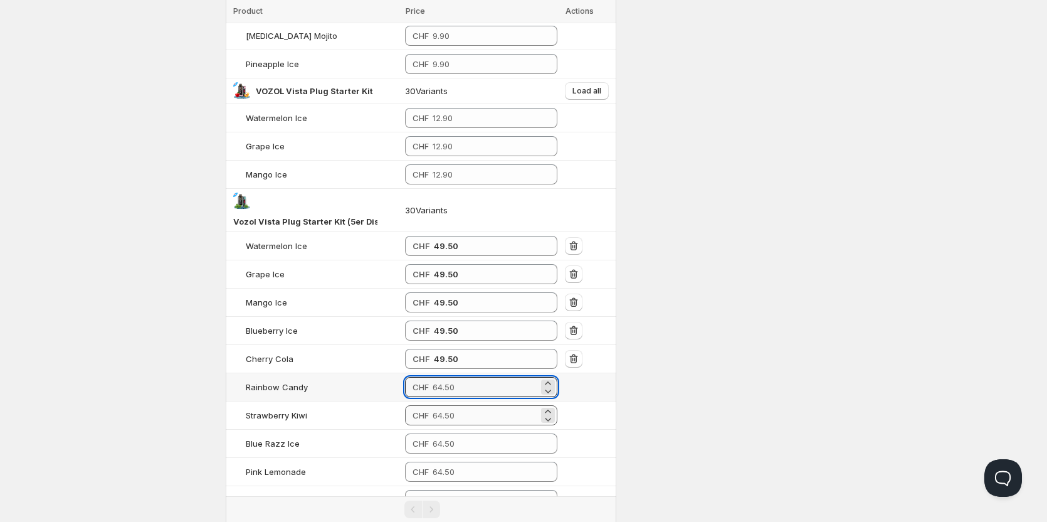
paste input "49.5"
type input "49.50"
click at [451, 420] on input "number" at bounding box center [486, 415] width 106 height 20
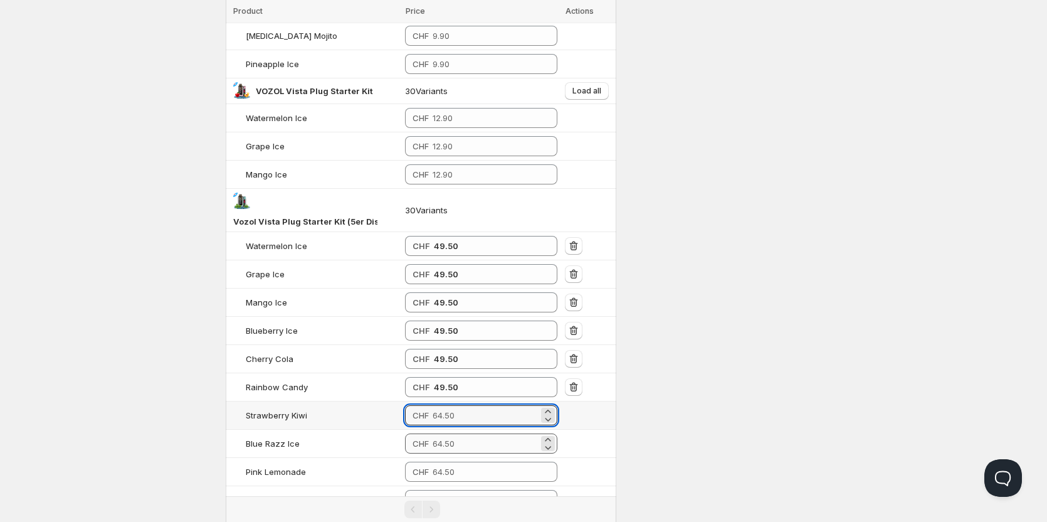
paste input "49.5"
type input "49.50"
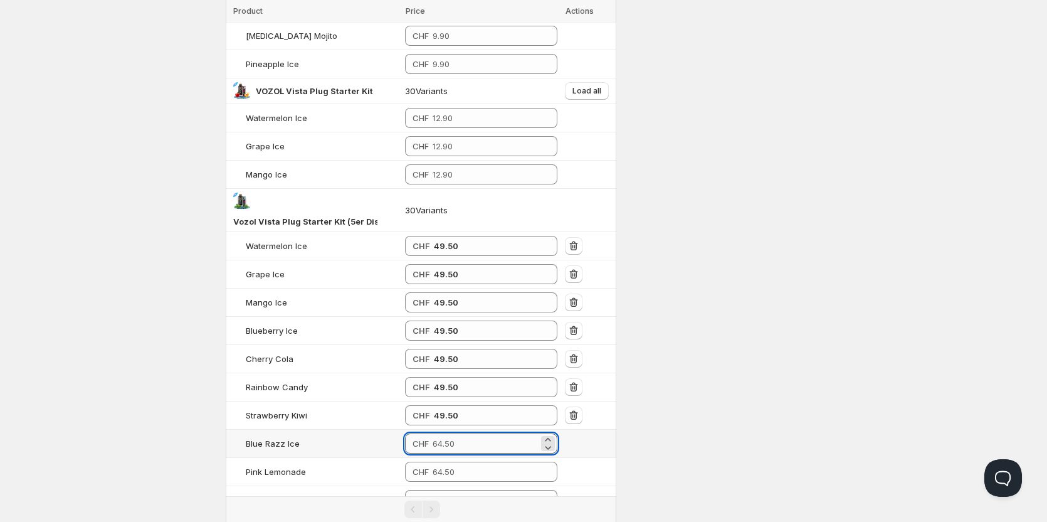
drag, startPoint x: 450, startPoint y: 443, endPoint x: 466, endPoint y: 442, distance: 16.9
click at [451, 443] on input "number" at bounding box center [486, 443] width 106 height 20
paste input "49.5"
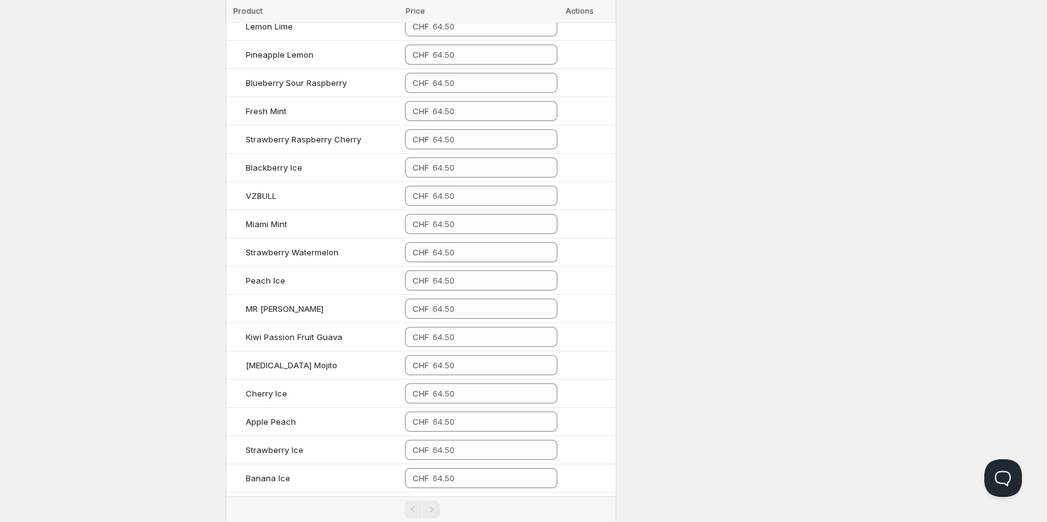
type input "49.50"
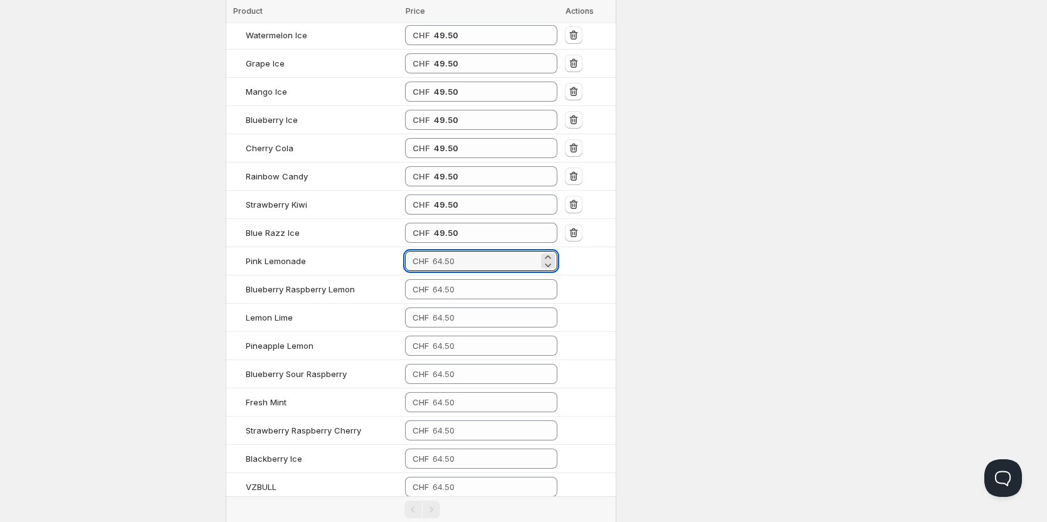
paste input "49.5"
type input "49.50"
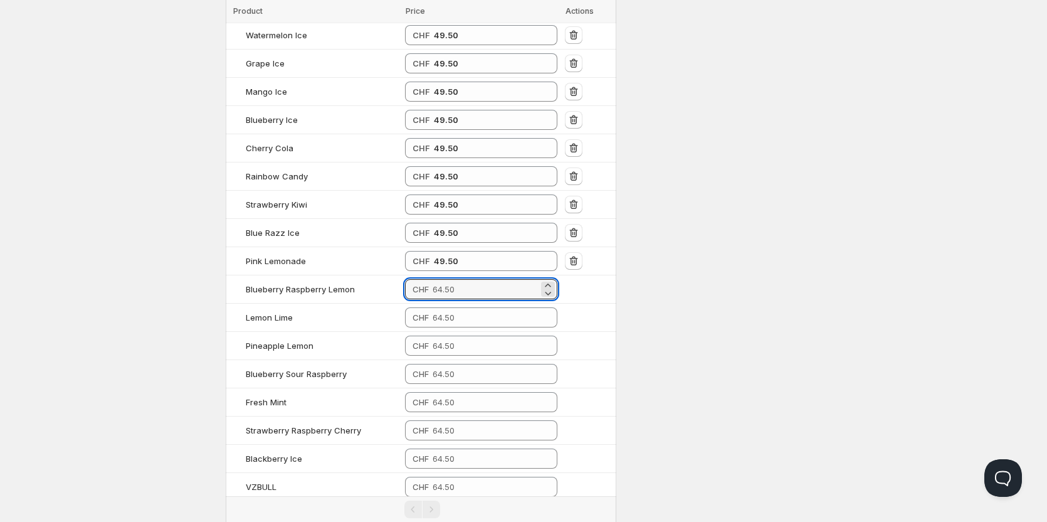
paste input "49.5"
type input "49.50"
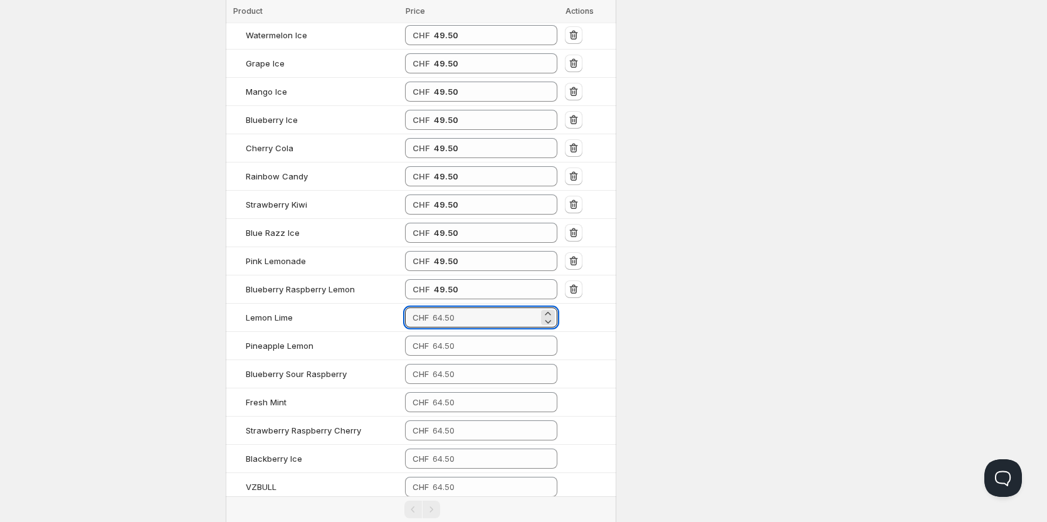
paste input "49.5"
type input "49.50"
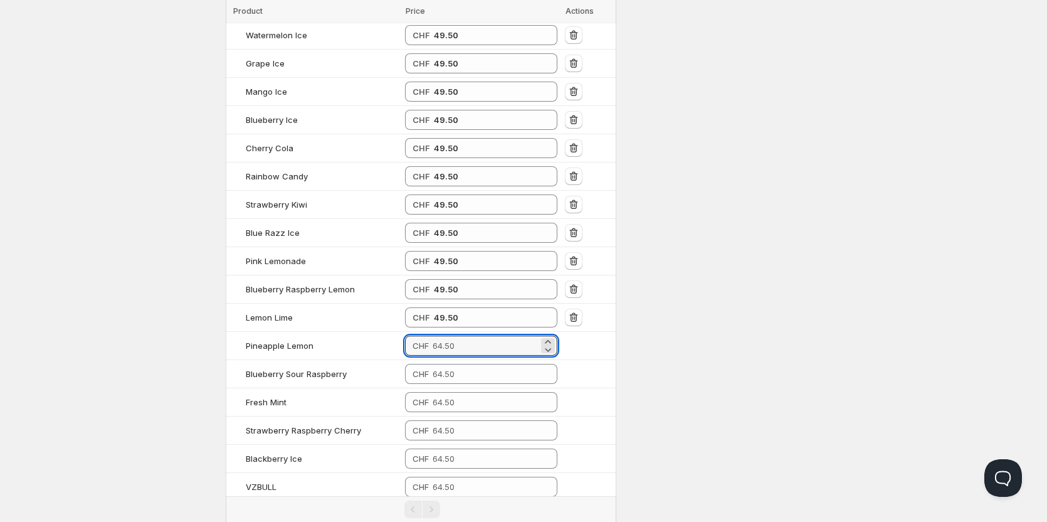
paste input "49.5"
type input "49.50"
paste input "49.5"
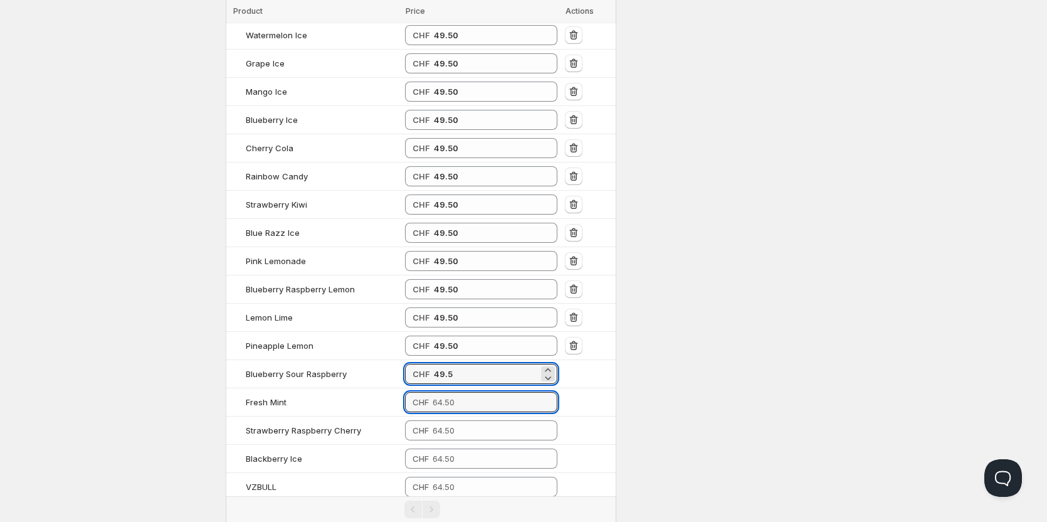
type input "49.50"
paste input "49.5"
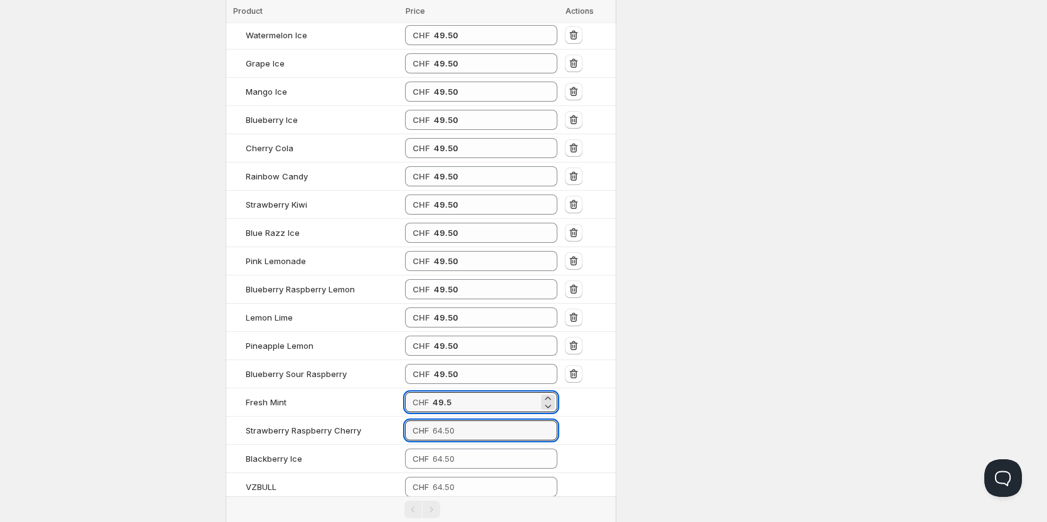
type input "49.50"
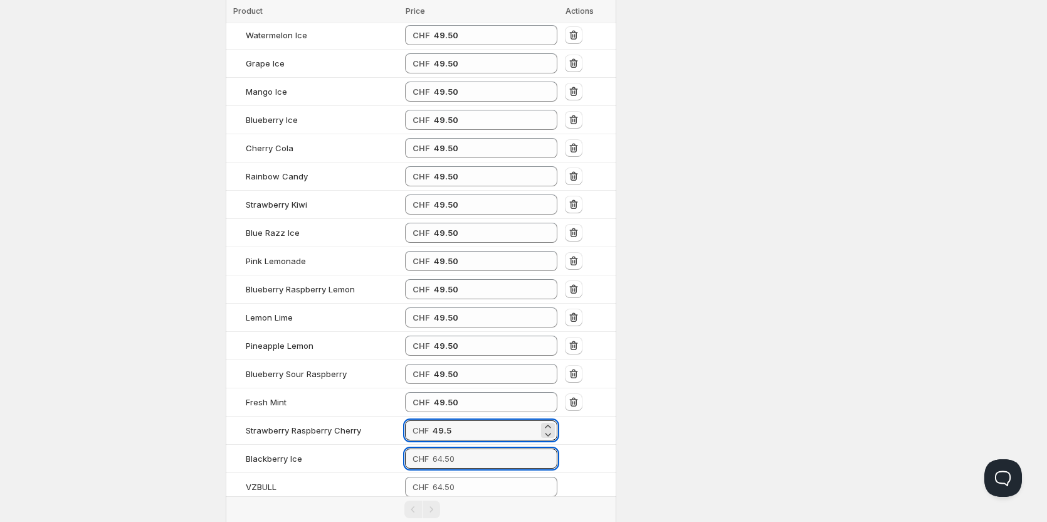
type input "49.50"
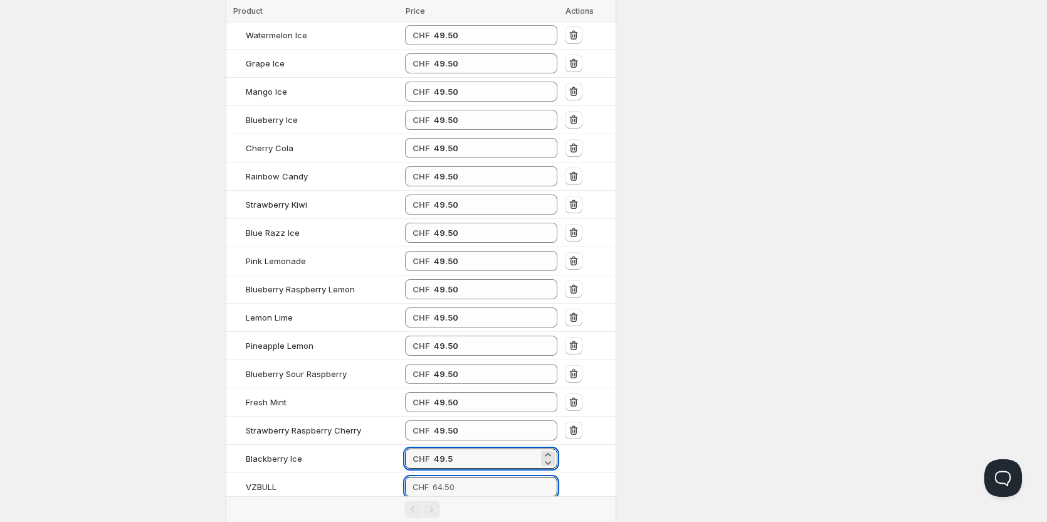
type input "49.50"
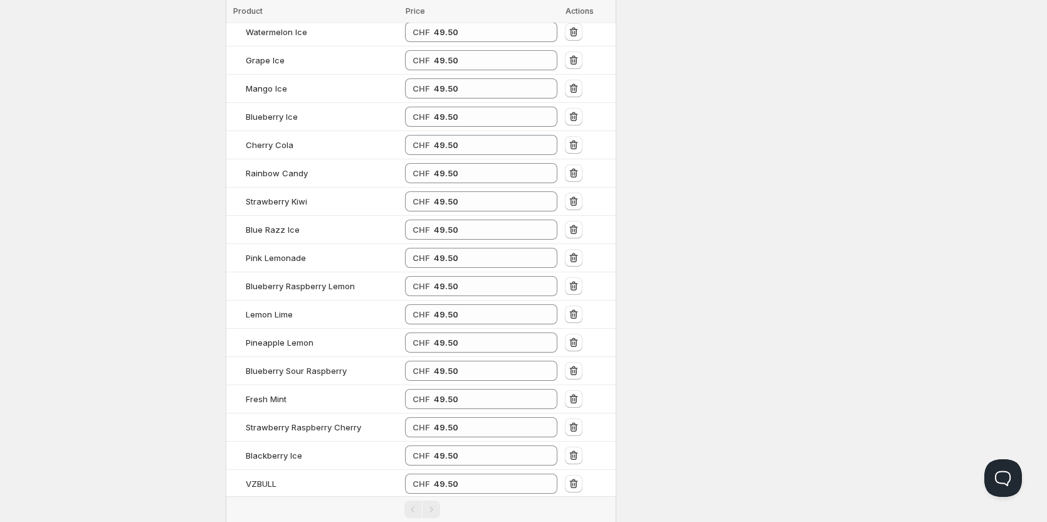
type input "49.50"
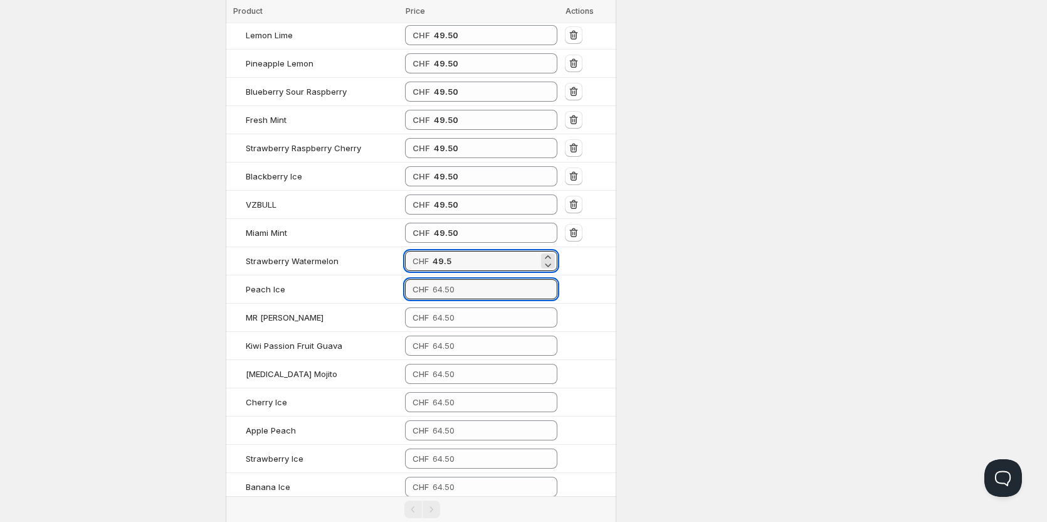
type input "49.50"
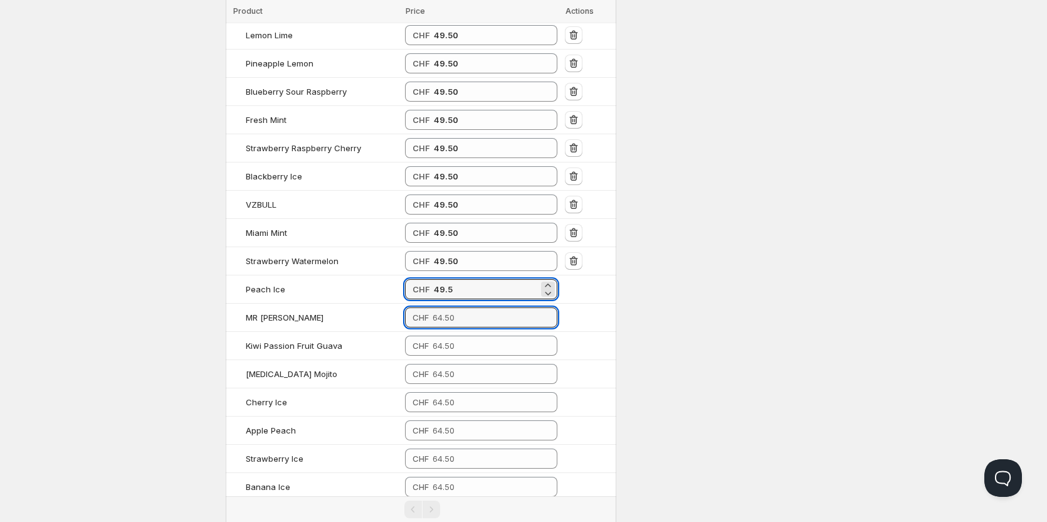
type input "49.50"
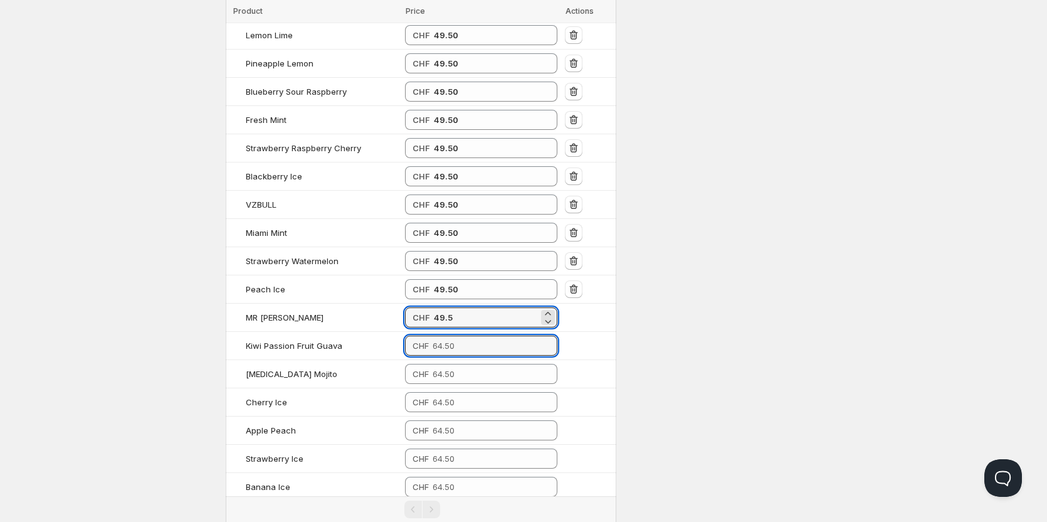
type input "49.50"
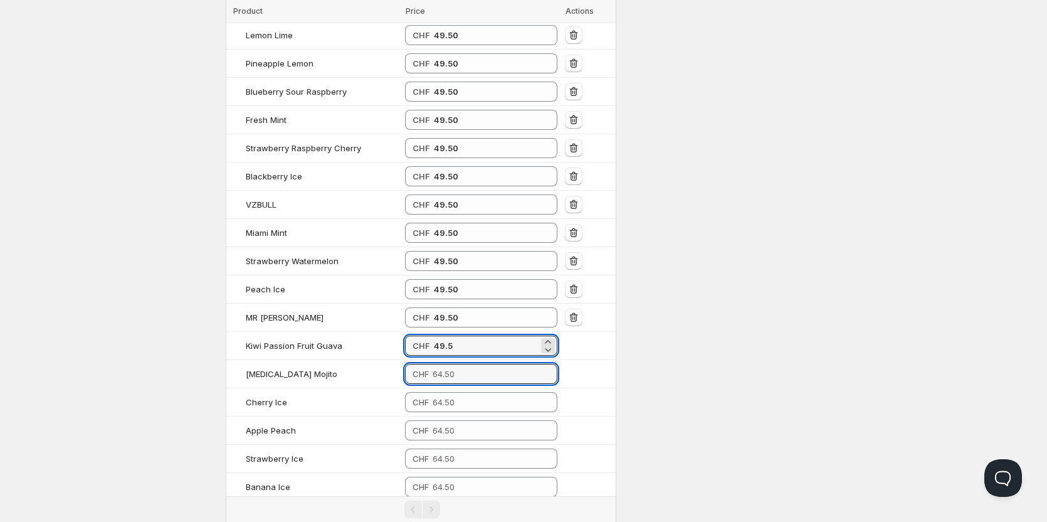
type input "49.50"
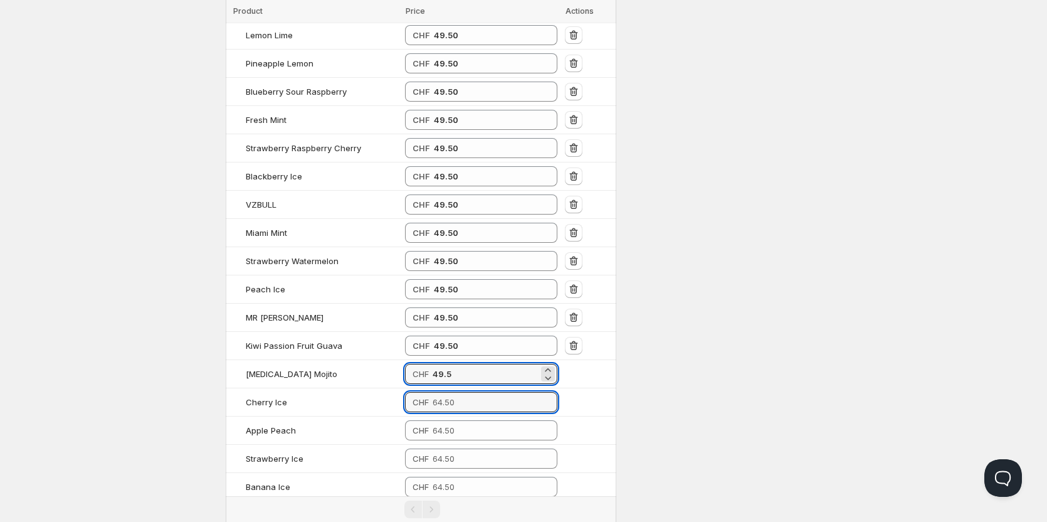
type input "49.50"
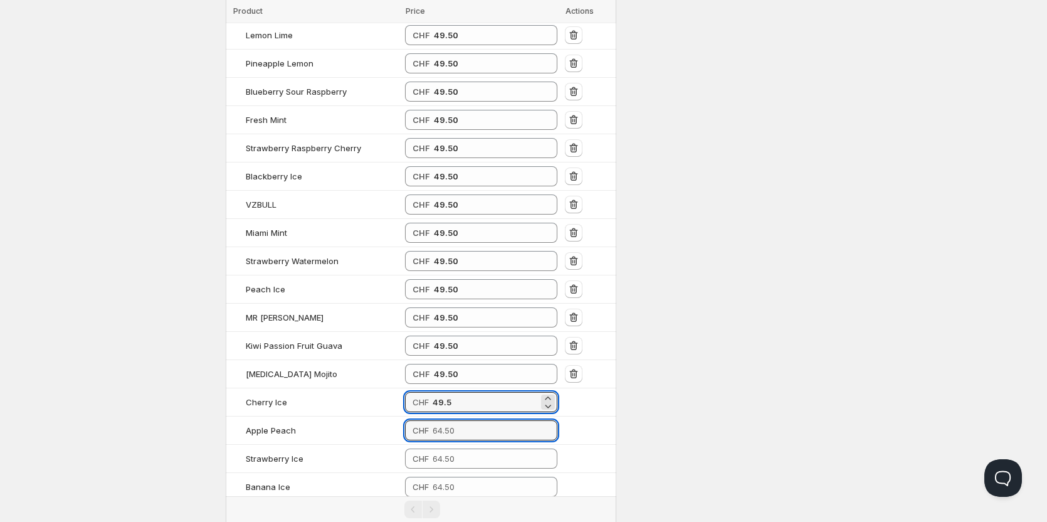
type input "49.50"
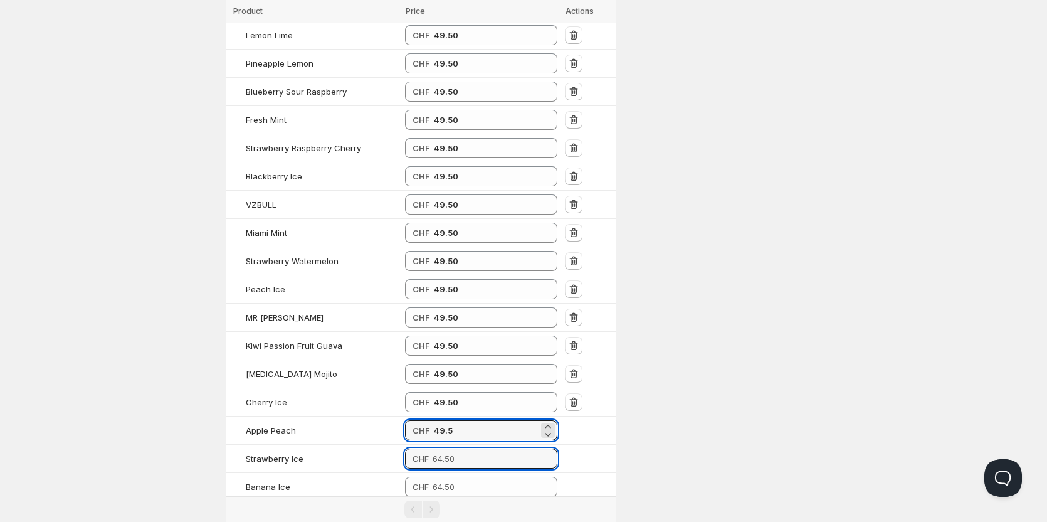
type input "49.50"
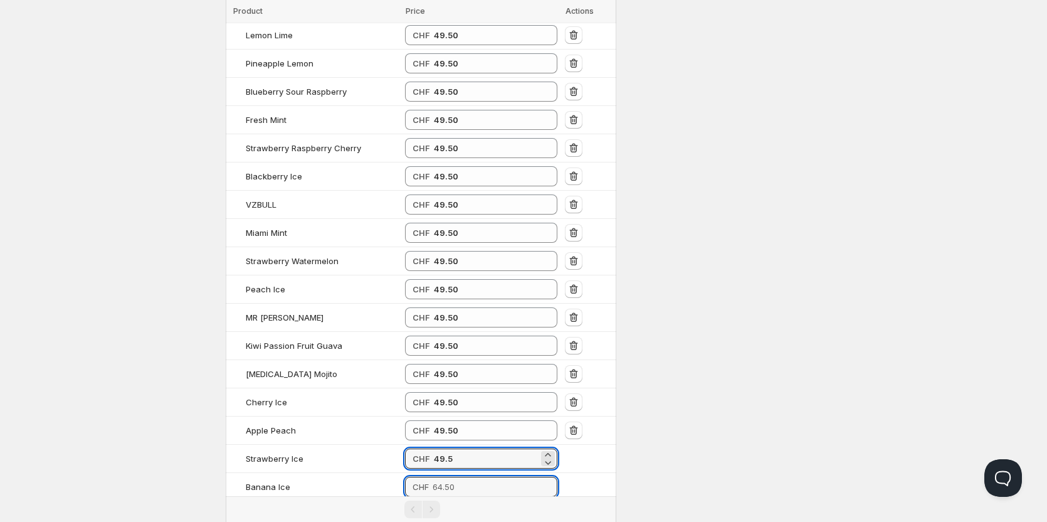
type input "49.50"
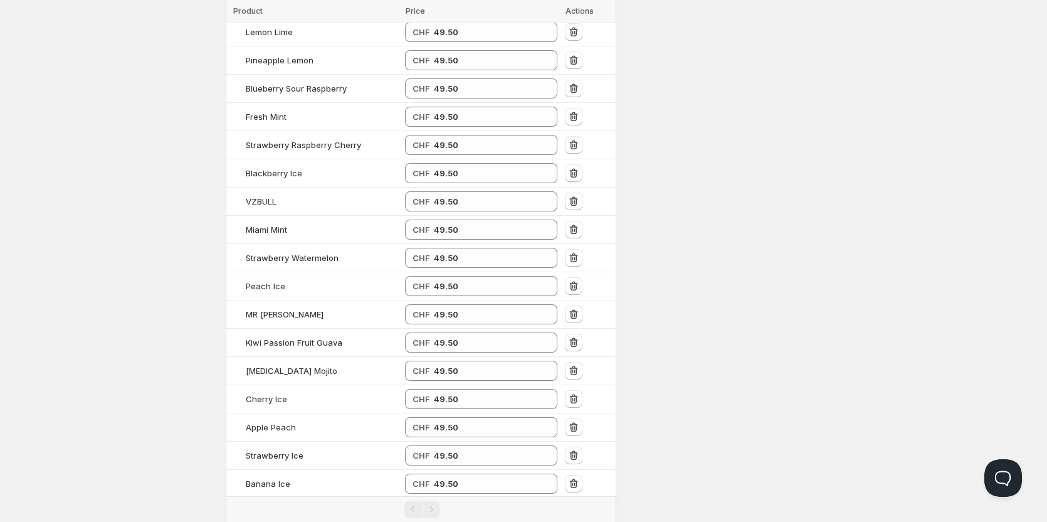
type input "49.50"
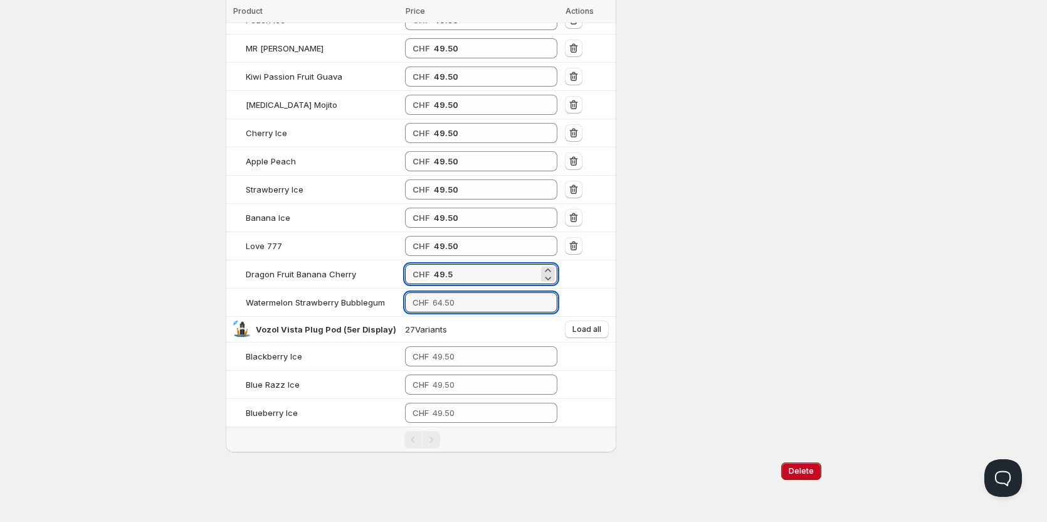
type input "49.50"
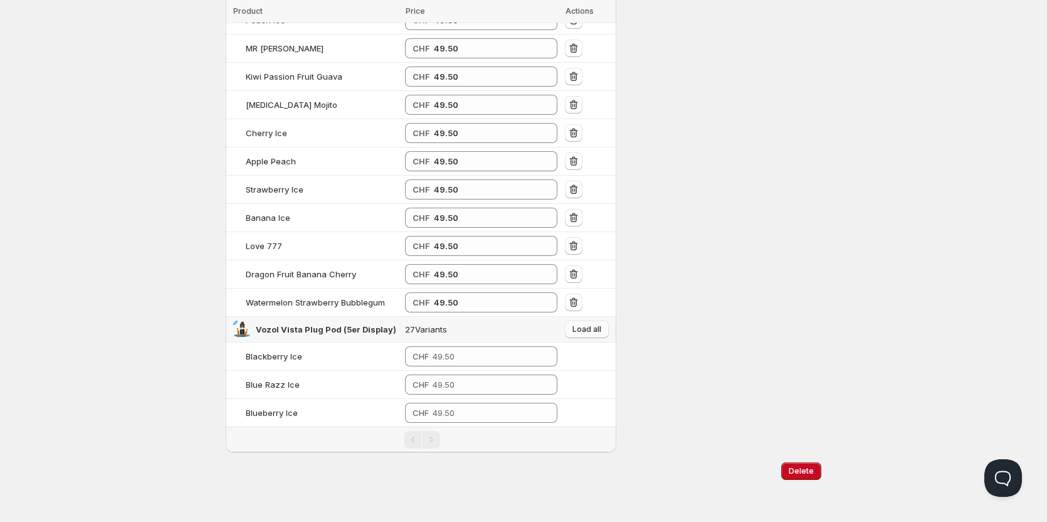
click at [592, 334] on span "Load all" at bounding box center [586, 329] width 29 height 10
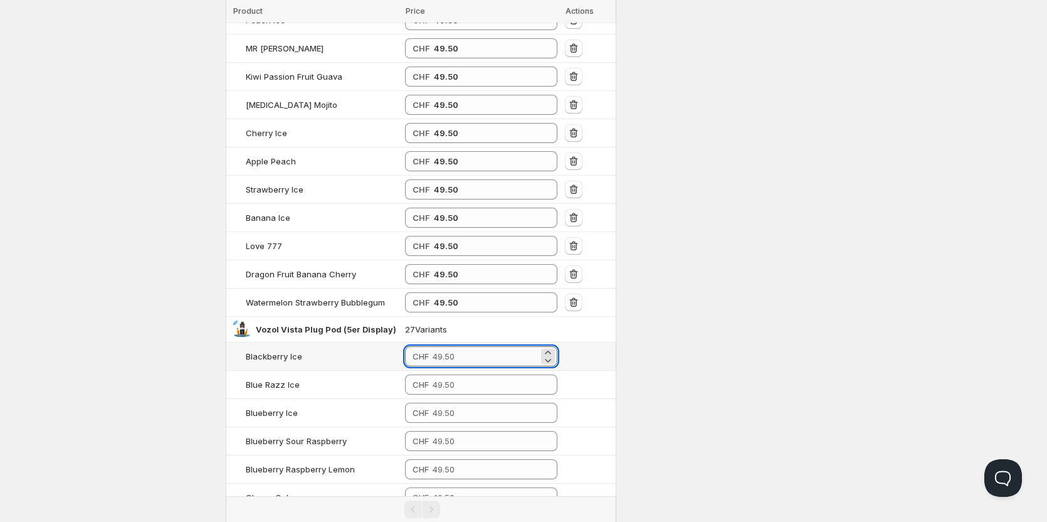
click at [474, 357] on input "number" at bounding box center [486, 356] width 106 height 20
click at [436, 354] on input "39.5" at bounding box center [486, 356] width 105 height 20
type input "39.50"
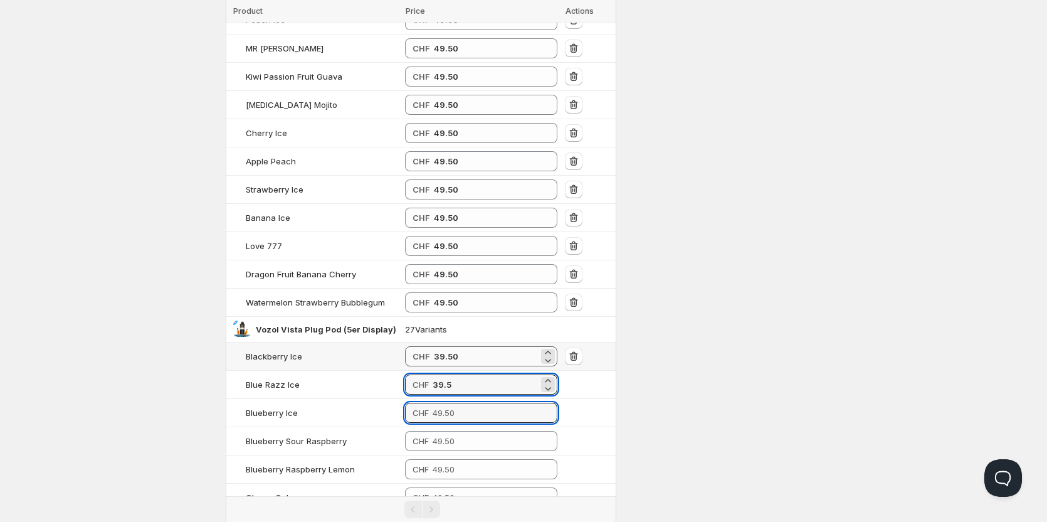
type input "39.50"
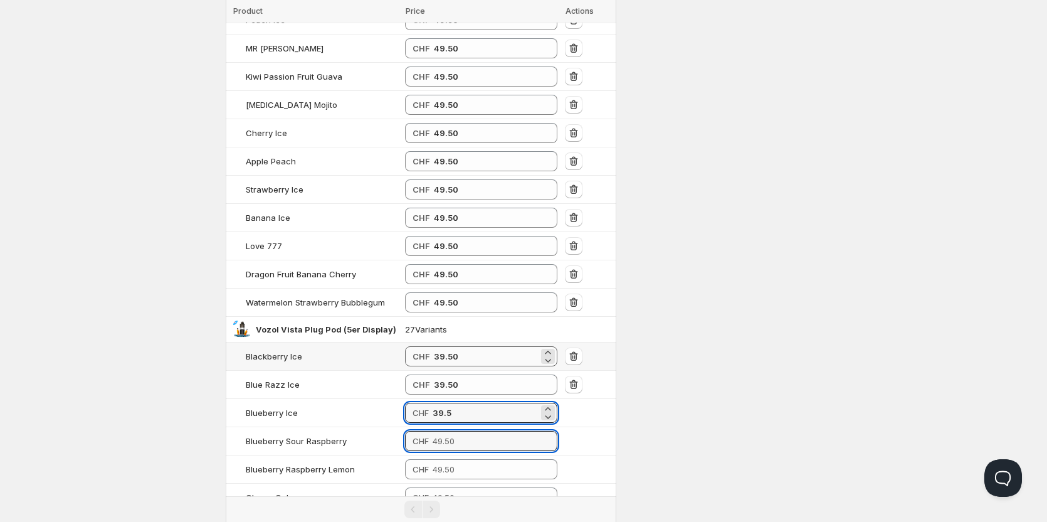
type input "39.50"
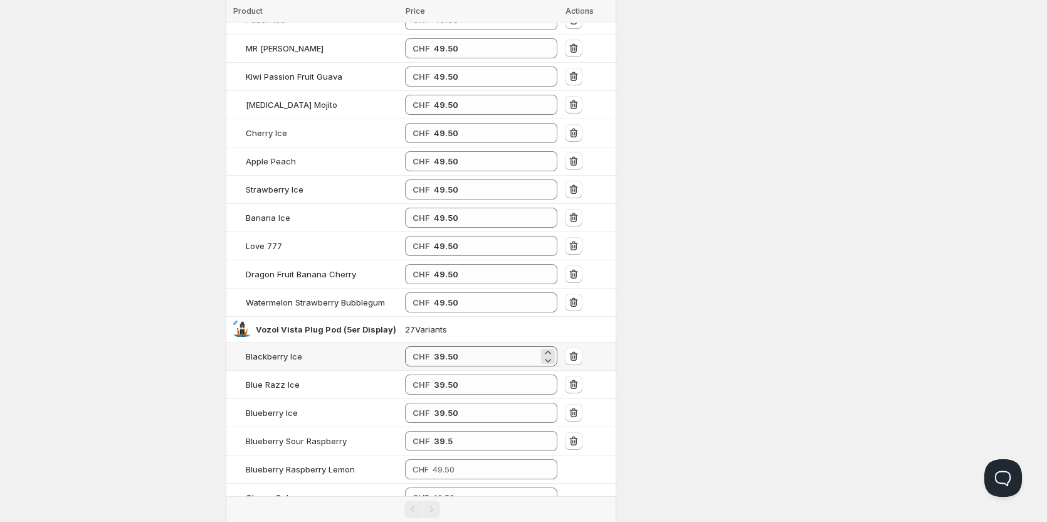
type input "39.50"
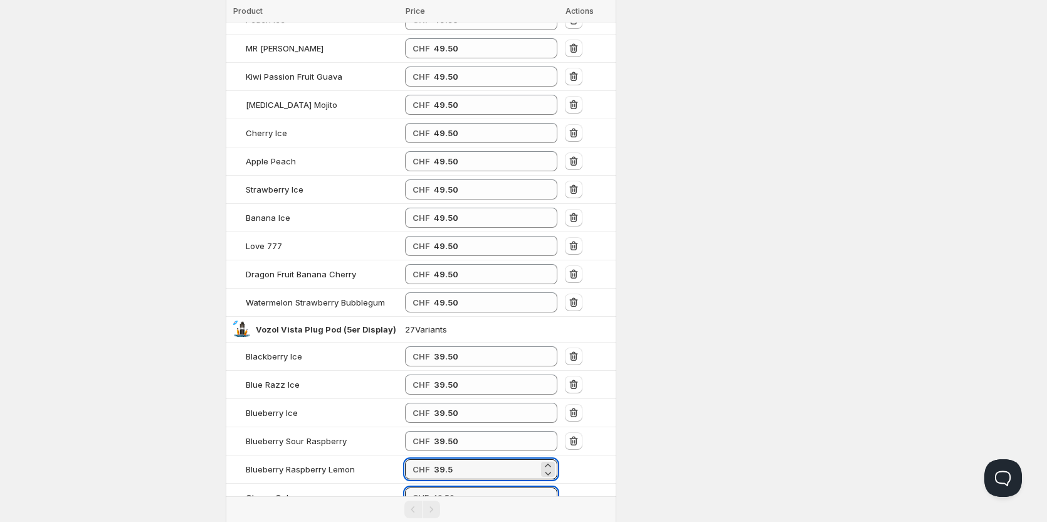
type input "39.50"
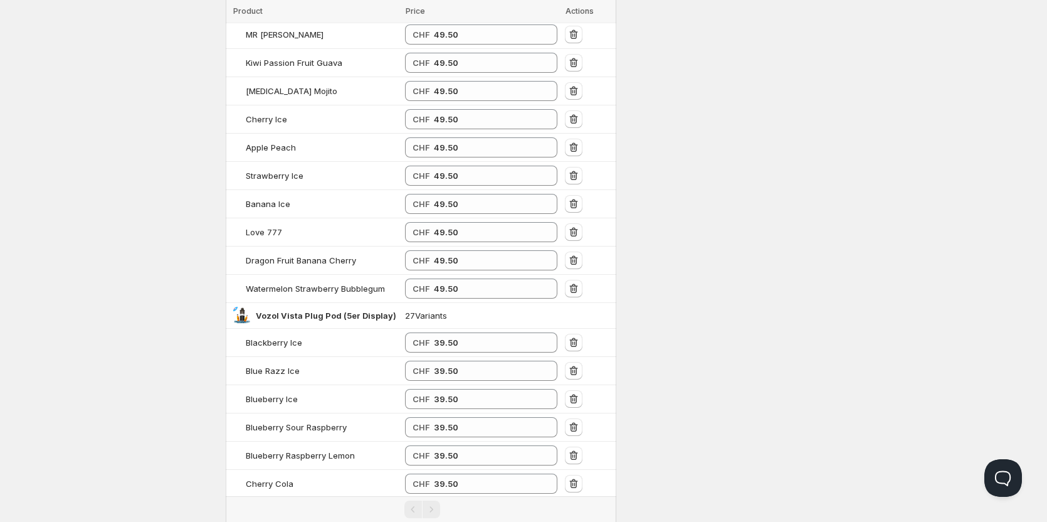
type input "39.50"
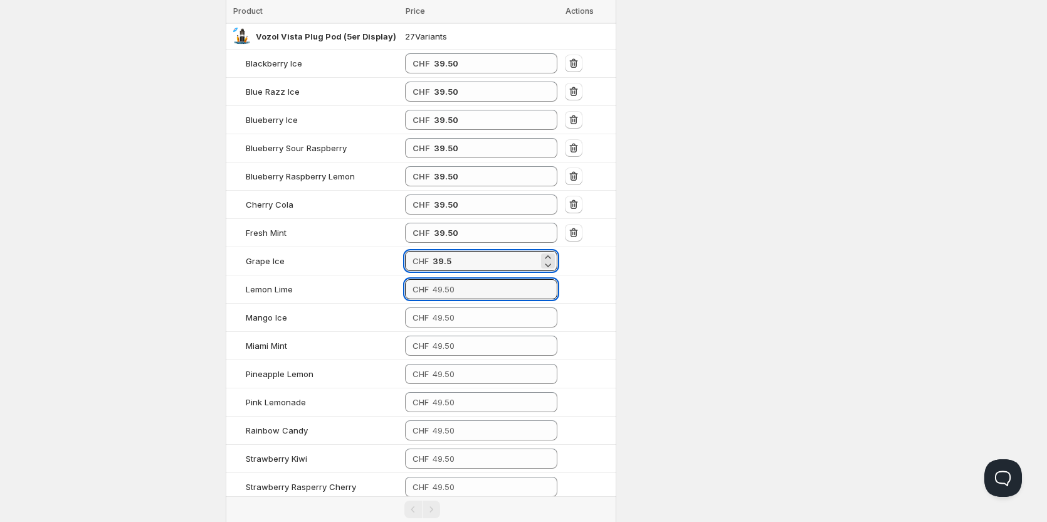
type input "39.50"
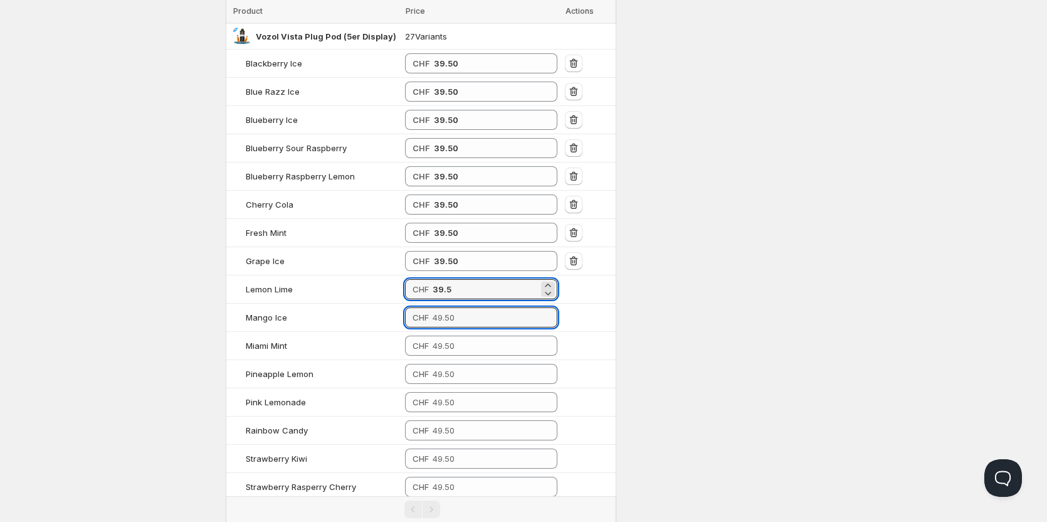
type input "39.50"
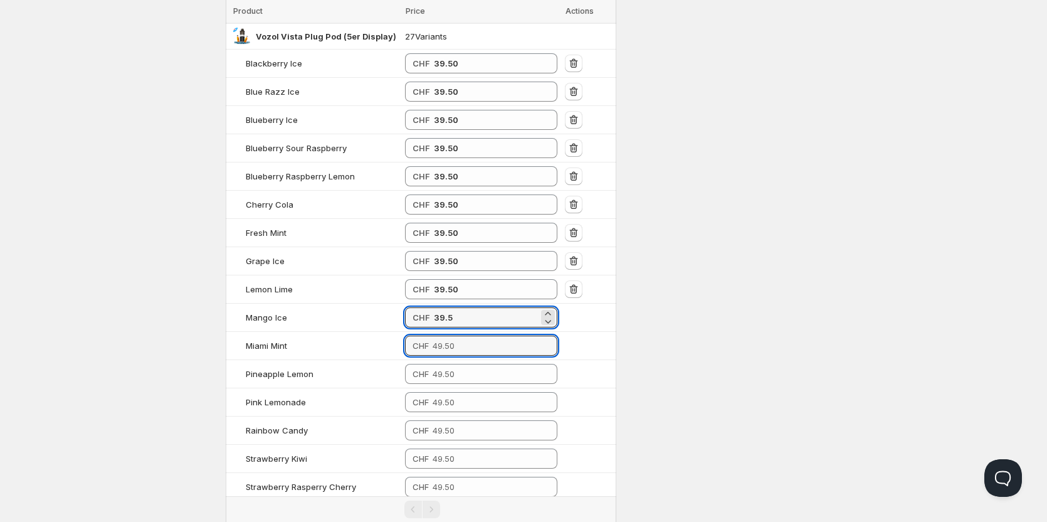
type input "39.50"
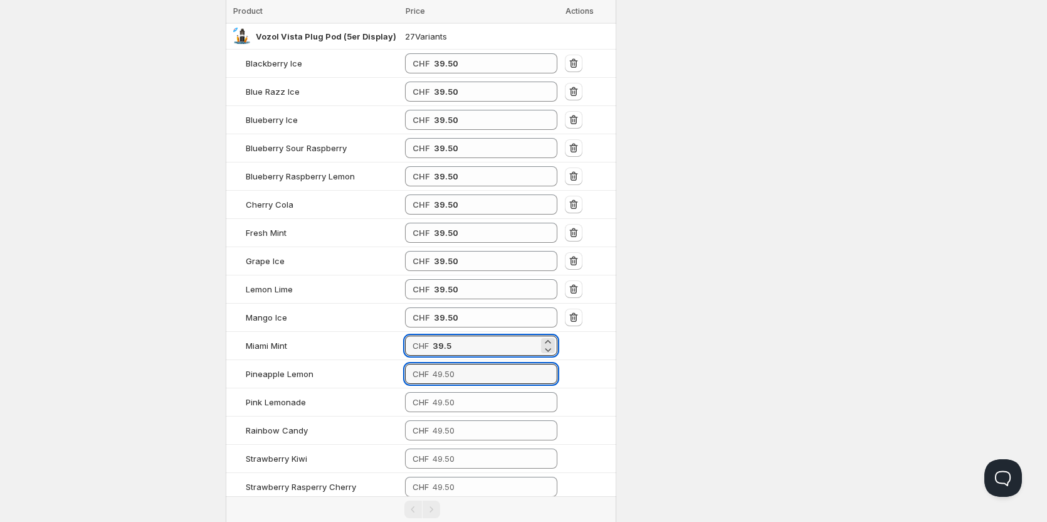
type input "39.50"
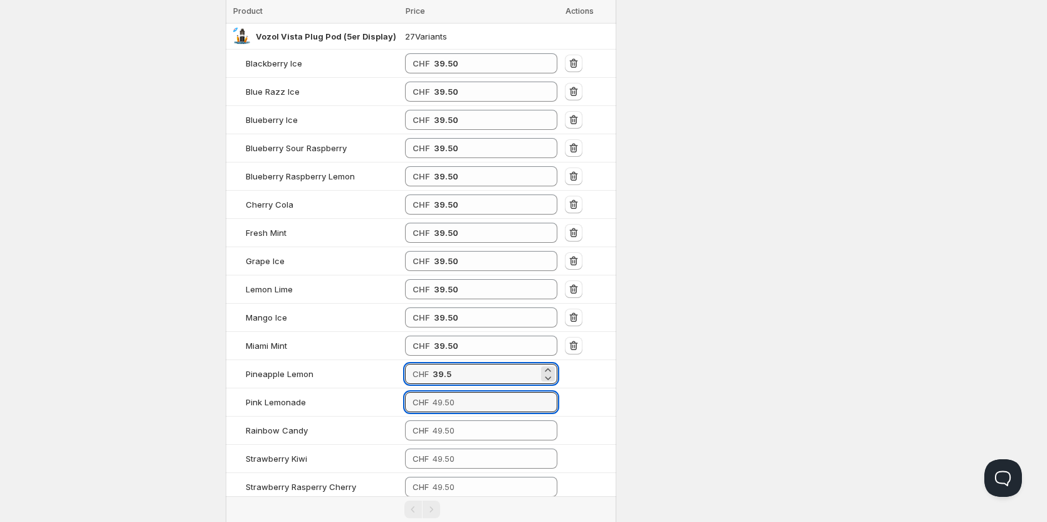
type input "39.50"
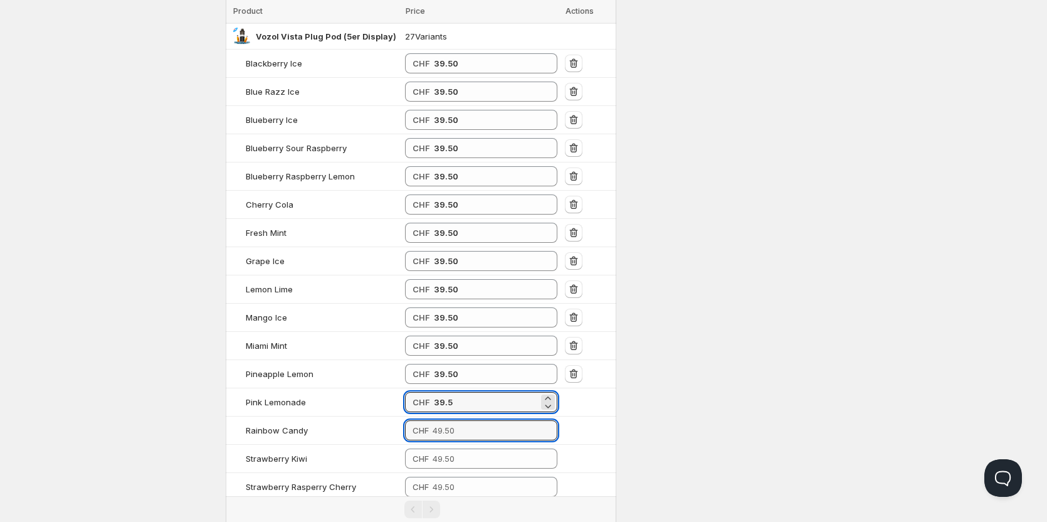
type input "39.50"
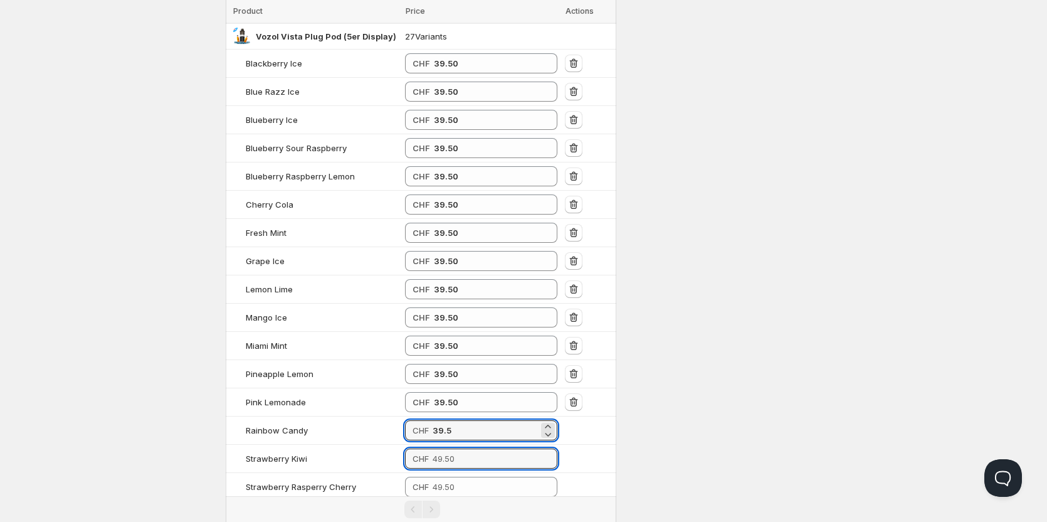
type input "39.50"
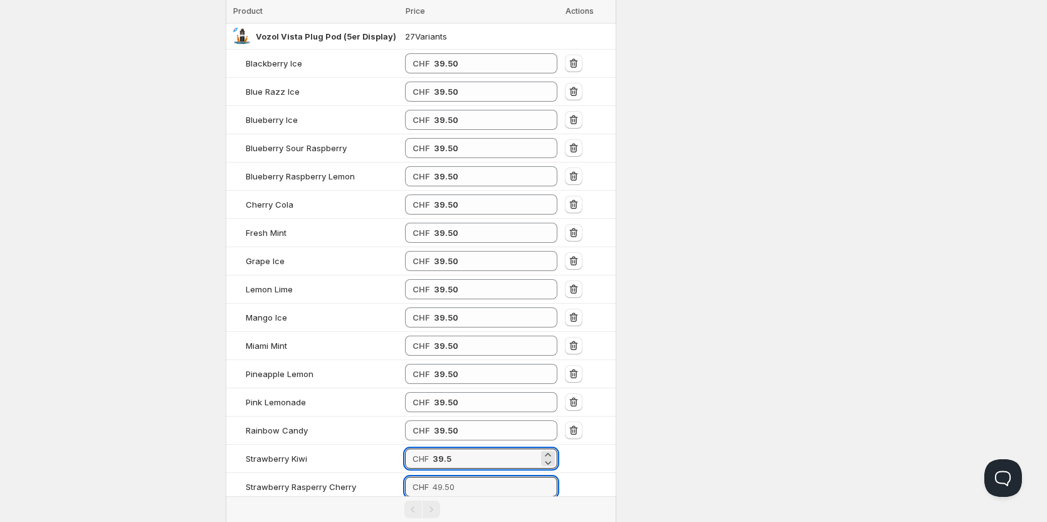
type input "39.50"
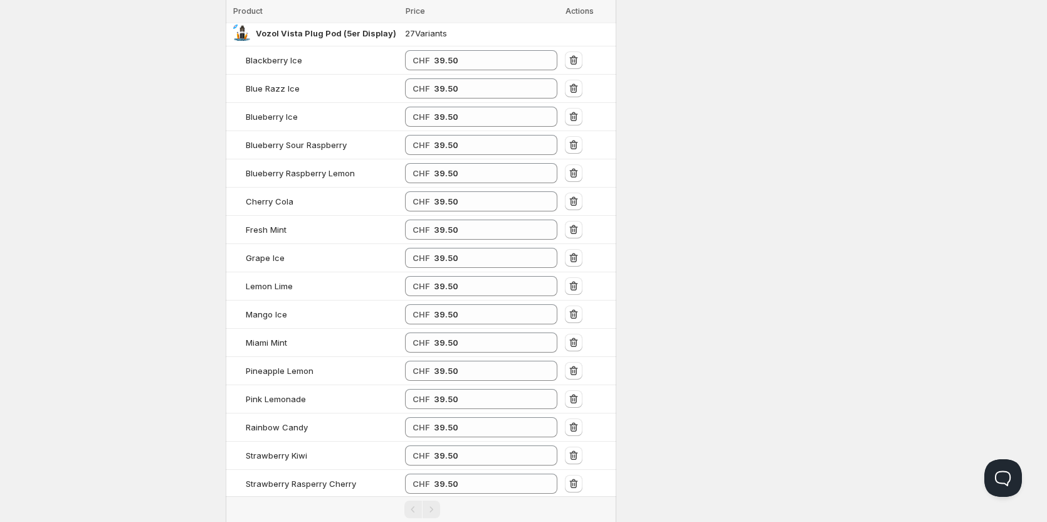
type input "39.50"
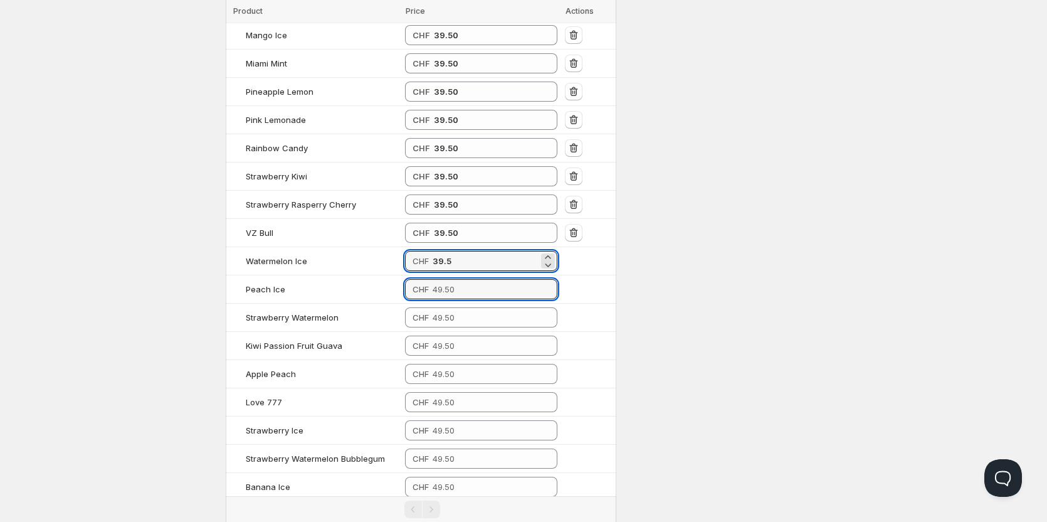
type input "39.50"
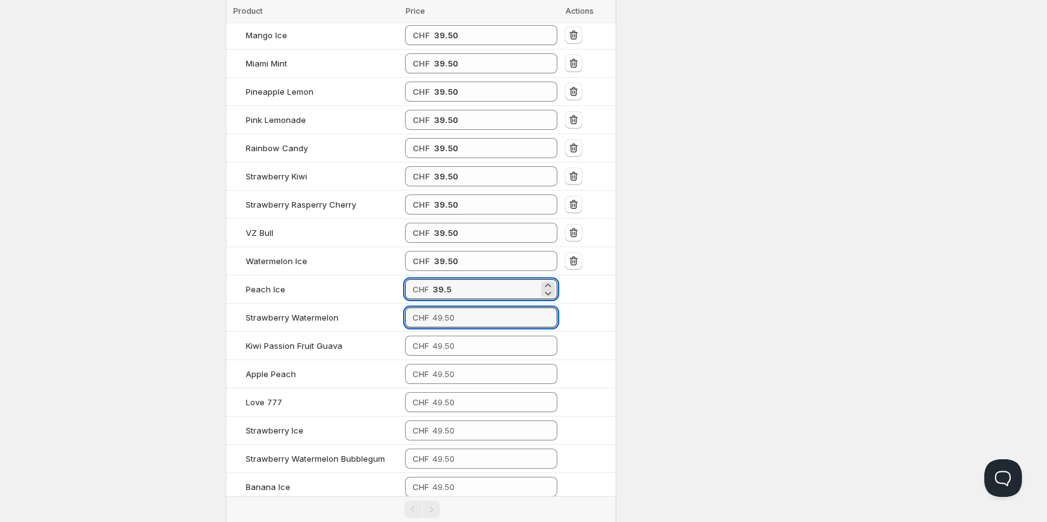
type input "39.50"
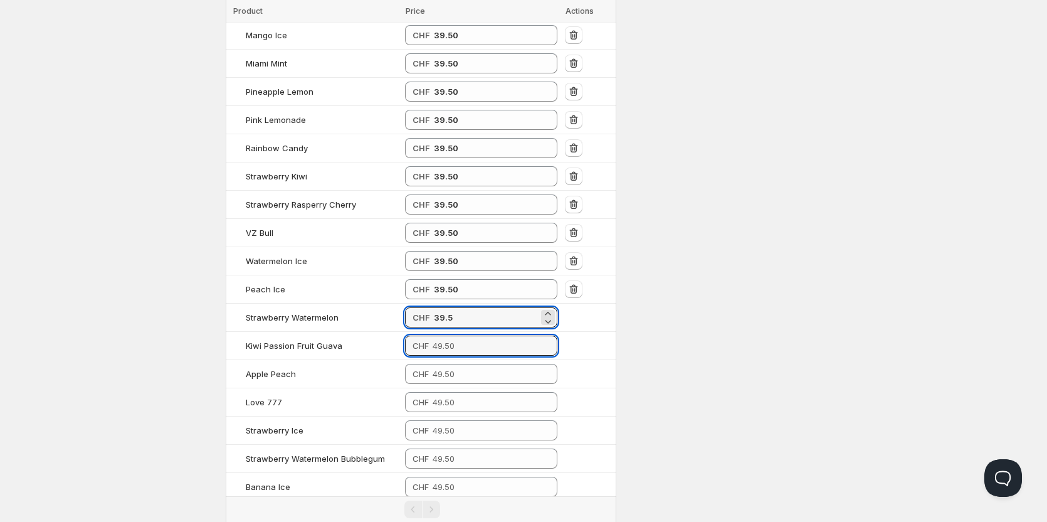
type input "39.50"
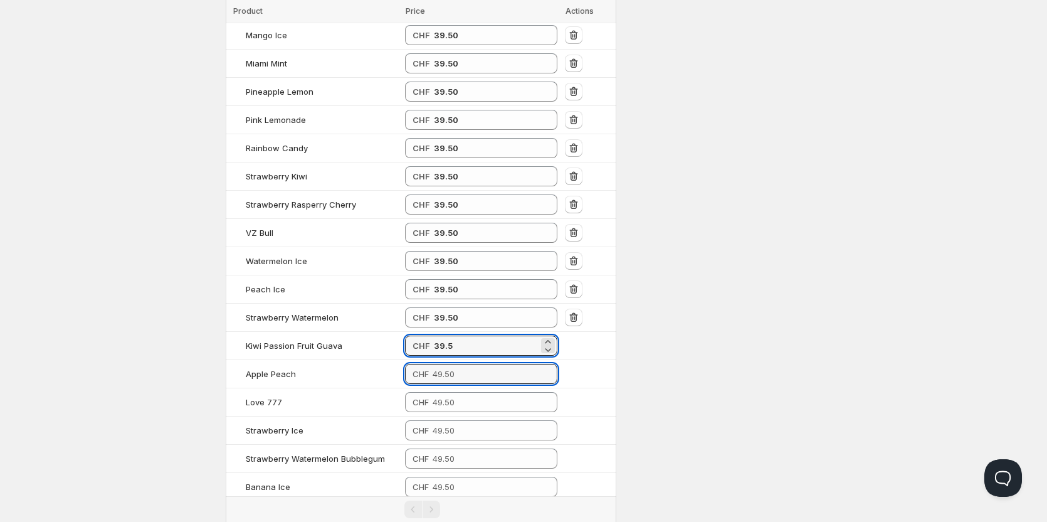
type input "39.50"
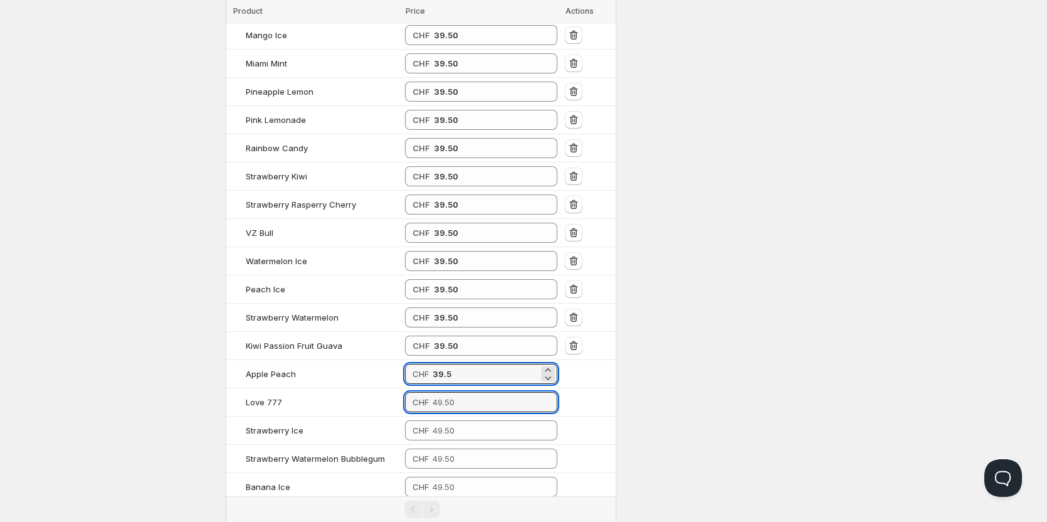
type input "39.50"
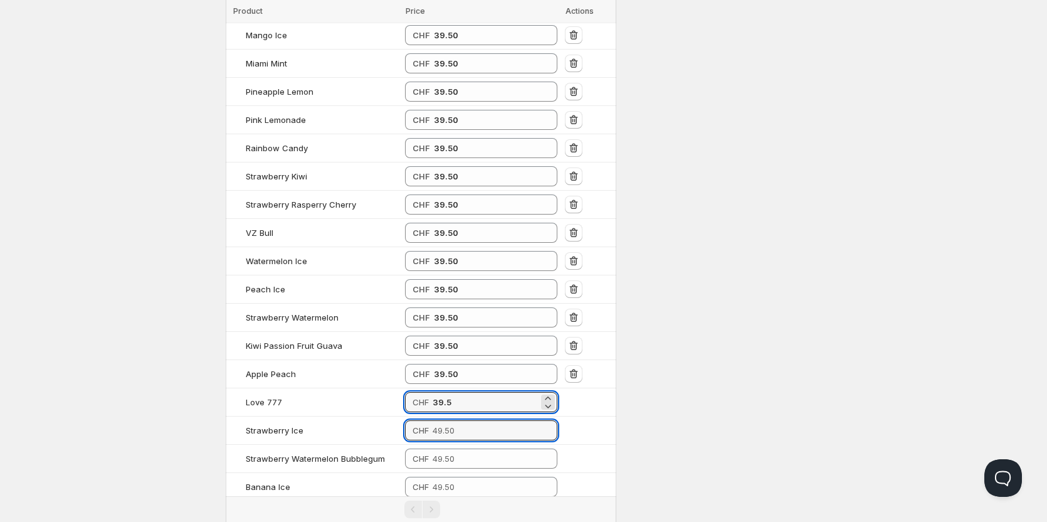
type input "39.50"
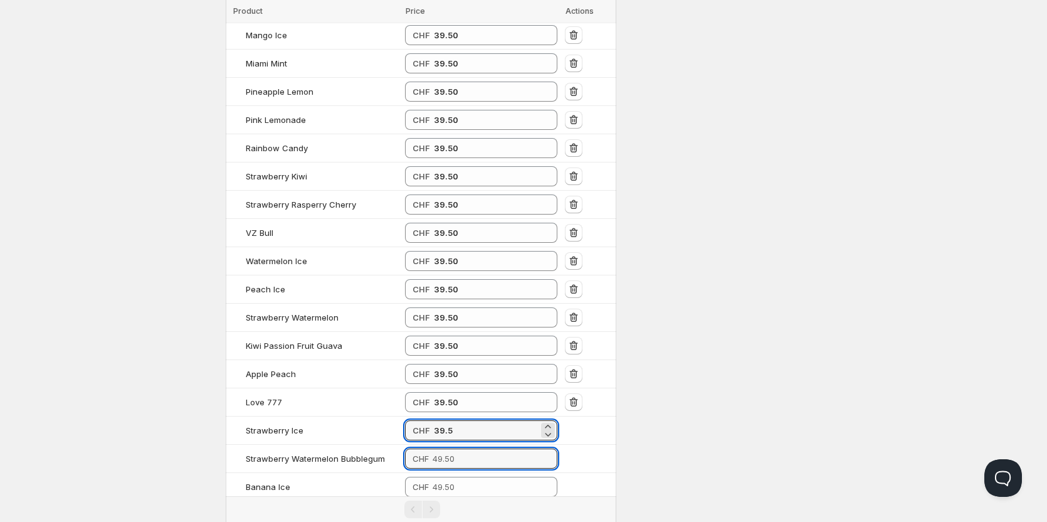
type input "39.50"
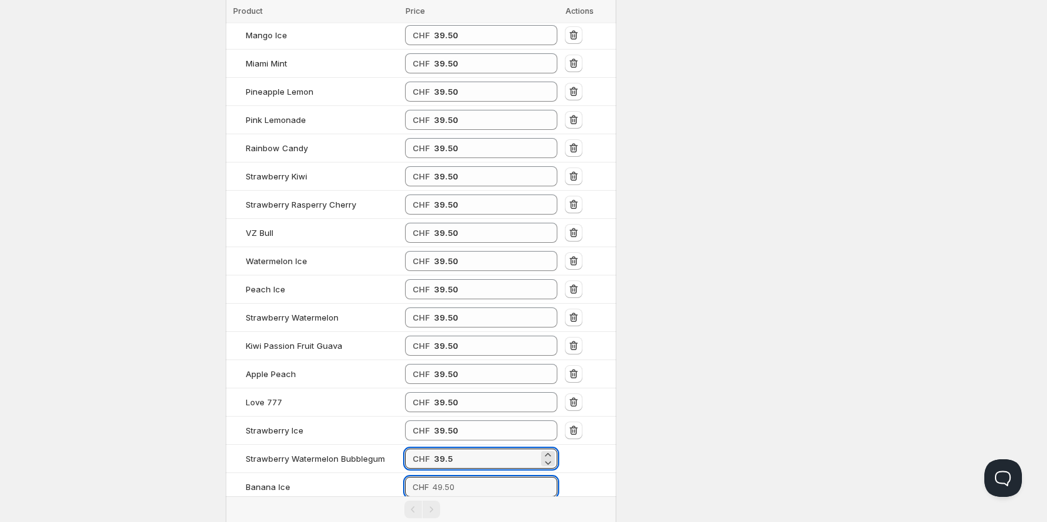
type input "39.50"
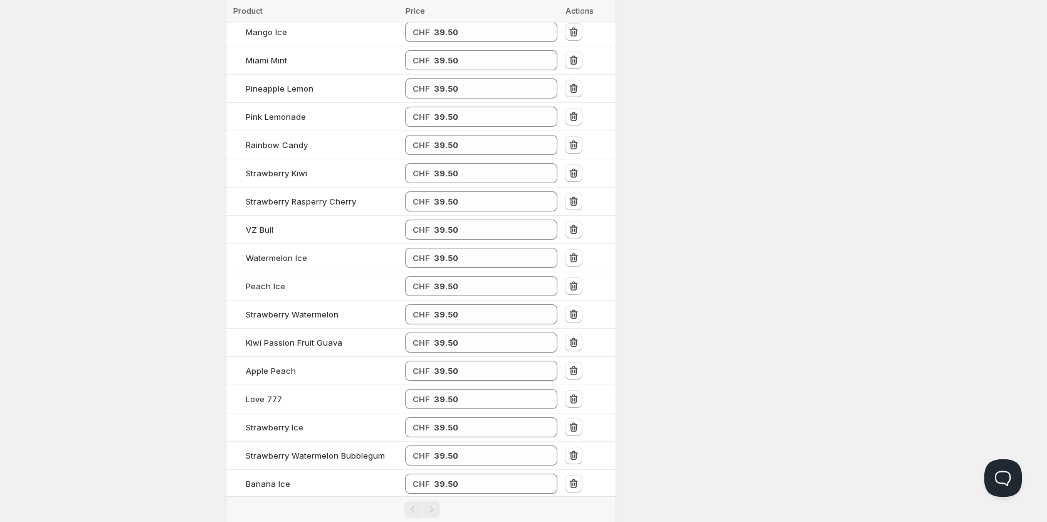
type input "39.50"
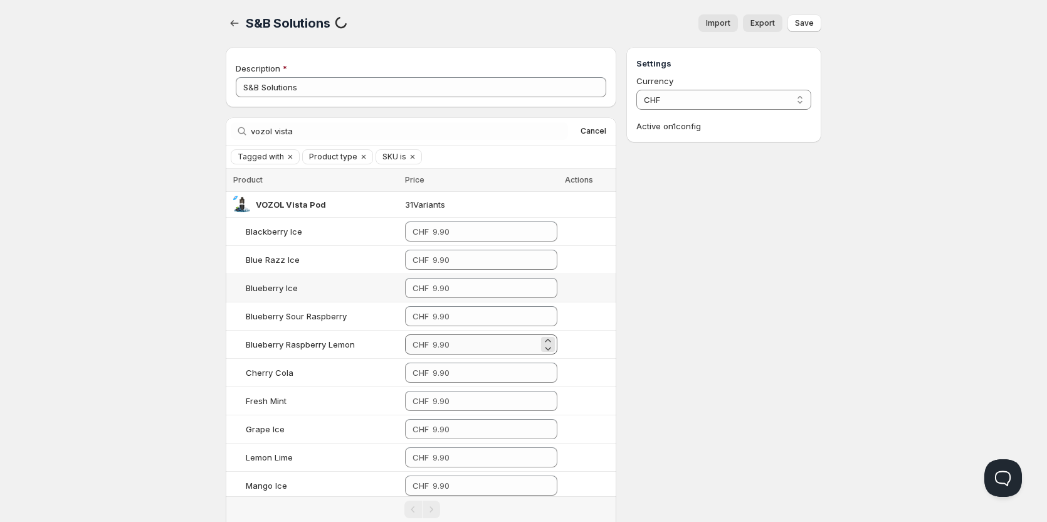
scroll to position [0, 0]
click at [441, 237] on input "number" at bounding box center [486, 232] width 106 height 20
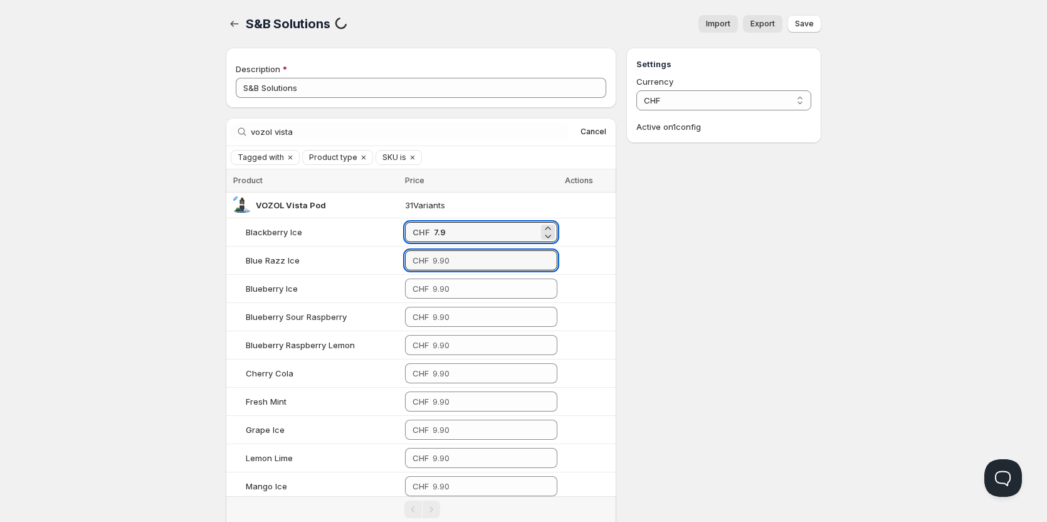
type input "7.90"
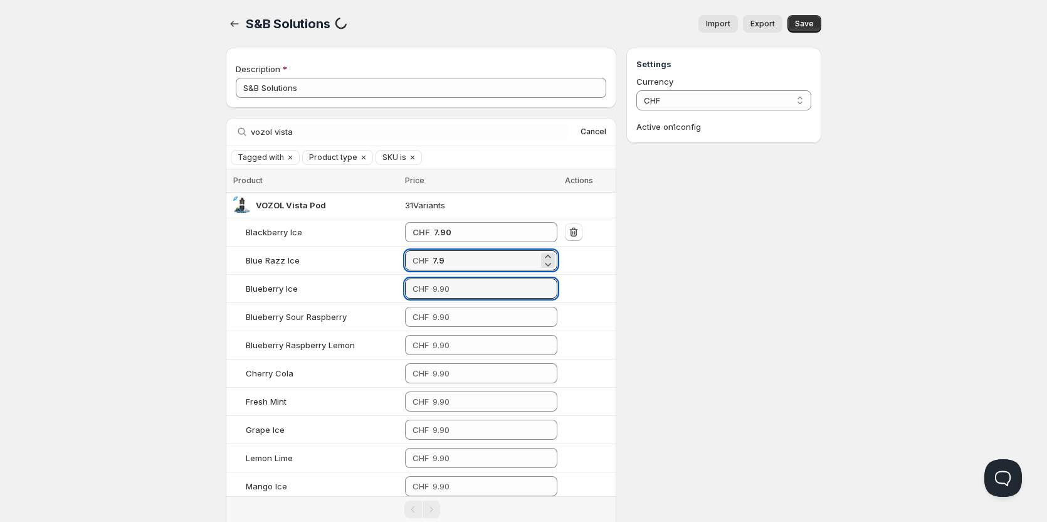
type input "7.90"
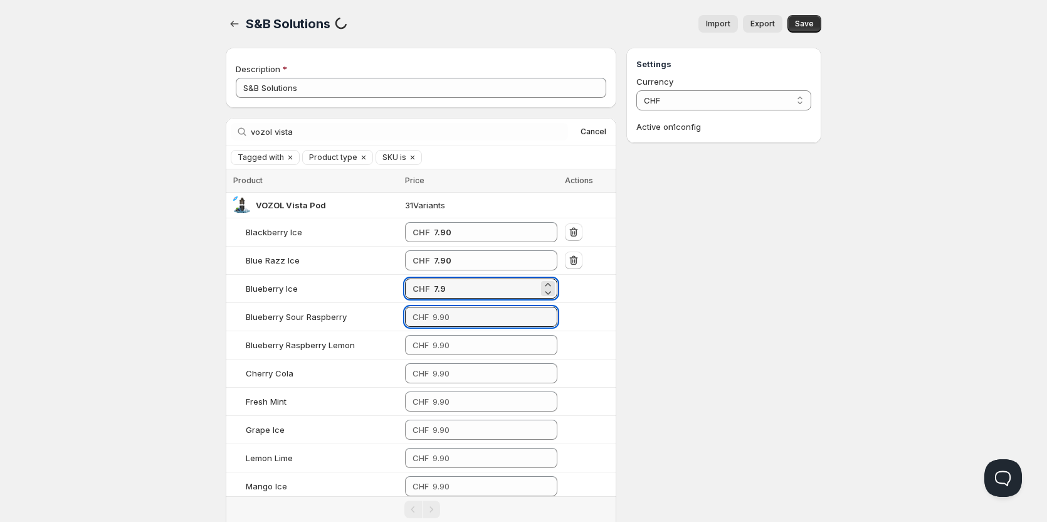
type input "7.90"
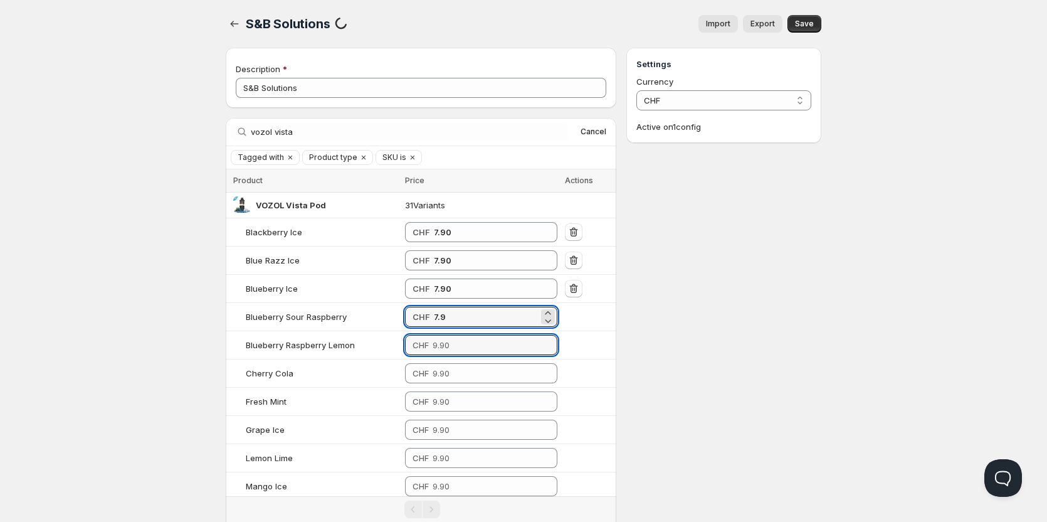
type input "7.90"
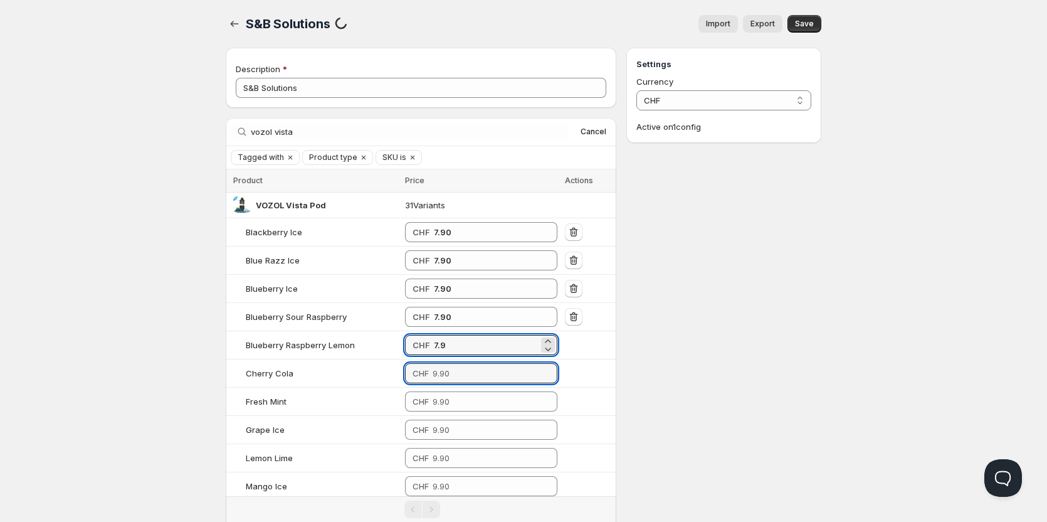
type input "7.90"
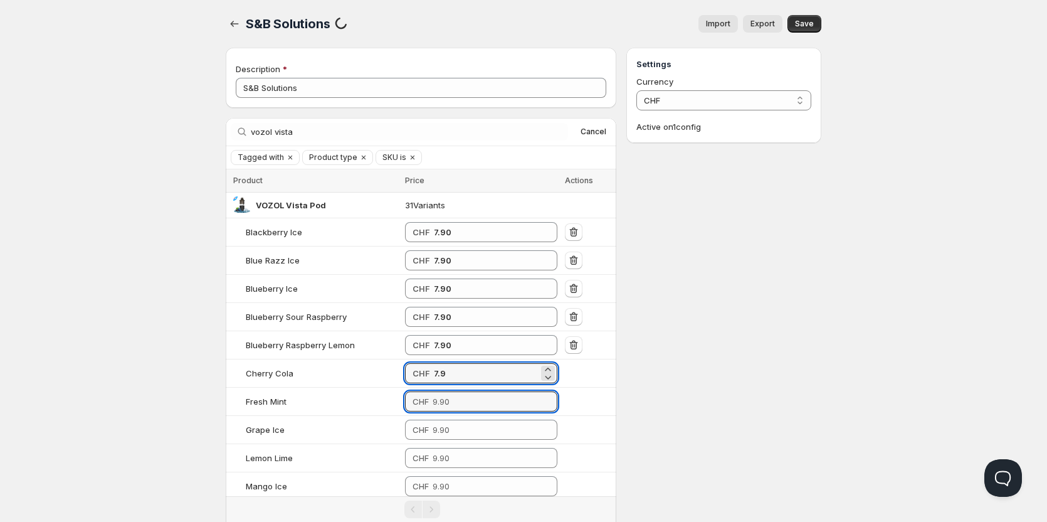
type input "7.90"
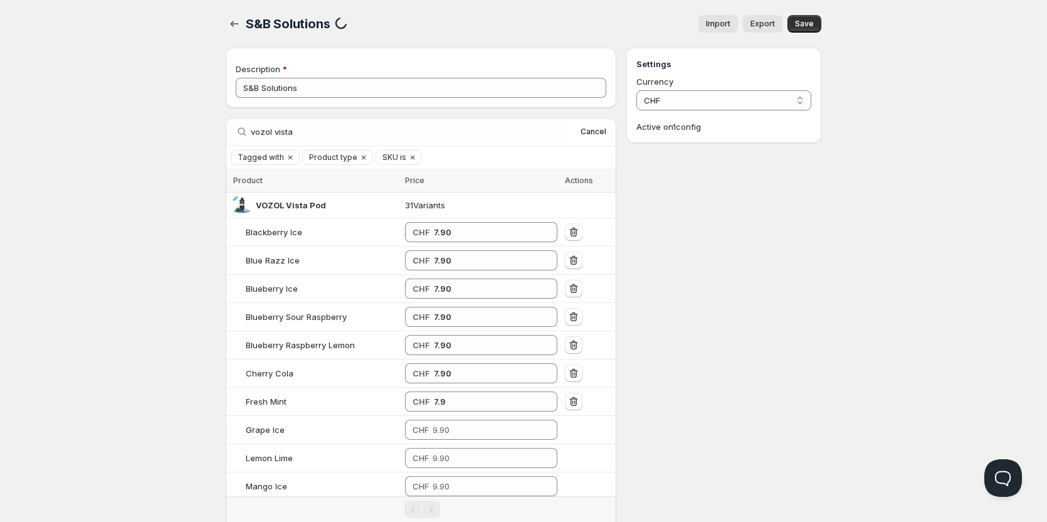
type input "7.90"
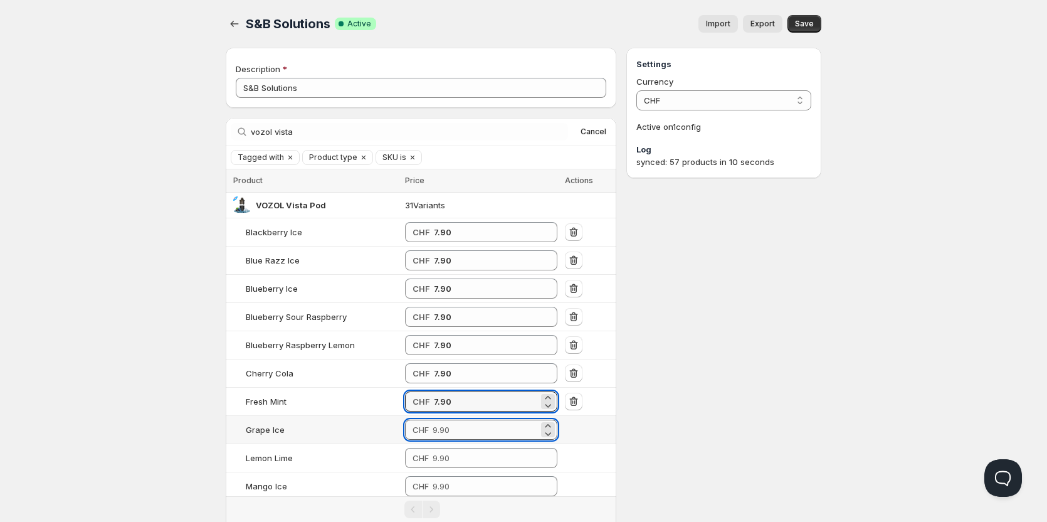
click at [480, 435] on input "number" at bounding box center [486, 429] width 106 height 20
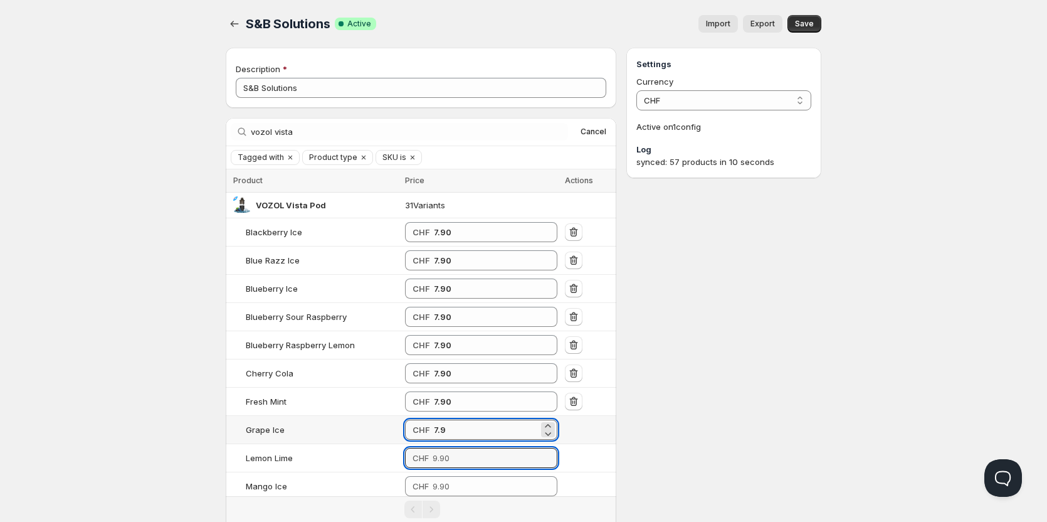
type input "7.90"
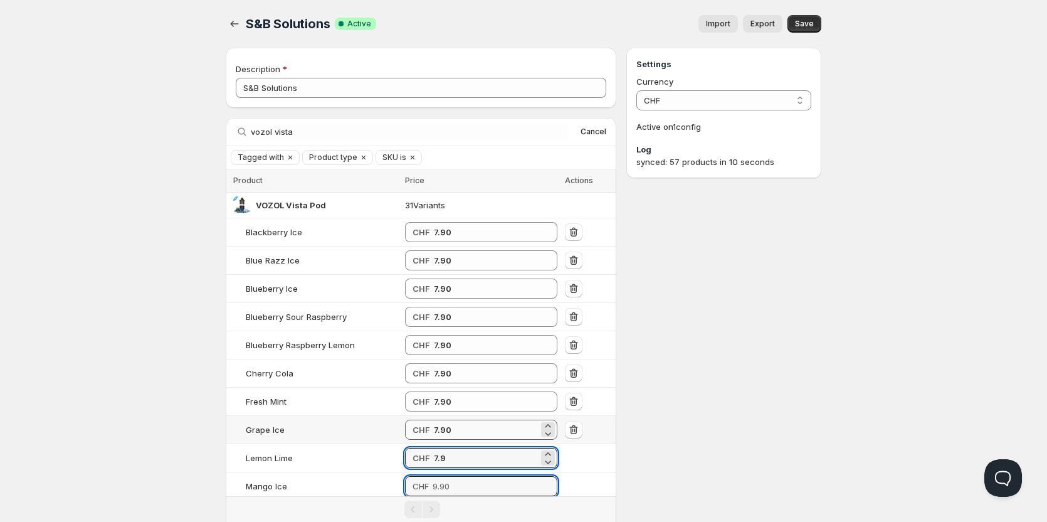
type input "7.90"
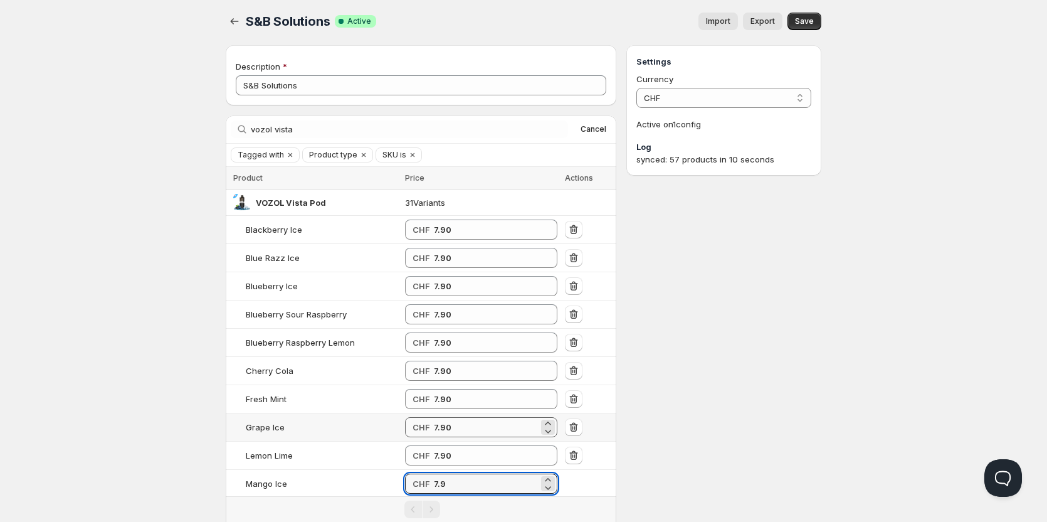
type input "7.90"
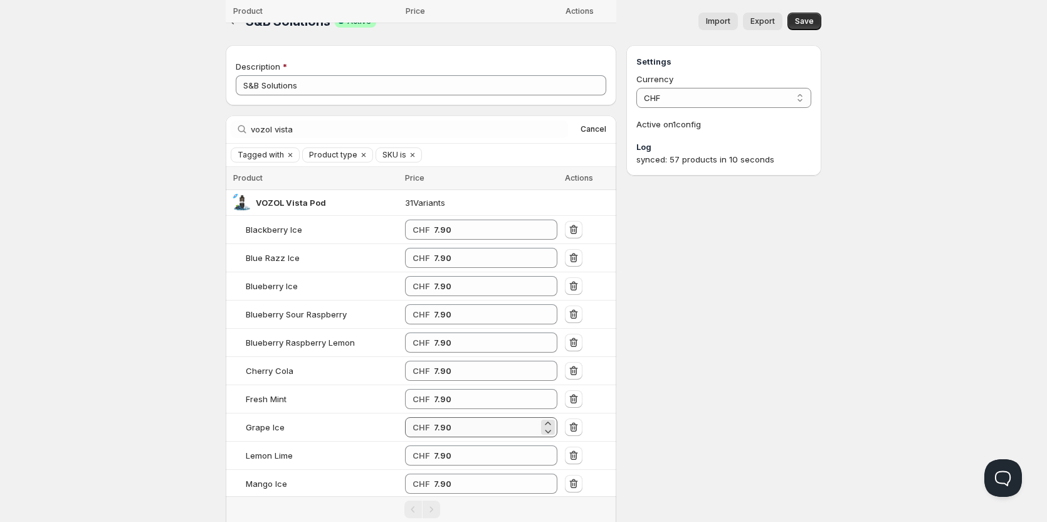
scroll to position [282, 0]
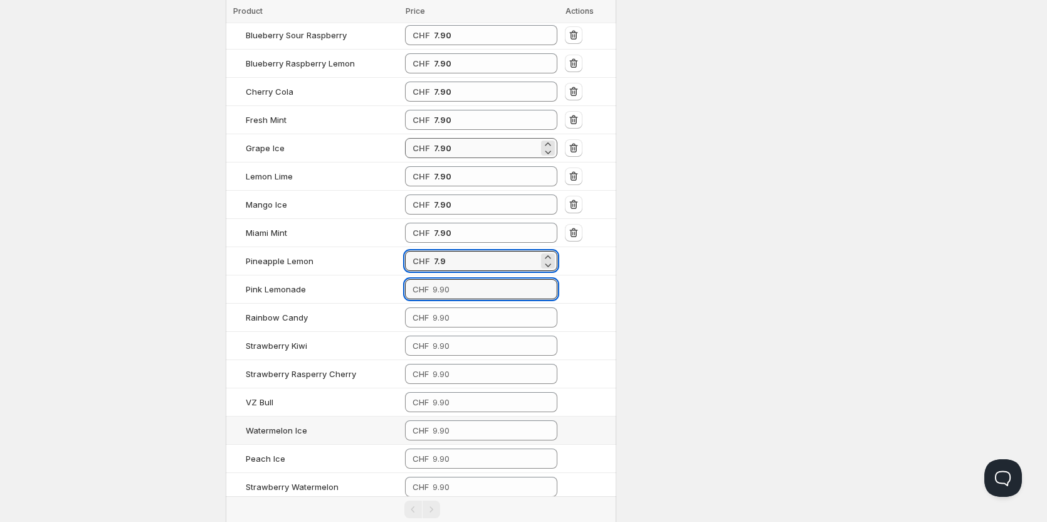
type input "7.90"
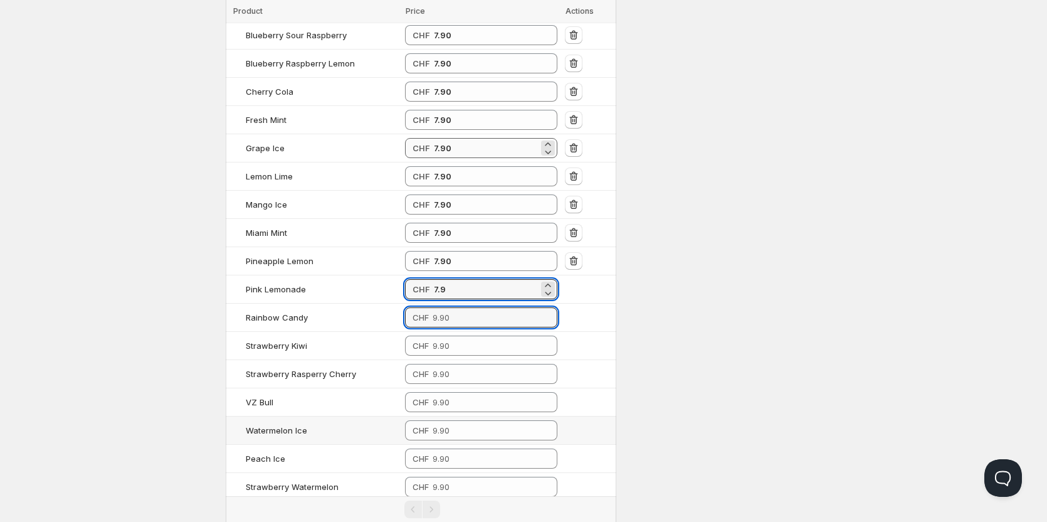
type input "7.90"
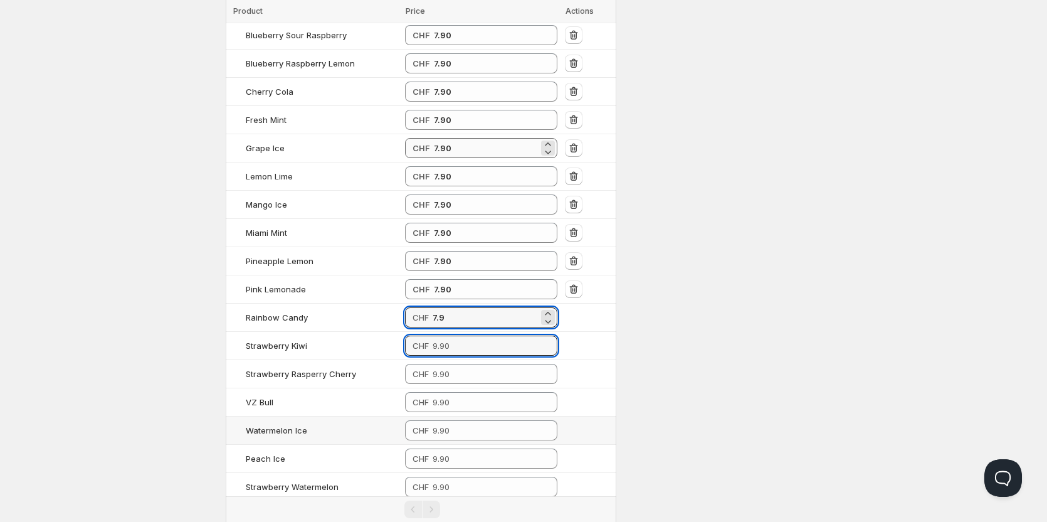
type input "7.90"
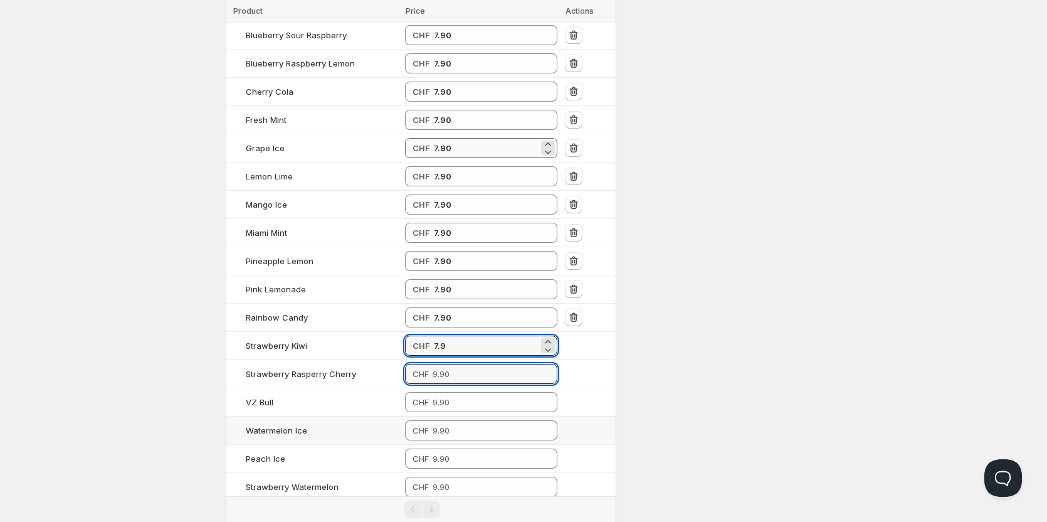
type input "7.90"
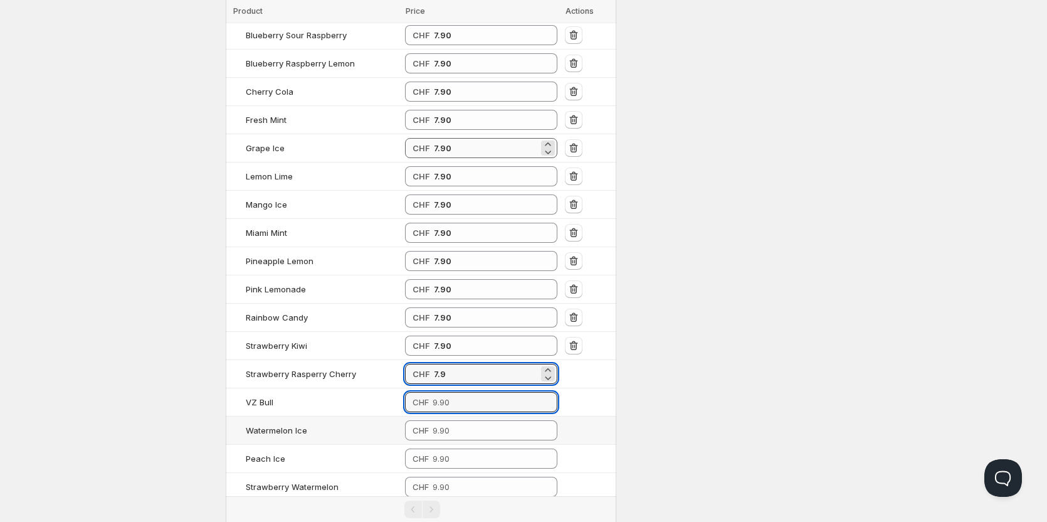
type input "7.90"
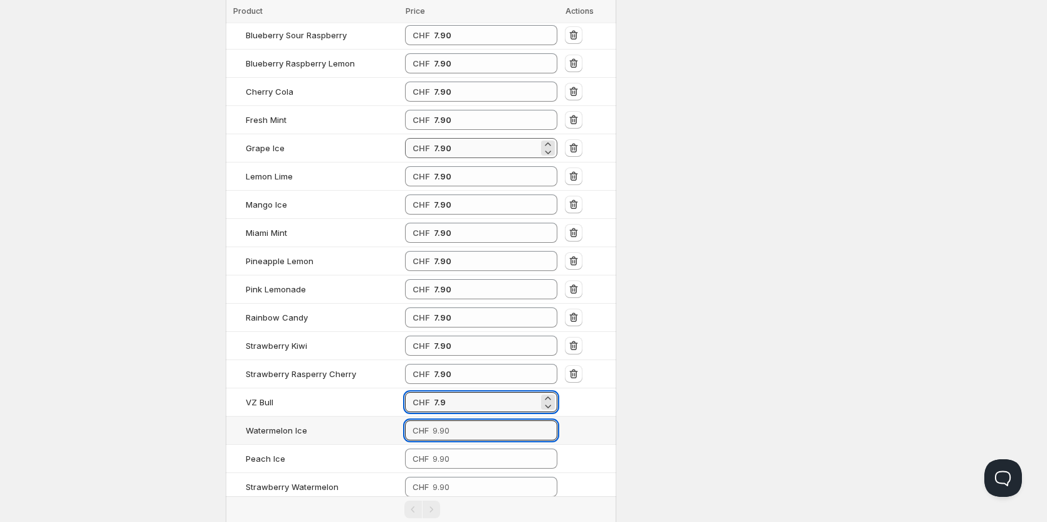
type input "7.90"
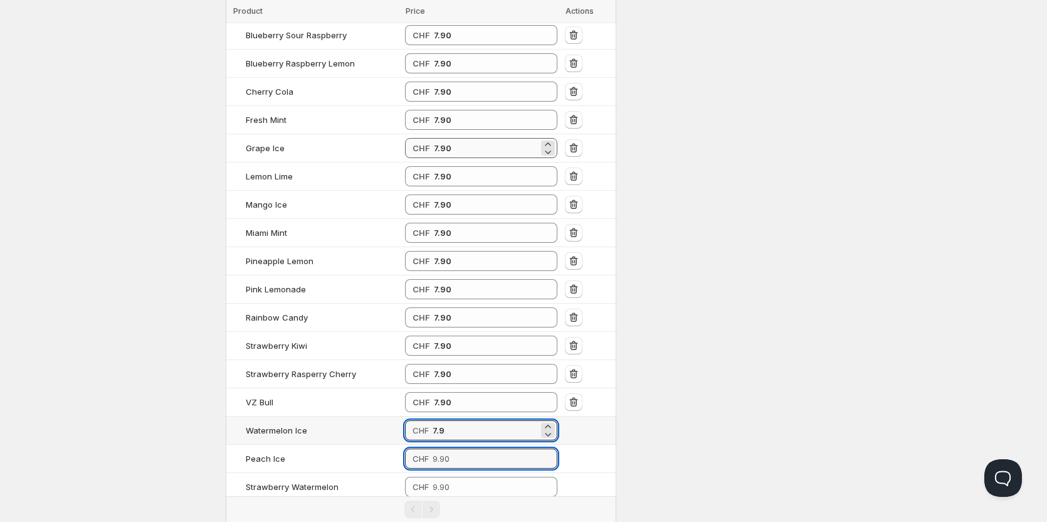
type input "7.90"
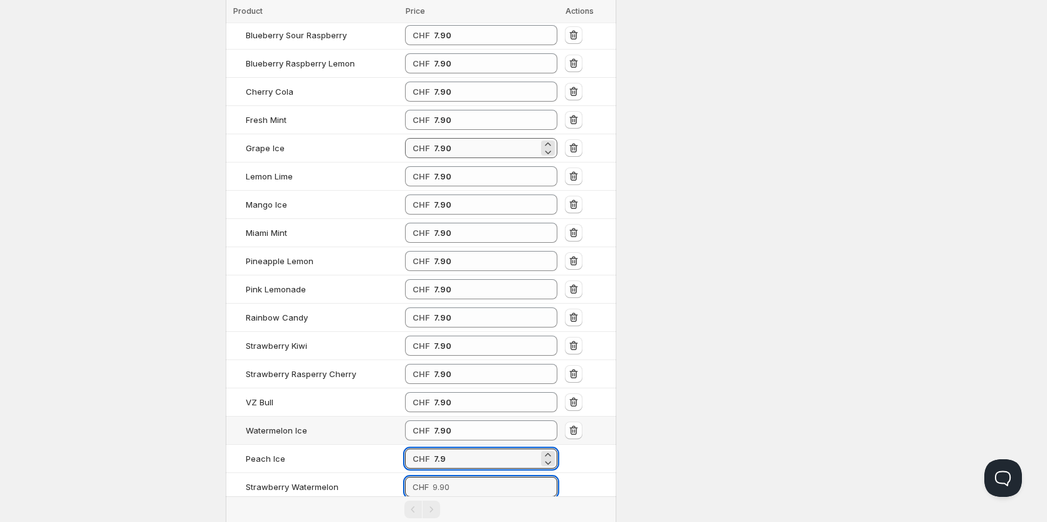
type input "7.90"
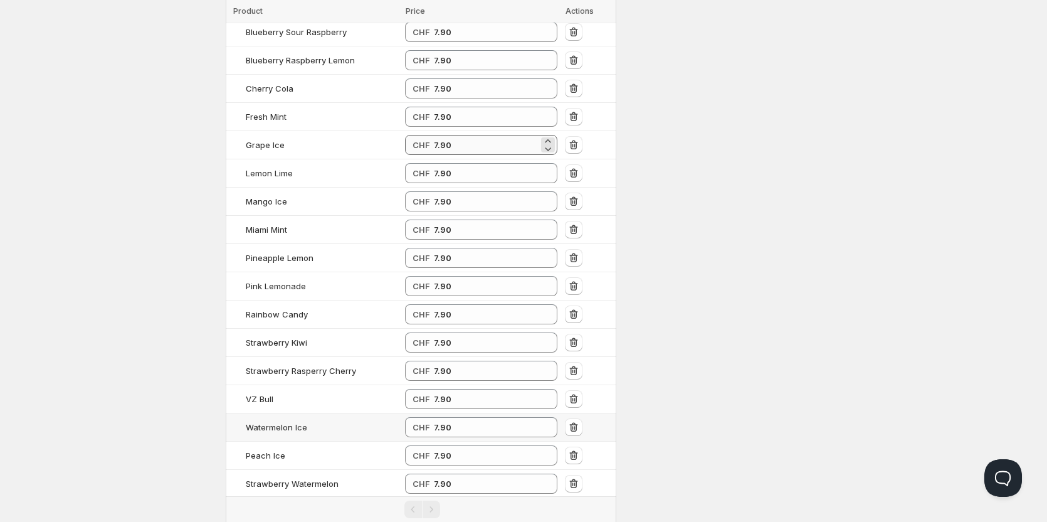
type input "7.90"
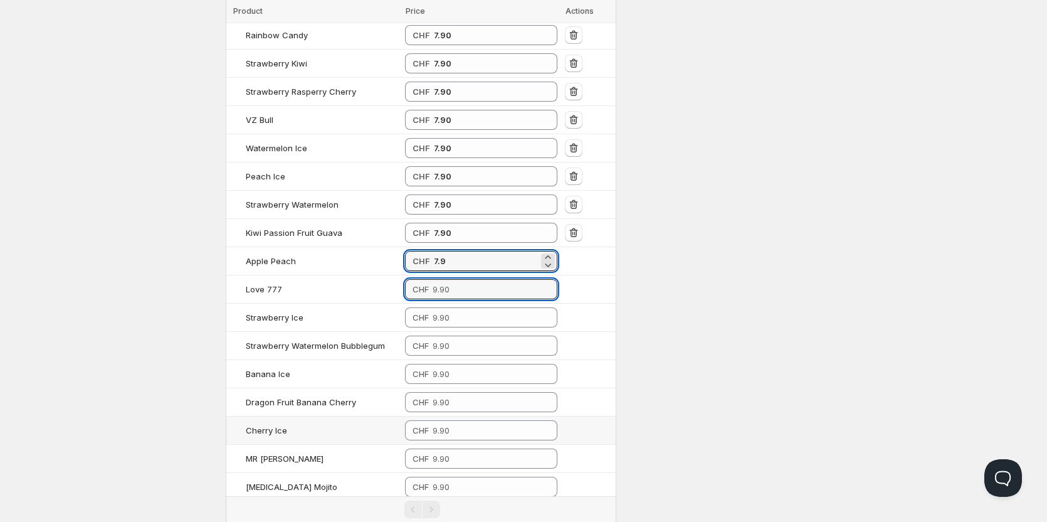
type input "7.90"
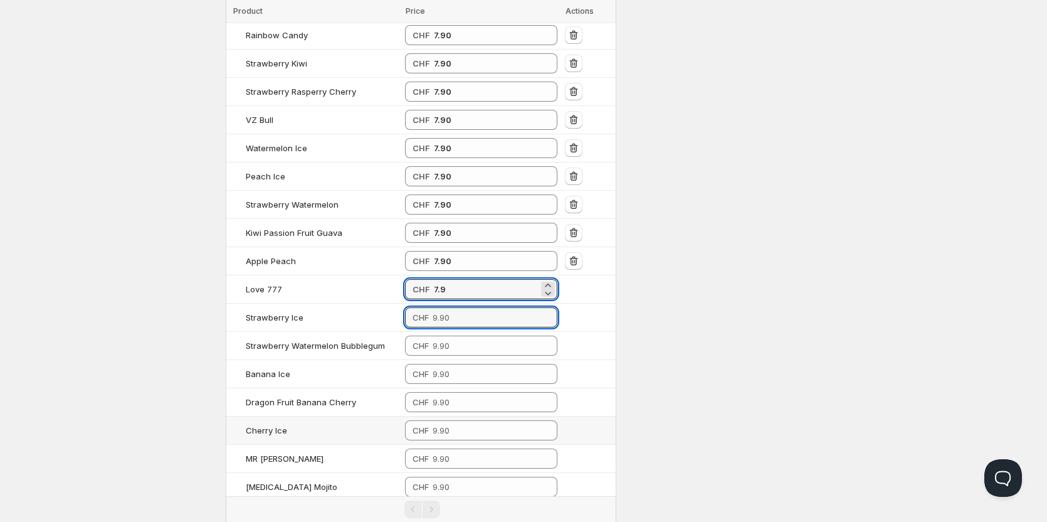
type input "7.90"
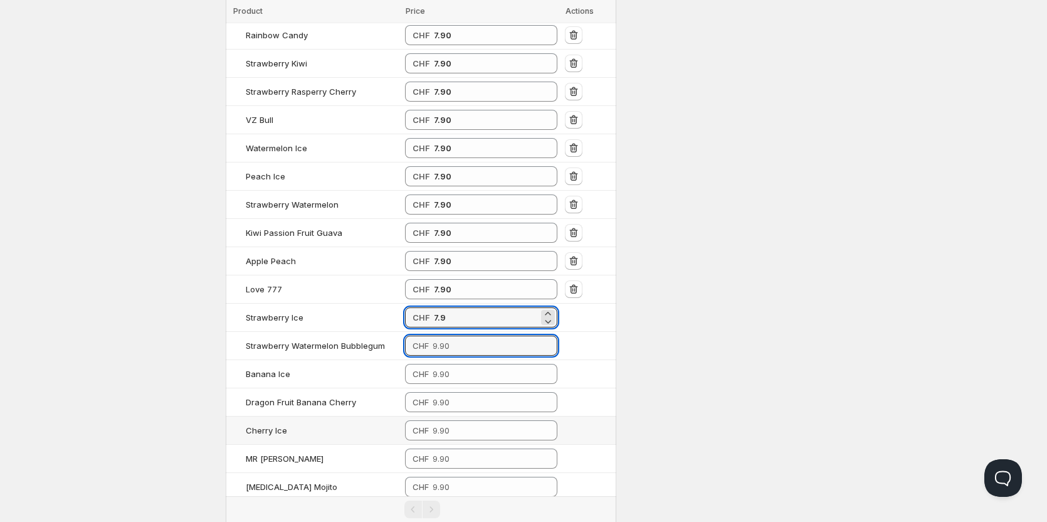
type input "7.90"
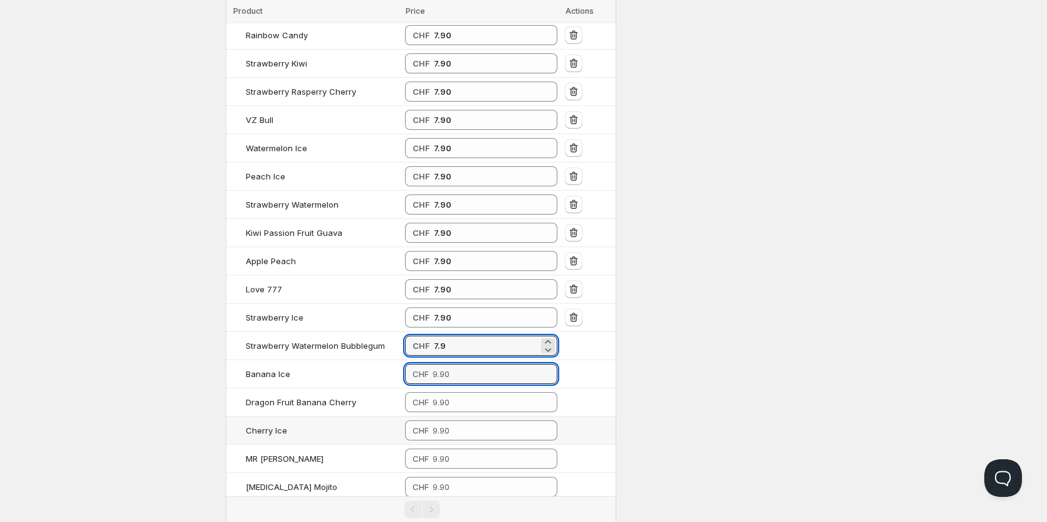
type input "7.90"
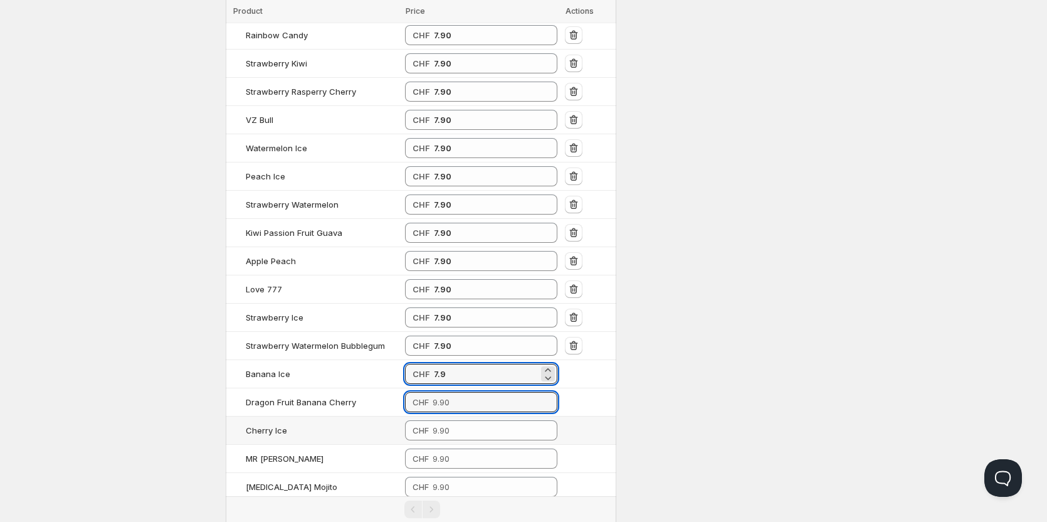
type input "7.90"
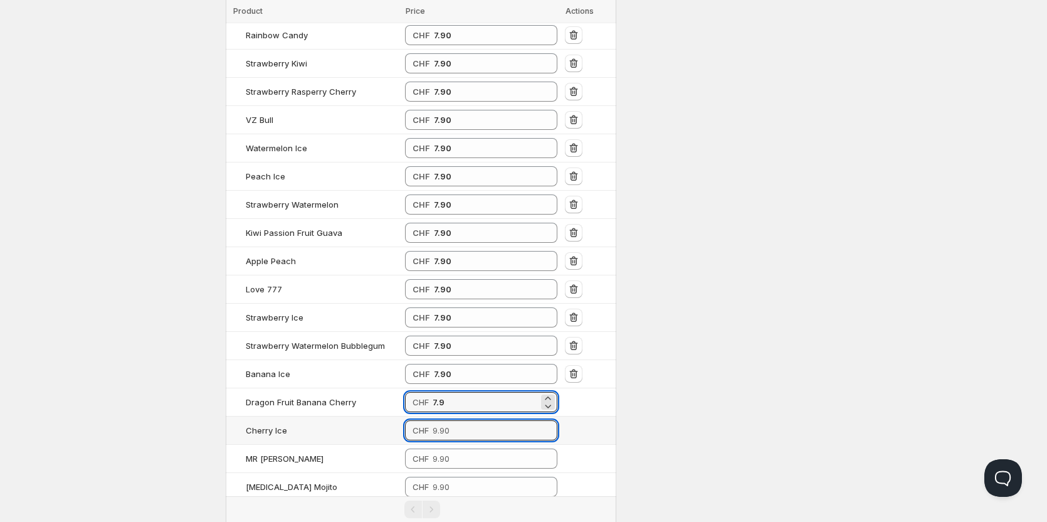
type input "7.90"
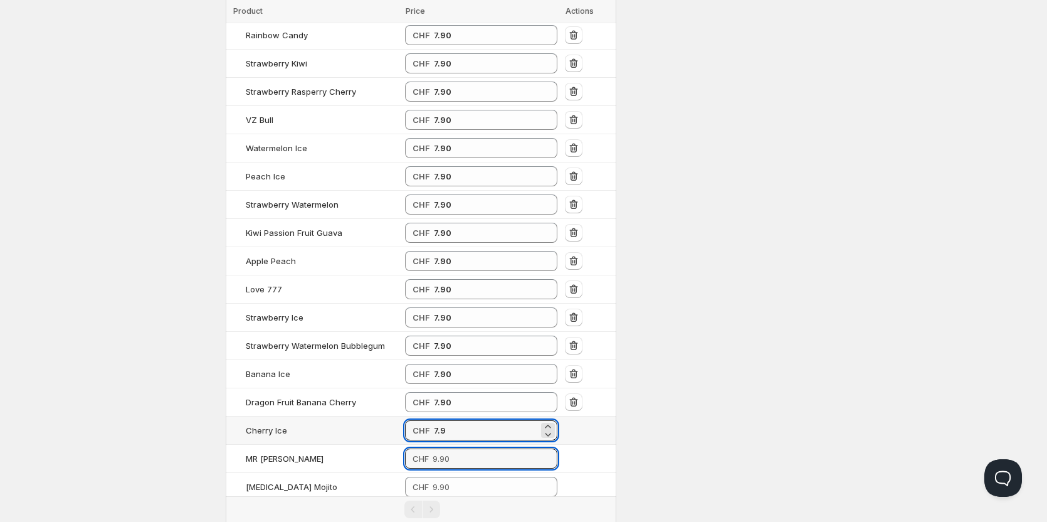
type input "7.90"
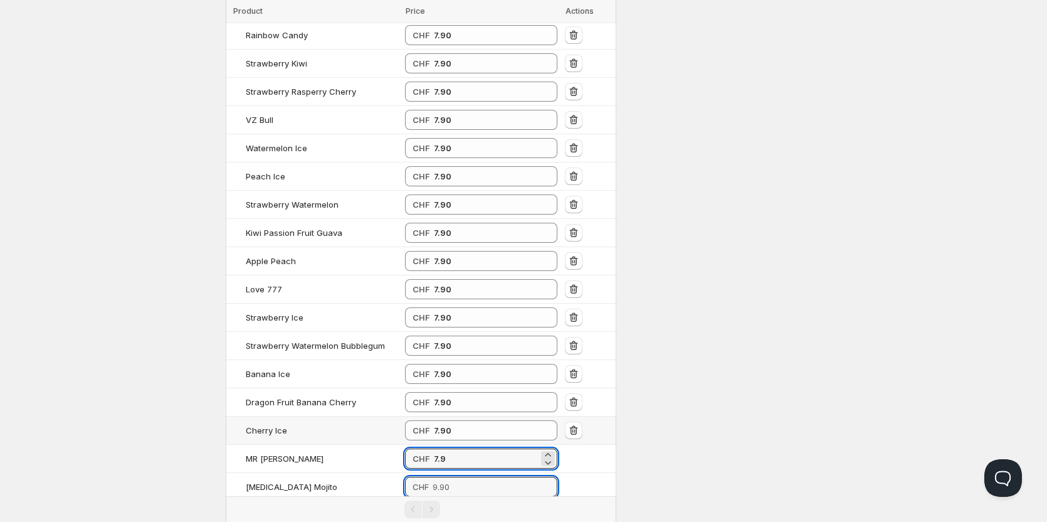
type input "7.90"
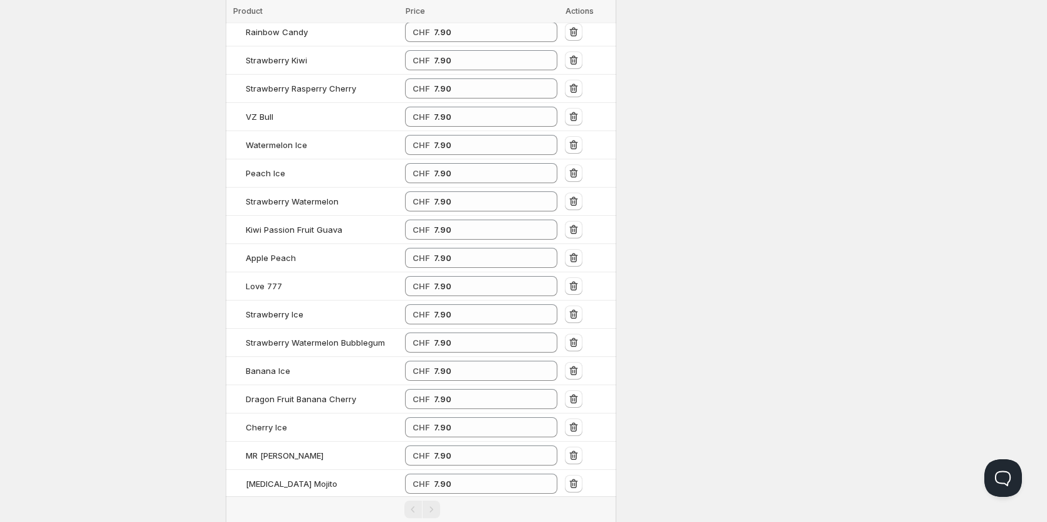
scroll to position [845, 0]
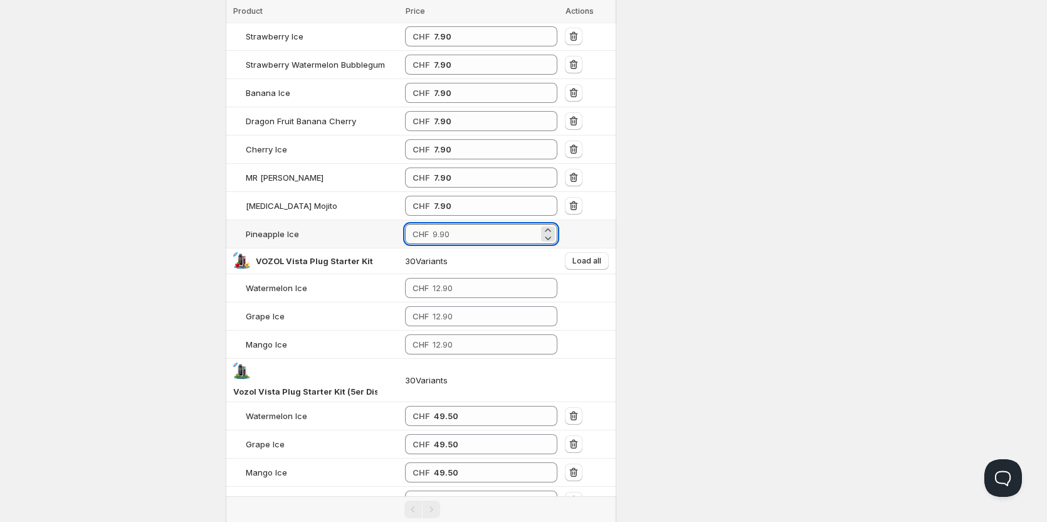
click at [459, 234] on input "number" at bounding box center [486, 234] width 106 height 20
type input "7.90"
click at [573, 261] on span "Load all" at bounding box center [586, 261] width 29 height 10
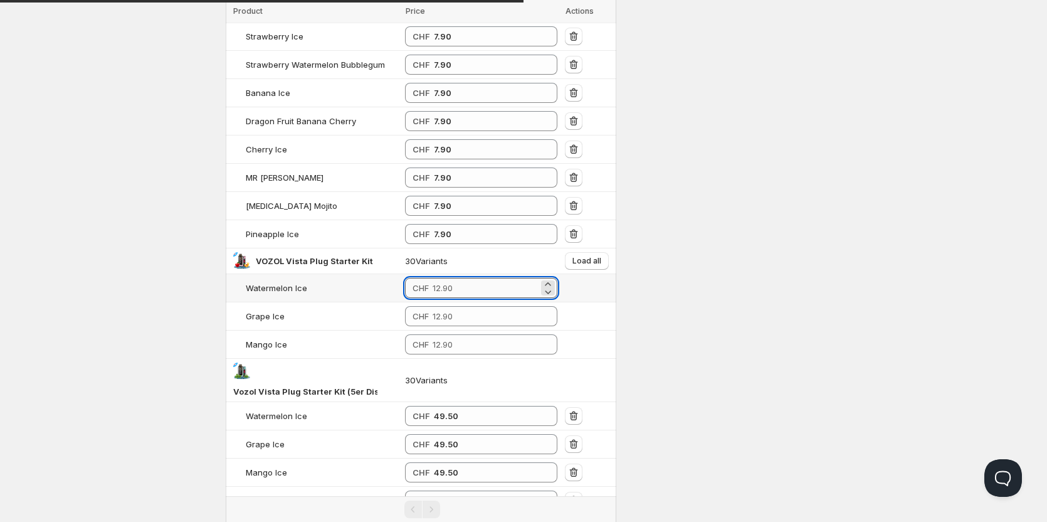
click at [456, 293] on input "number" at bounding box center [486, 288] width 106 height 20
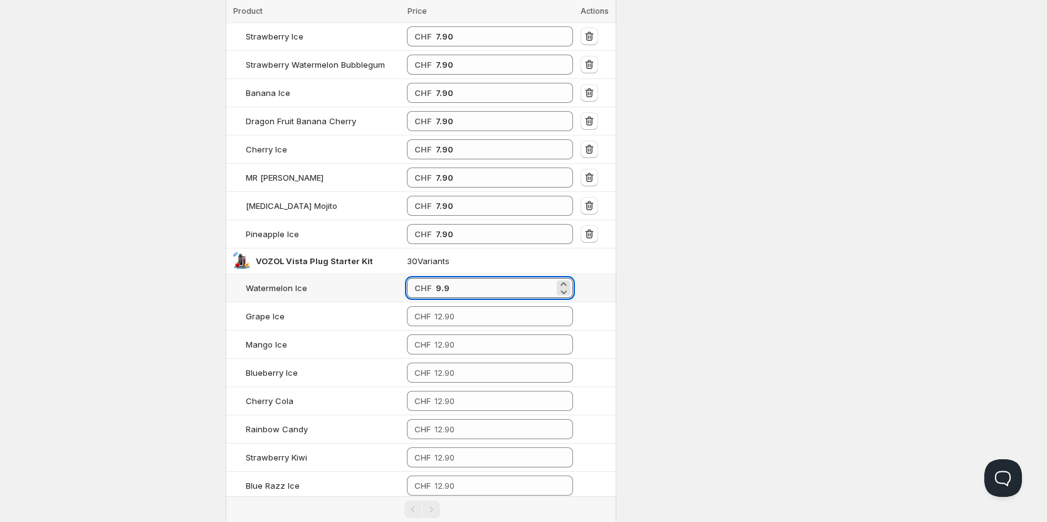
click at [452, 292] on input "9.9" at bounding box center [495, 288] width 118 height 20
type input "9.90"
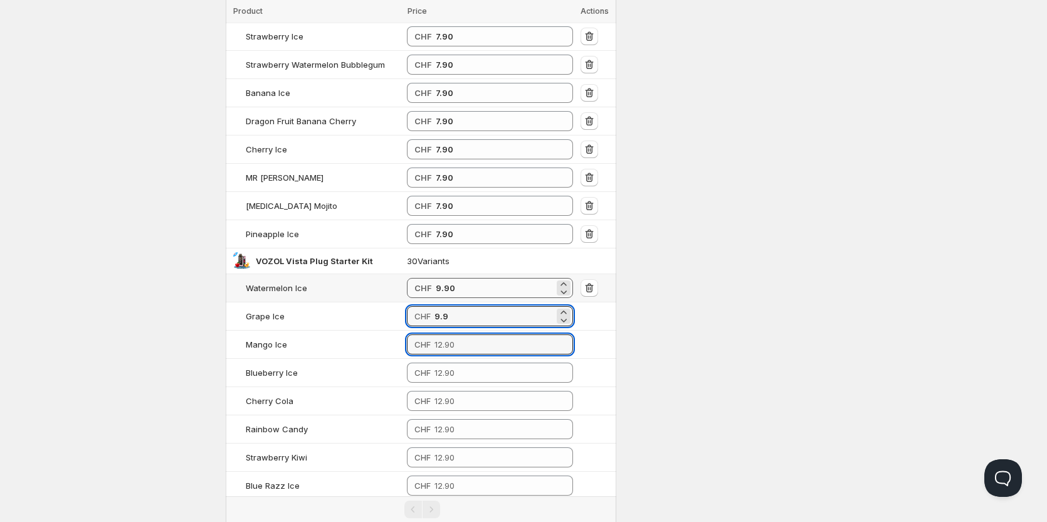
type input "9.90"
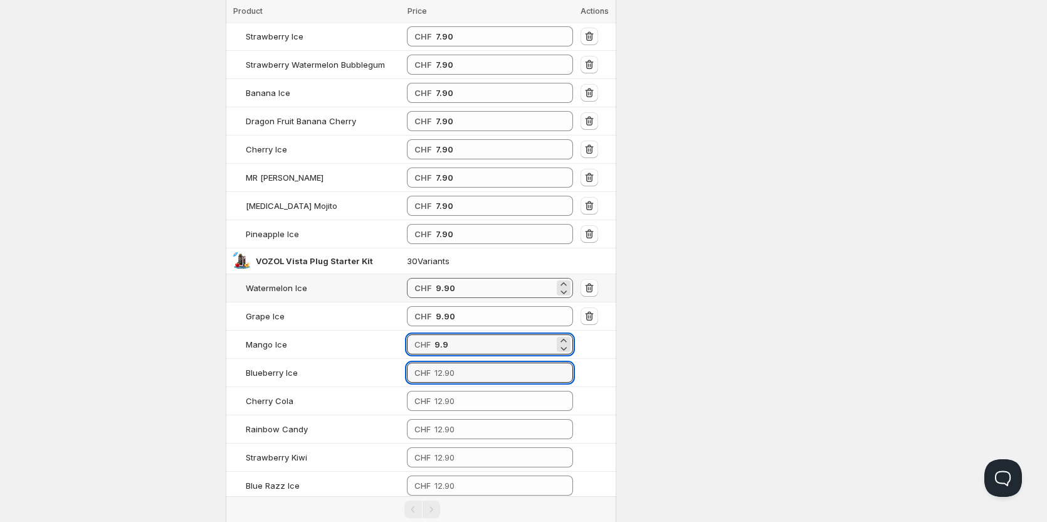
type input "9.90"
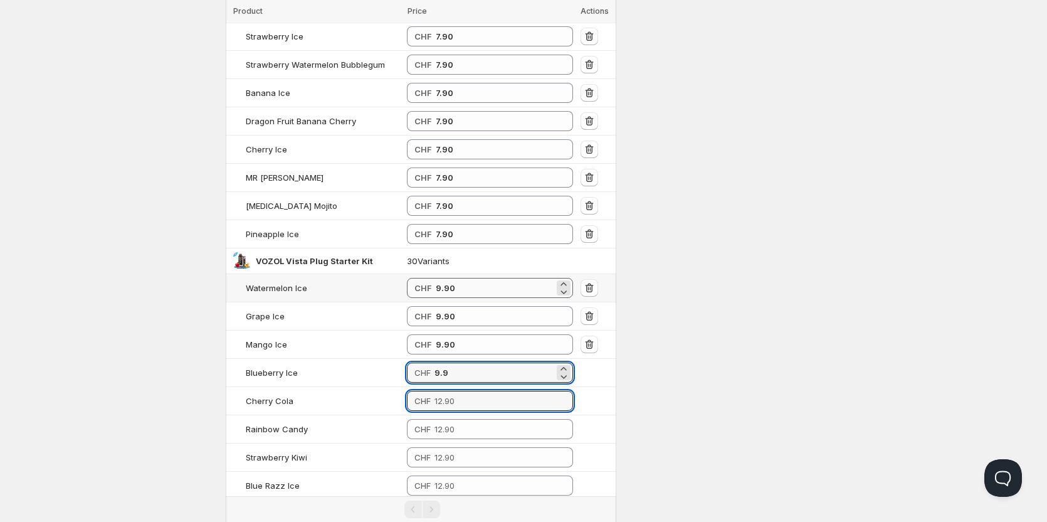
type input "9.90"
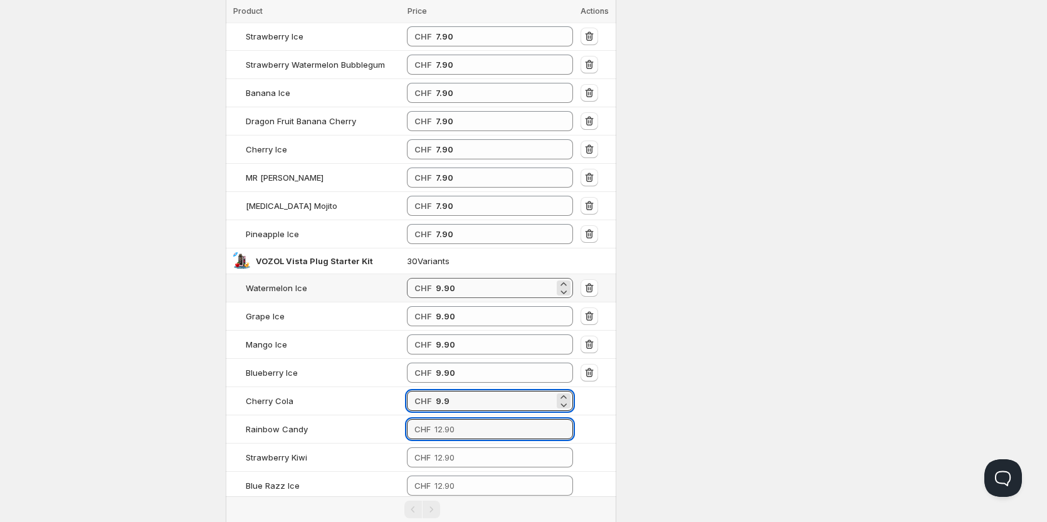
type input "9.90"
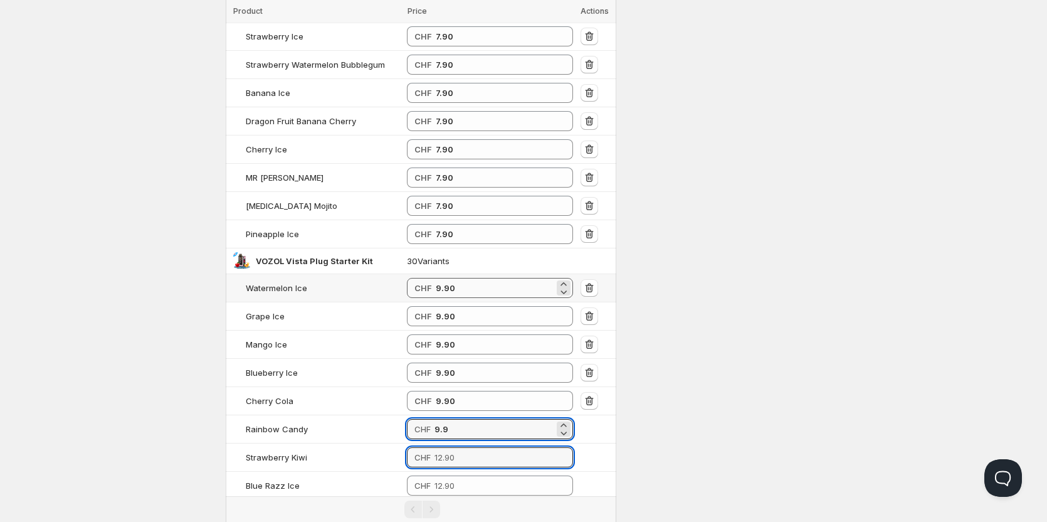
type input "9.90"
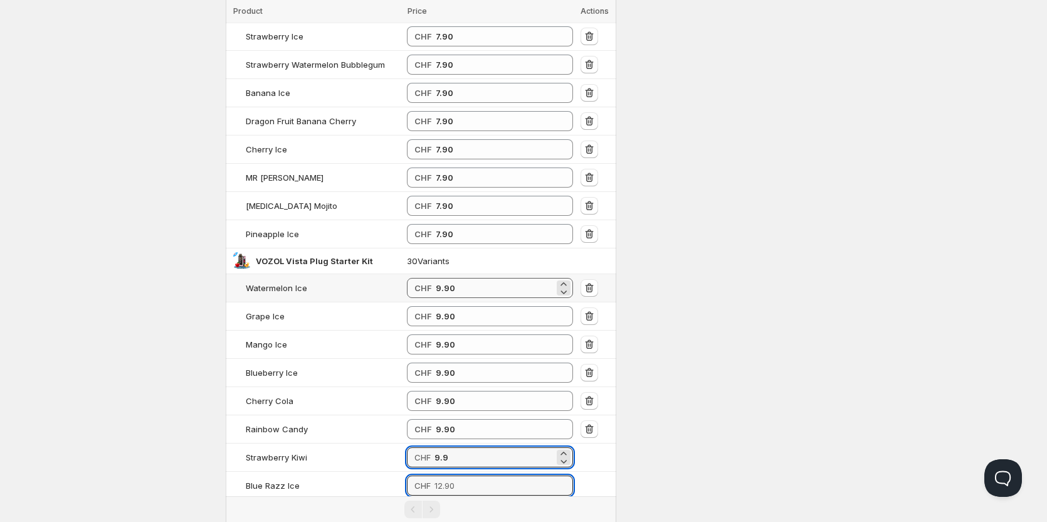
type input "9.90"
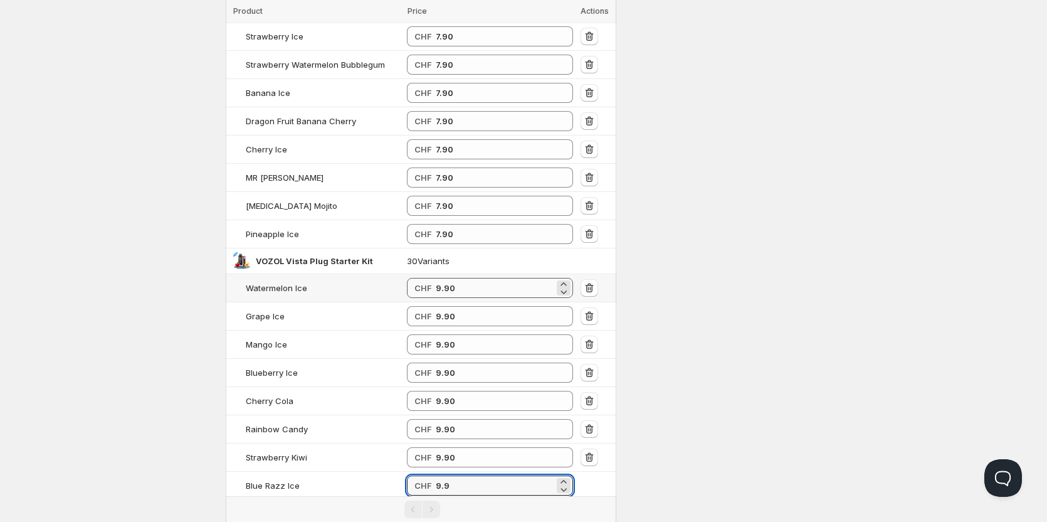
type input "9.90"
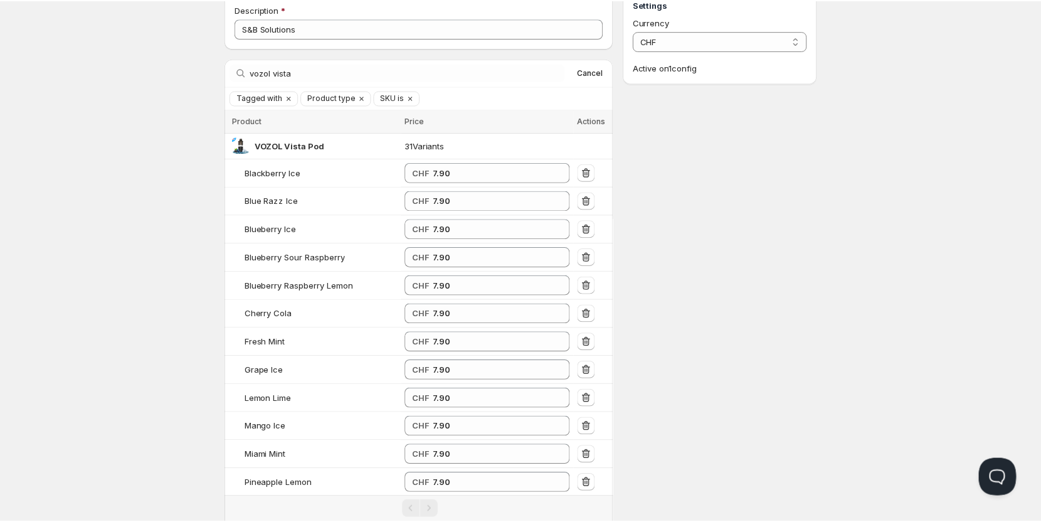
scroll to position [0, 0]
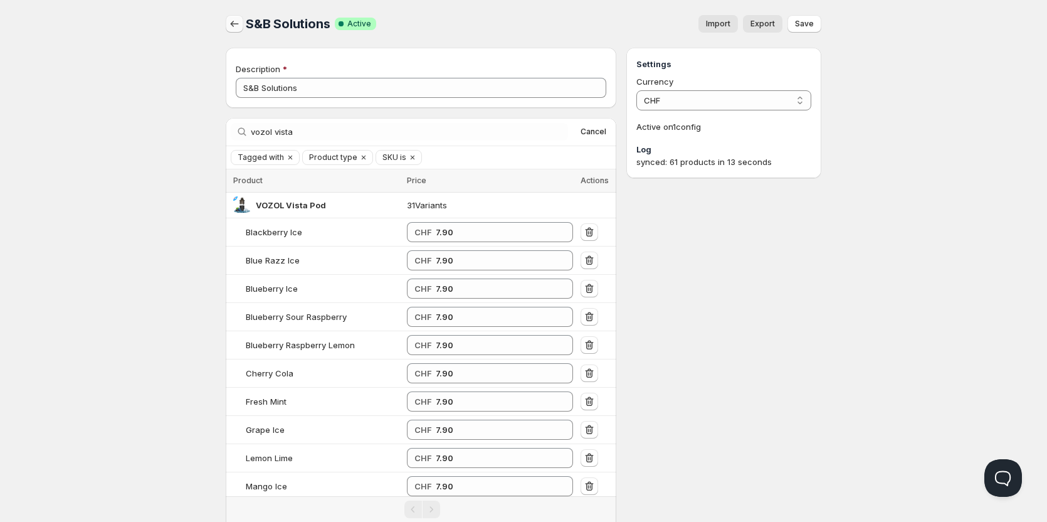
click at [240, 26] on icon "button" at bounding box center [234, 24] width 13 height 13
